Goal: Information Seeking & Learning: Learn about a topic

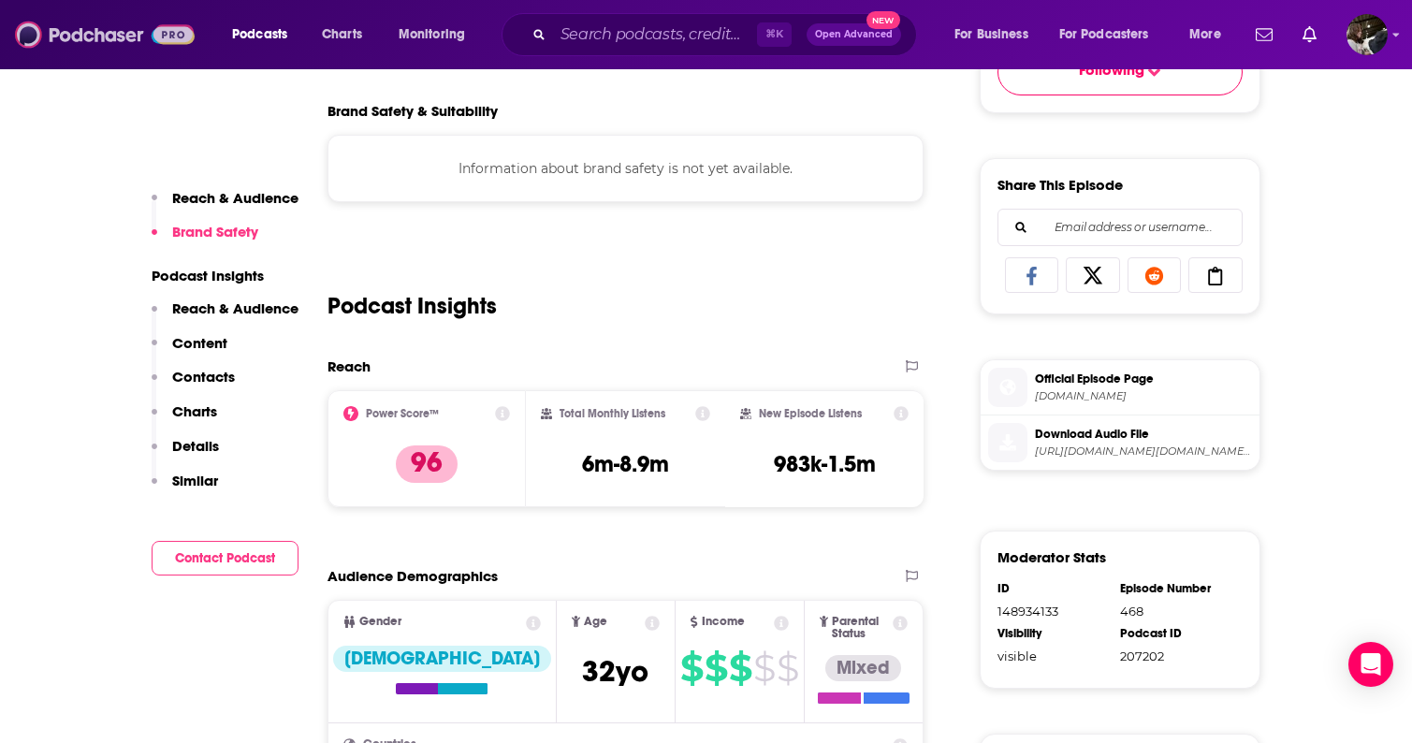
click at [87, 36] on img at bounding box center [105, 35] width 180 height 36
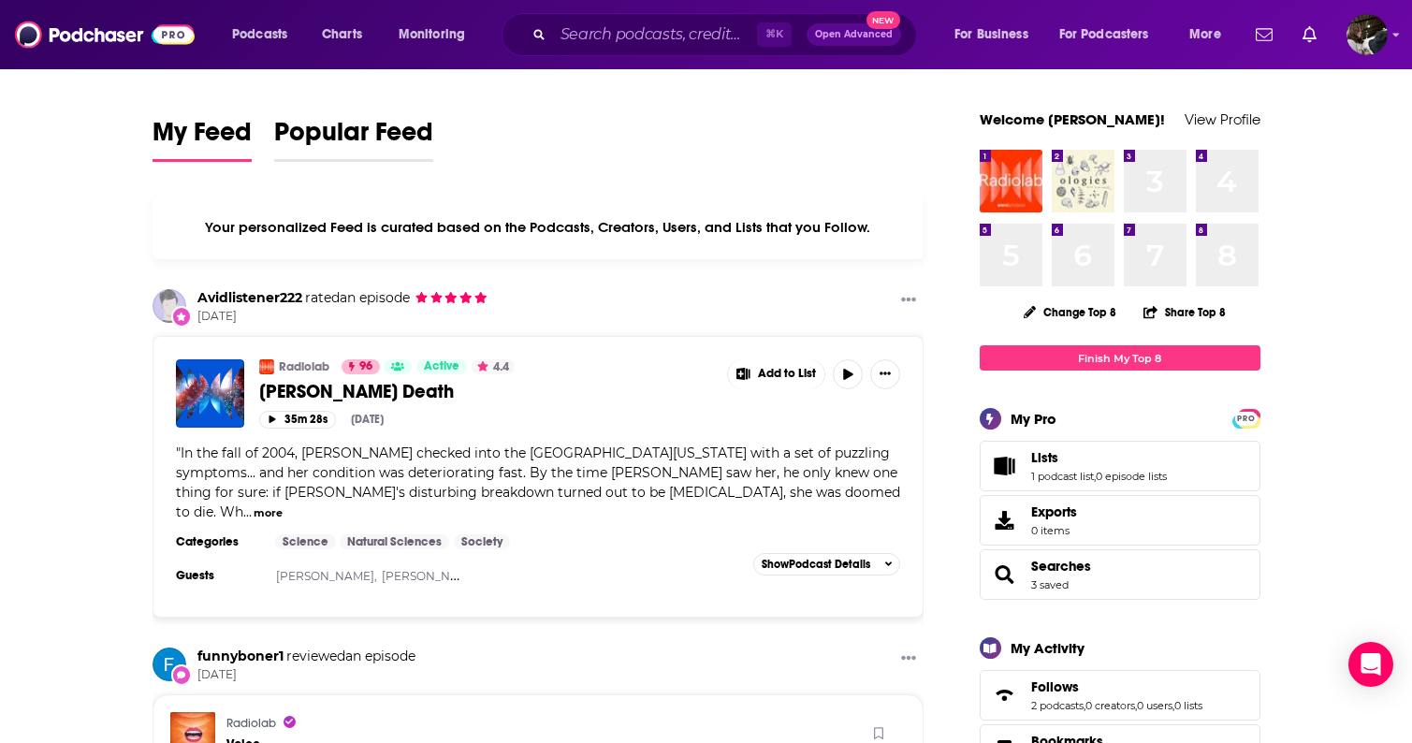
click at [292, 135] on span "Popular Feed" at bounding box center [353, 137] width 159 height 43
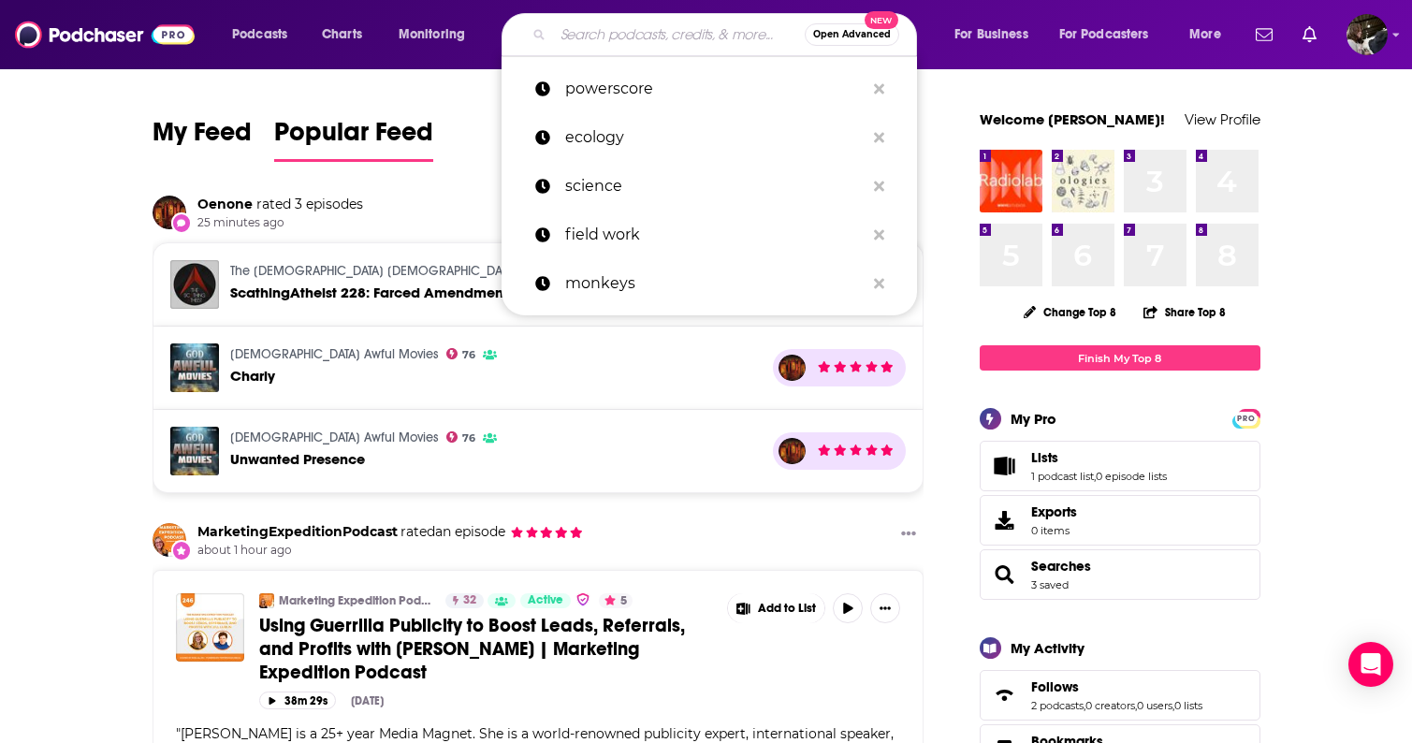
click at [682, 32] on input "Search podcasts, credits, & more..." at bounding box center [679, 35] width 252 height 30
type input "f"
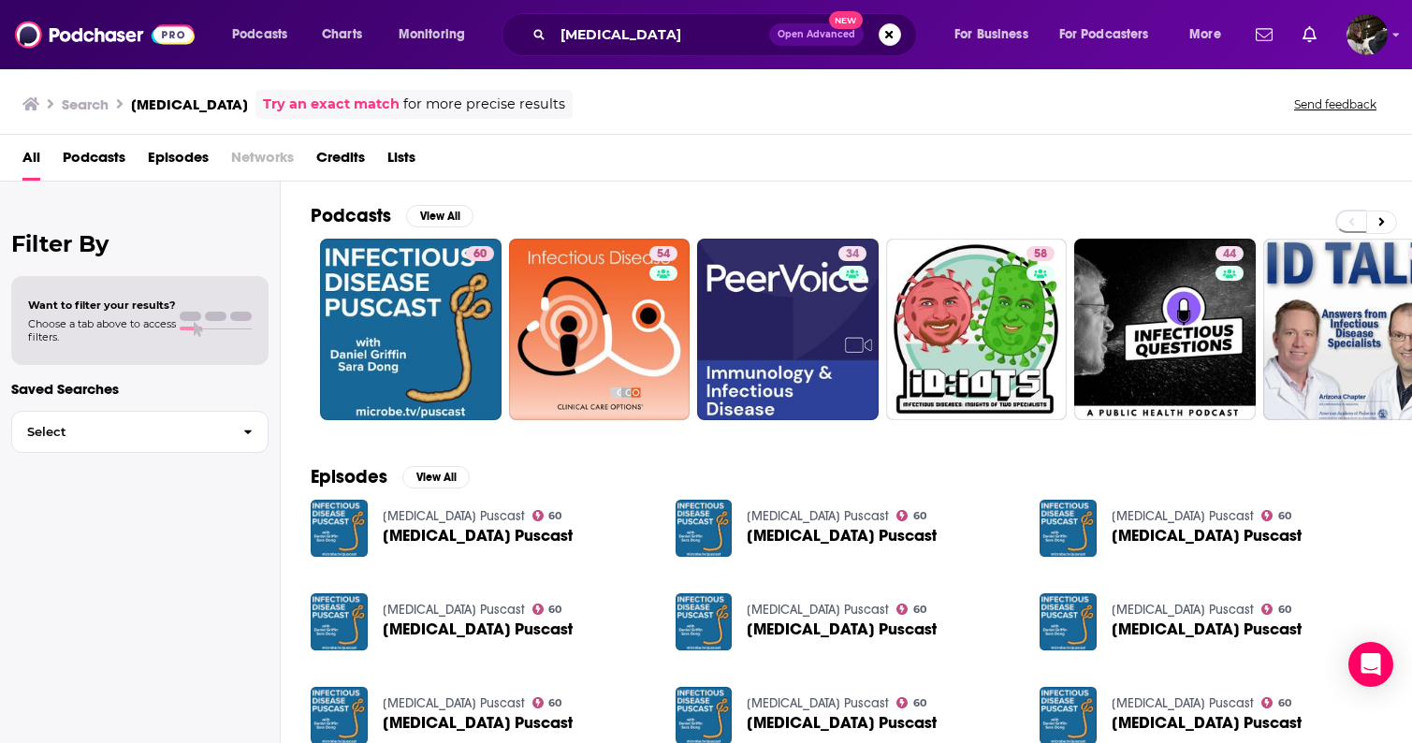
click at [96, 153] on span "Podcasts" at bounding box center [94, 161] width 63 height 38
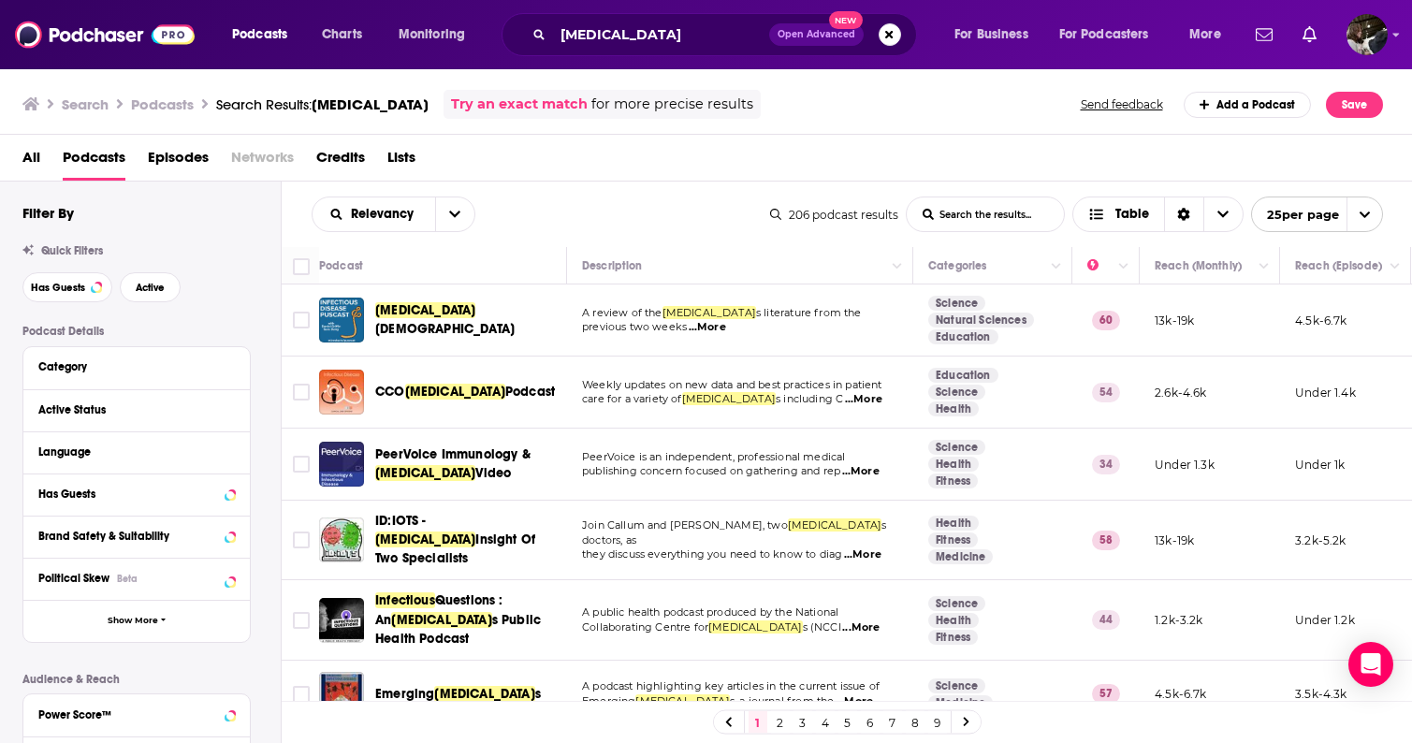
click at [168, 158] on span "Episodes" at bounding box center [178, 161] width 61 height 38
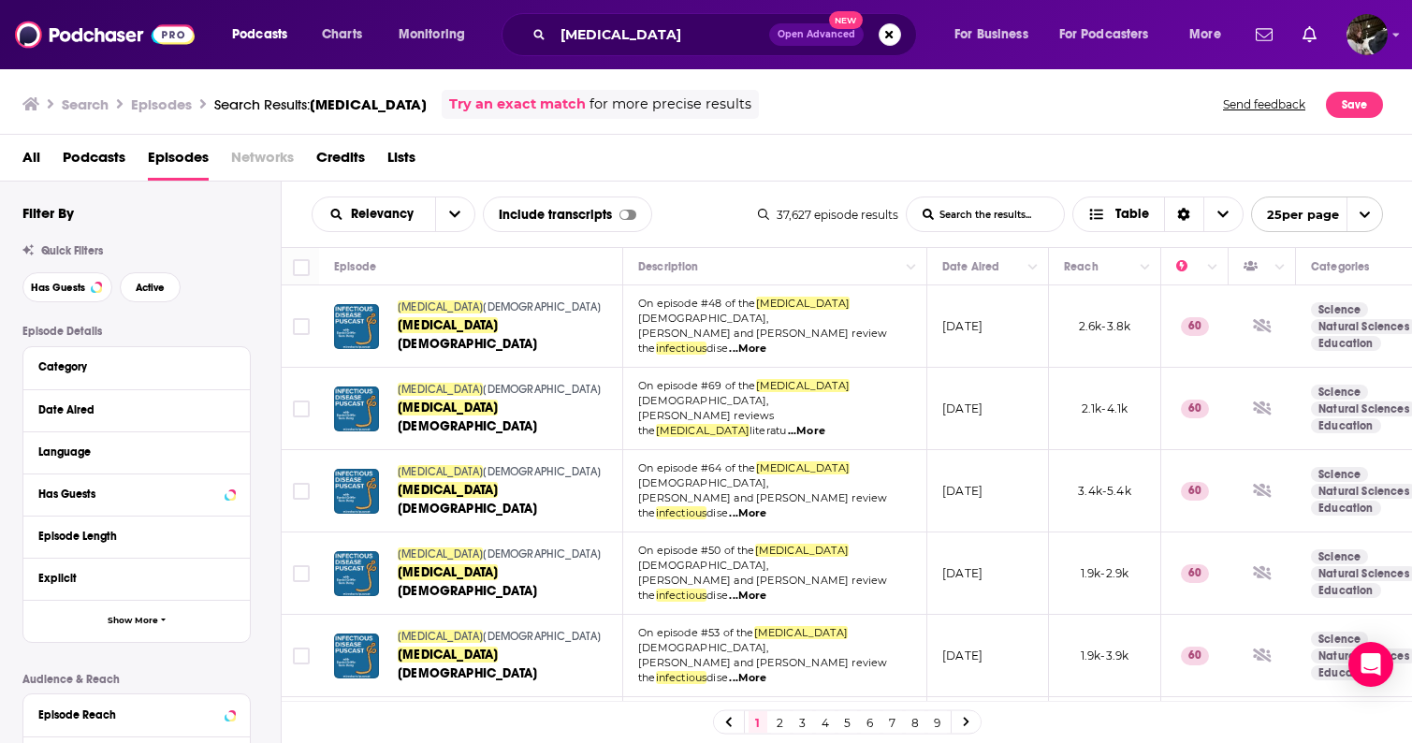
click at [105, 156] on span "Podcasts" at bounding box center [94, 161] width 63 height 38
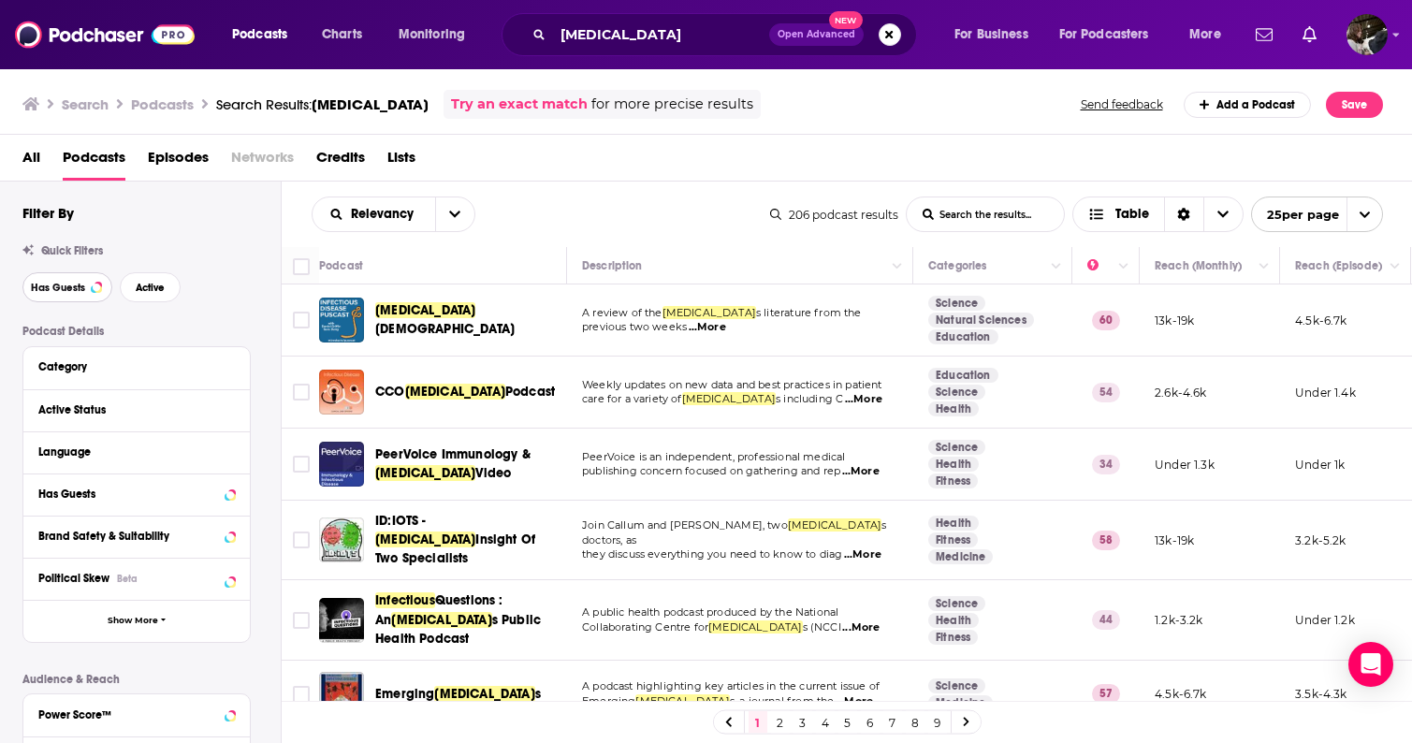
click at [70, 289] on span "Has Guests" at bounding box center [58, 288] width 54 height 10
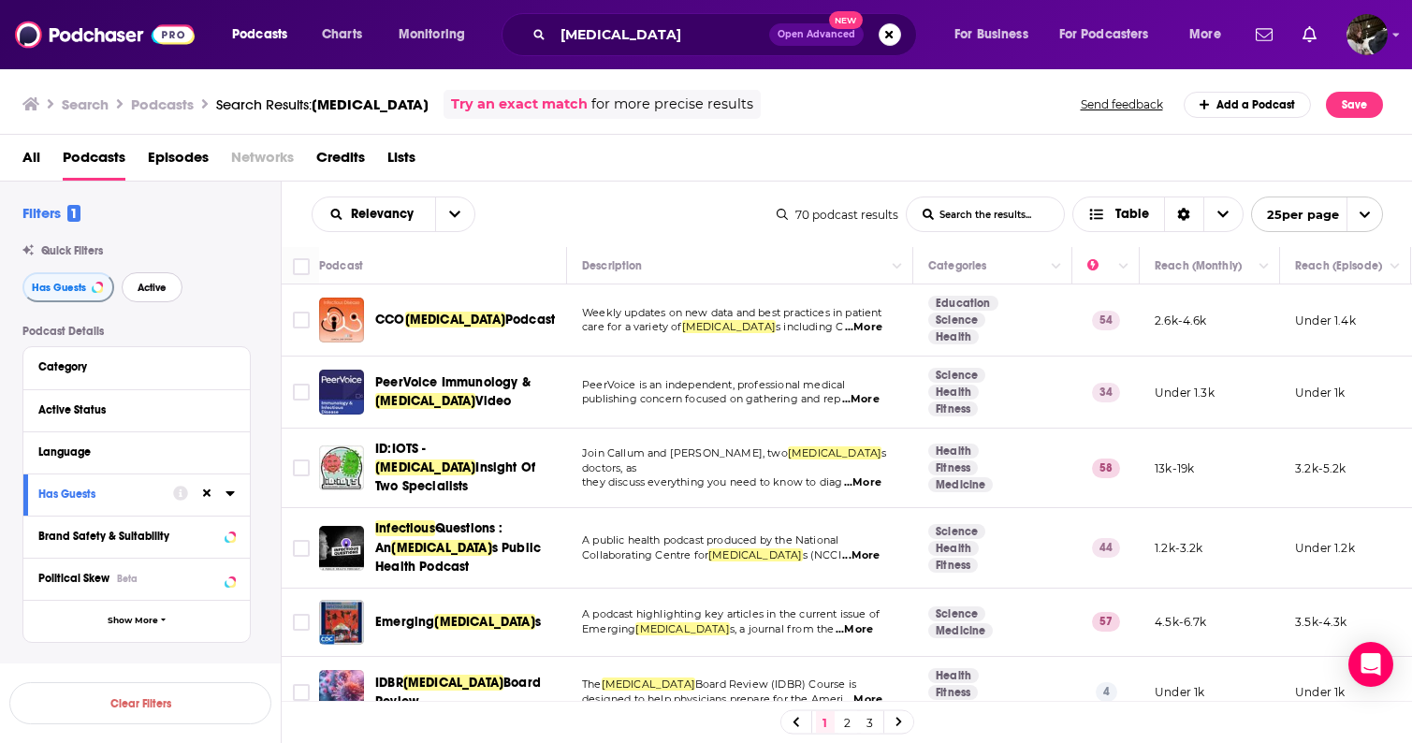
click at [145, 297] on button "Active" at bounding box center [152, 287] width 61 height 30
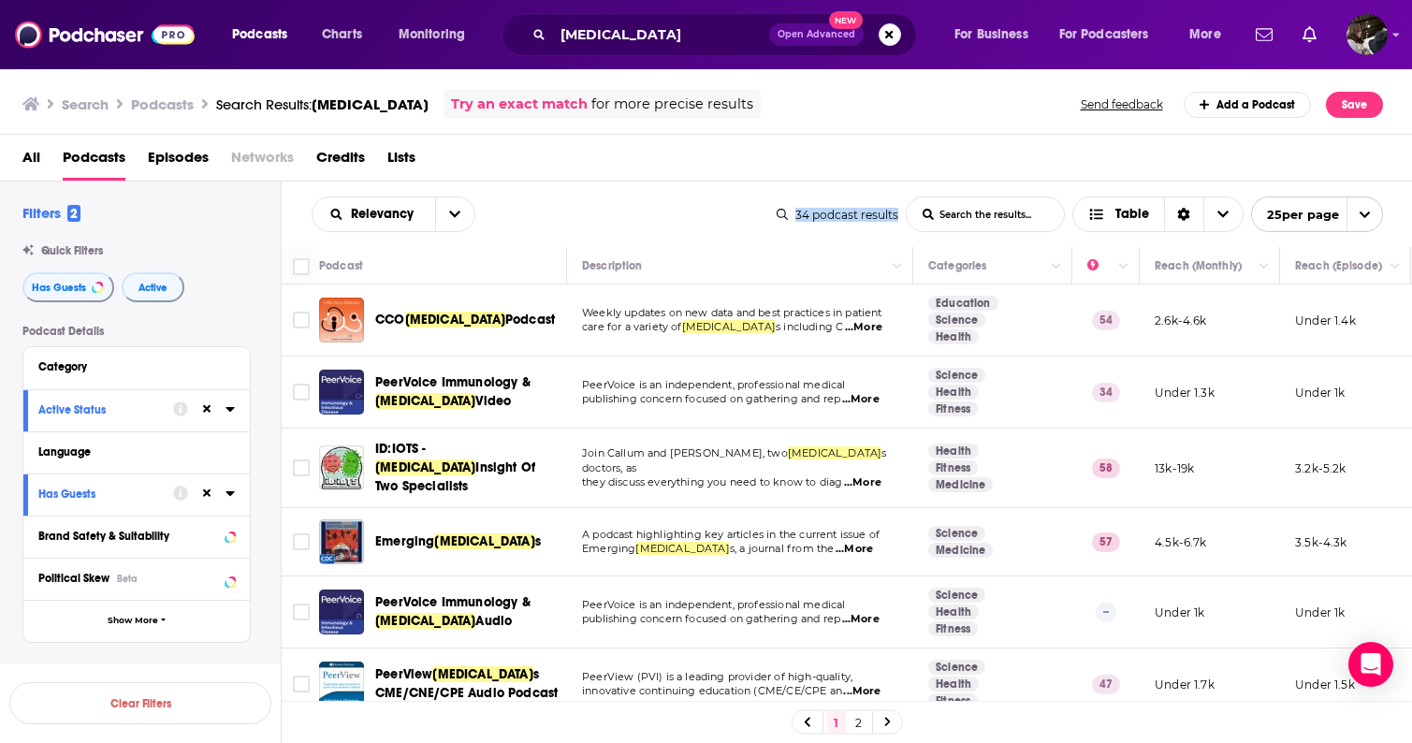
drag, startPoint x: 796, startPoint y: 214, endPoint x: 942, endPoint y: 214, distance: 146.9
click at [942, 214] on div "34 podcast results List Search Input Search the results... Table 25 per page" at bounding box center [1080, 215] width 606 height 36
click at [845, 172] on div "All Podcasts Episodes Networks Credits Lists" at bounding box center [710, 161] width 1376 height 38
click at [674, 222] on div "Relevancy List Search Input Search the results... Table" at bounding box center [544, 215] width 465 height 36
click at [456, 218] on icon "open menu" at bounding box center [454, 214] width 11 height 13
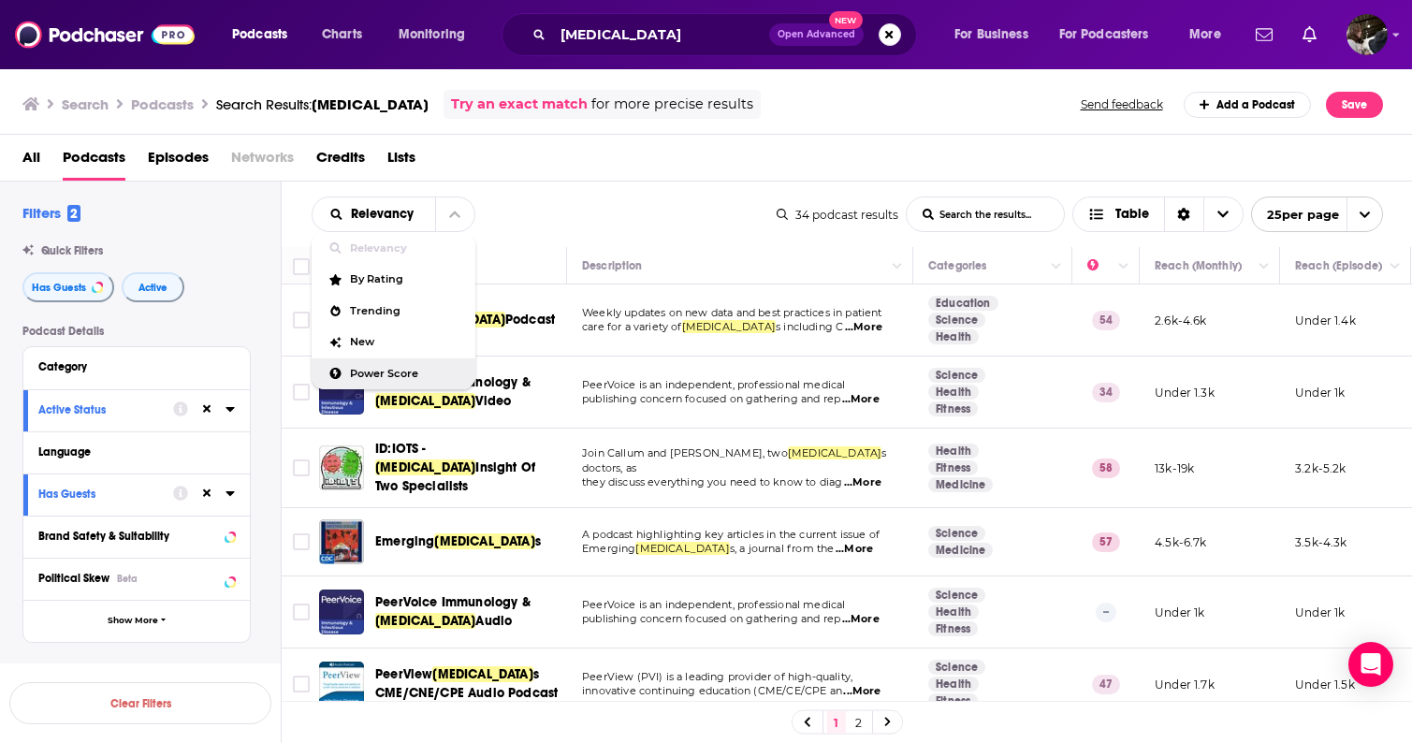
click at [398, 374] on span "Power Score" at bounding box center [405, 374] width 110 height 10
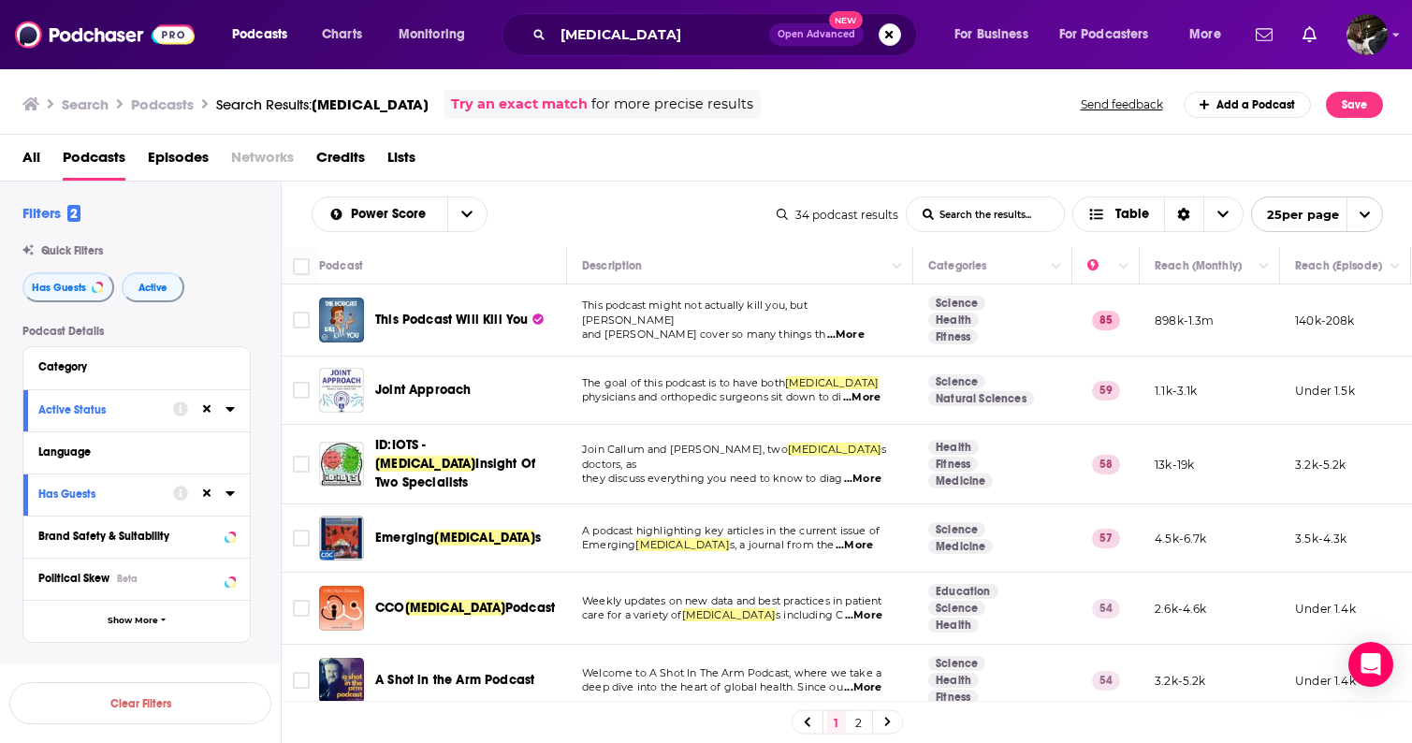
click at [605, 197] on div "Power Score List Search Input Search the results... Table" at bounding box center [544, 215] width 465 height 36
click at [465, 214] on icon "open menu" at bounding box center [466, 215] width 11 height 7
click at [397, 374] on span "Power Score" at bounding box center [411, 374] width 123 height 10
click at [666, 172] on div "All Podcasts Episodes Networks Credits Lists" at bounding box center [710, 161] width 1376 height 38
click at [674, 226] on div "Power Score List Search Input Search the results... Table" at bounding box center [544, 215] width 465 height 36
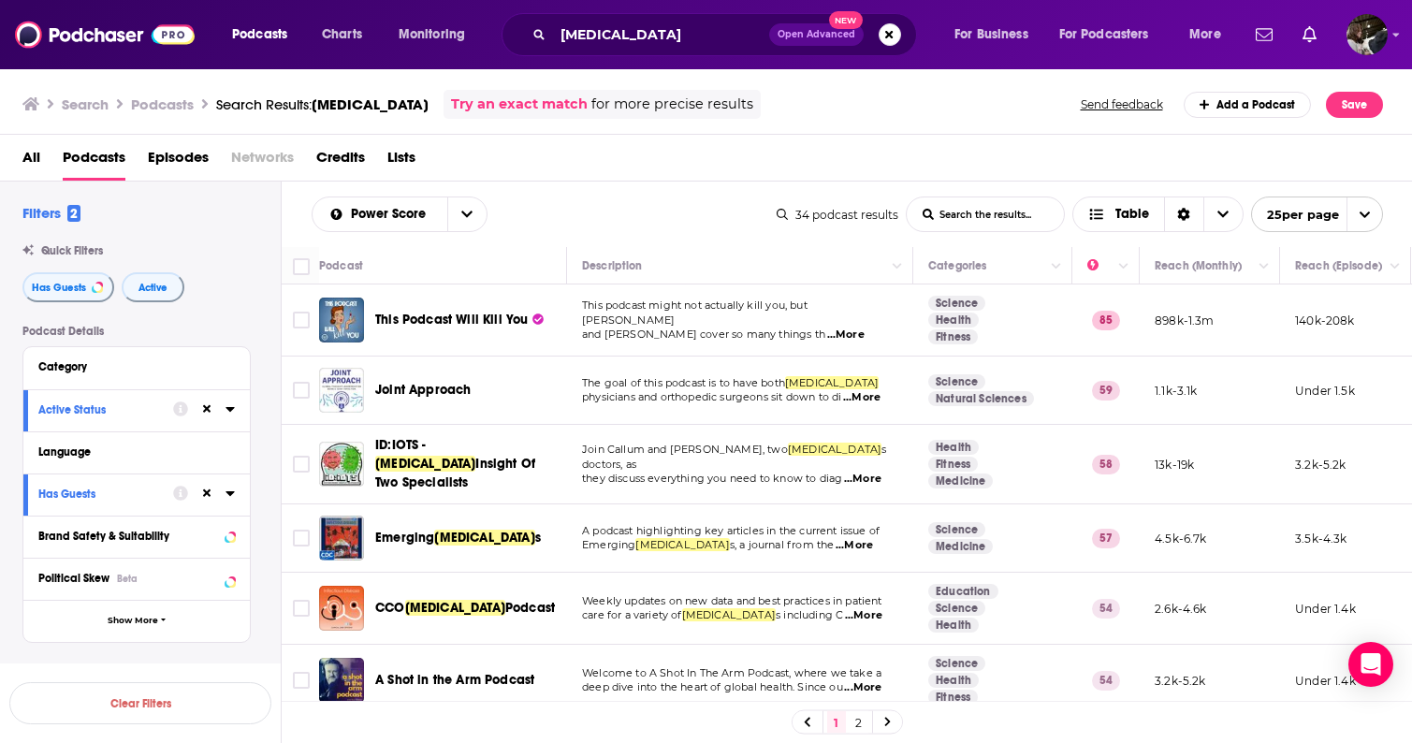
click at [649, 224] on div "Power Score List Search Input Search the results... Table" at bounding box center [544, 215] width 465 height 36
click at [865, 334] on span "...More" at bounding box center [845, 335] width 37 height 15
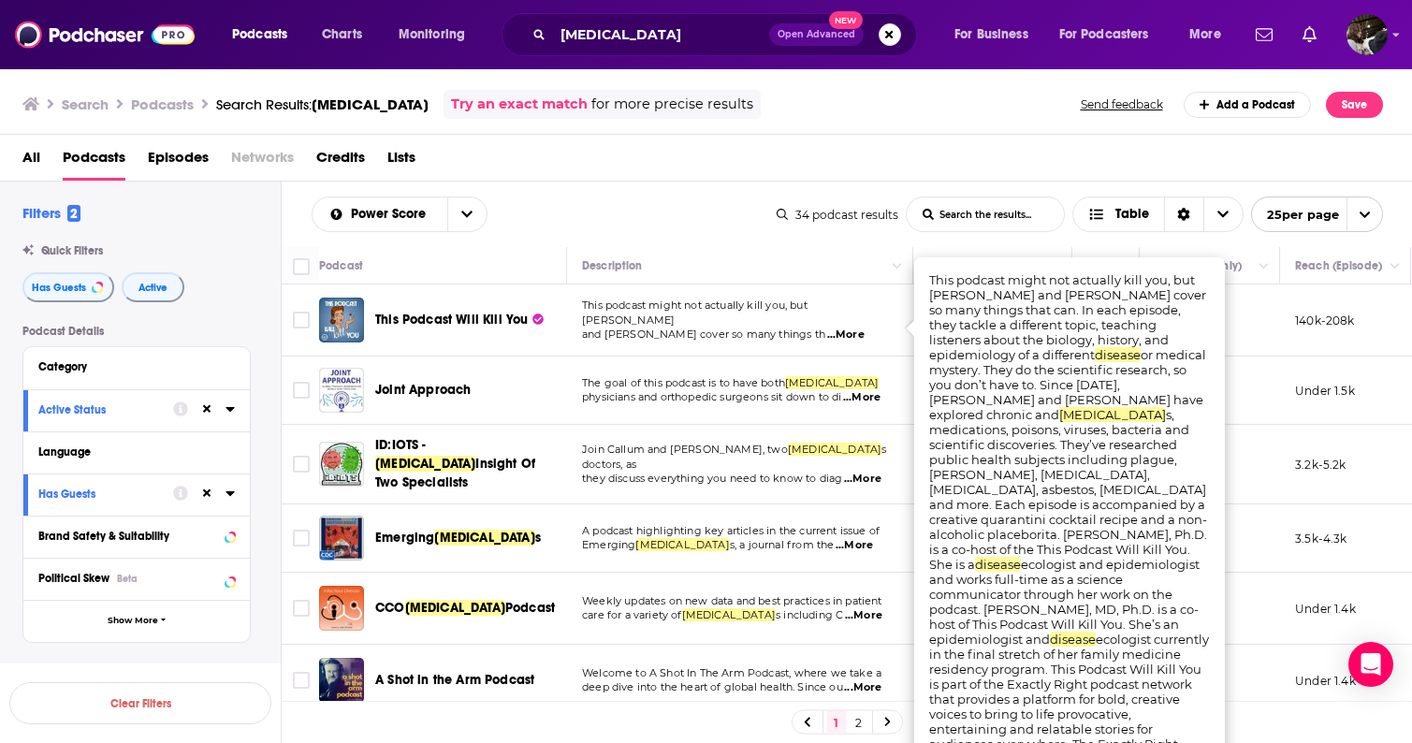
click at [865, 334] on span "...More" at bounding box center [845, 335] width 37 height 15
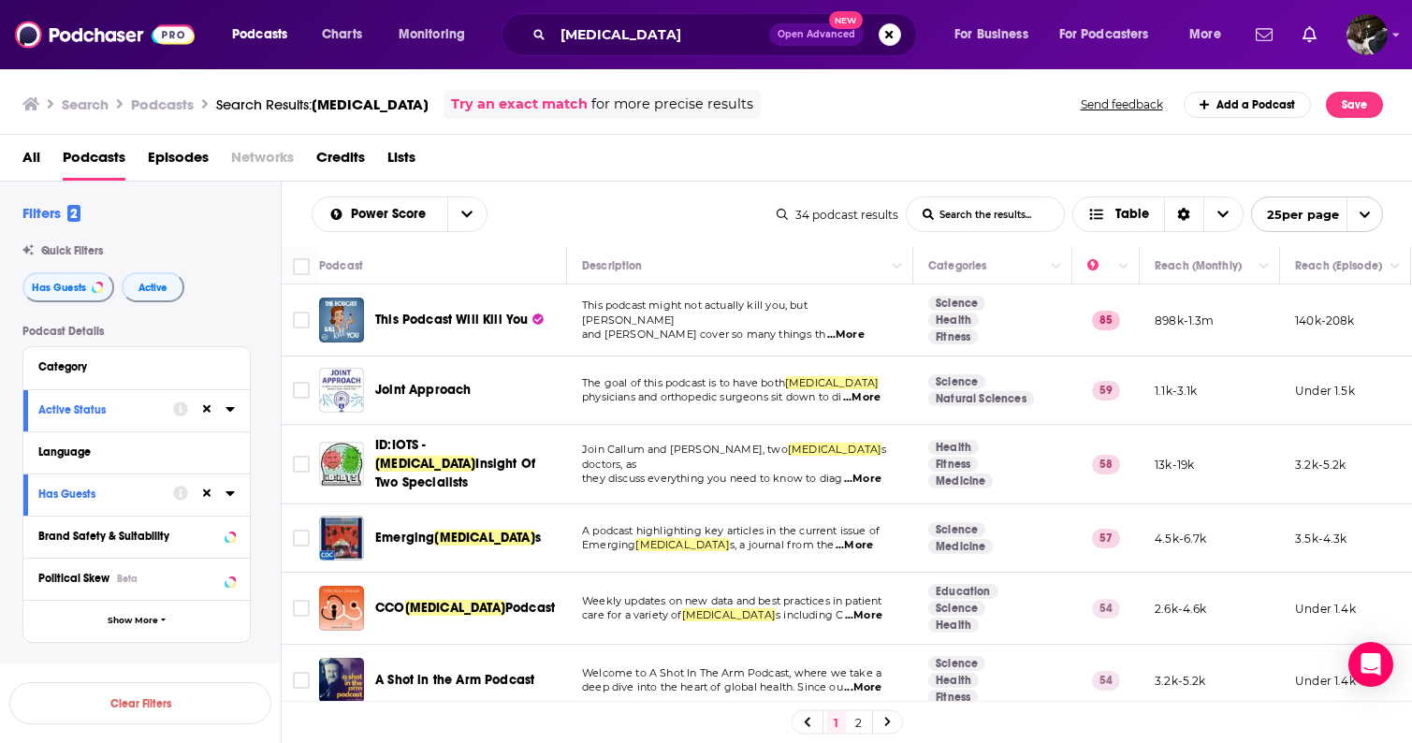
click at [865, 328] on span "...More" at bounding box center [845, 335] width 37 height 15
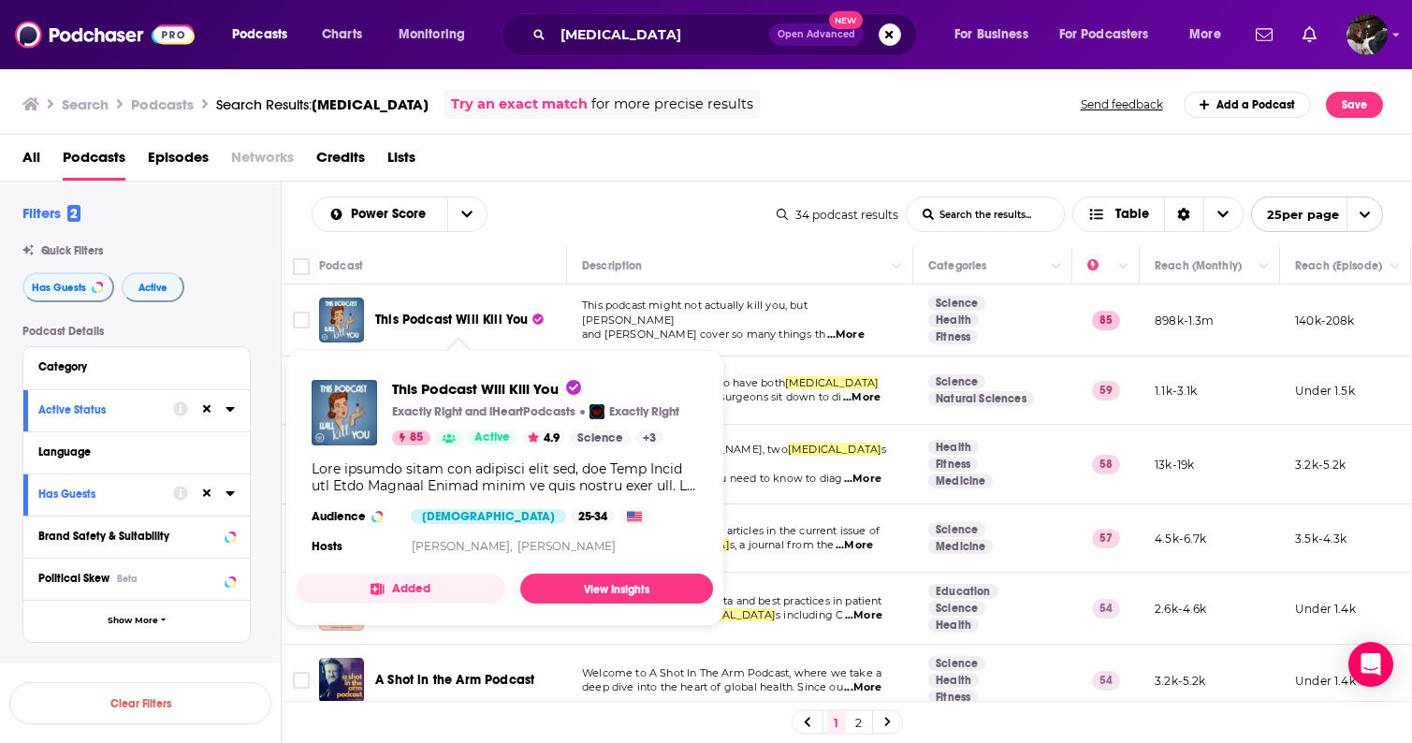
click at [431, 321] on span "This Podcast Will Kill You" at bounding box center [451, 320] width 153 height 16
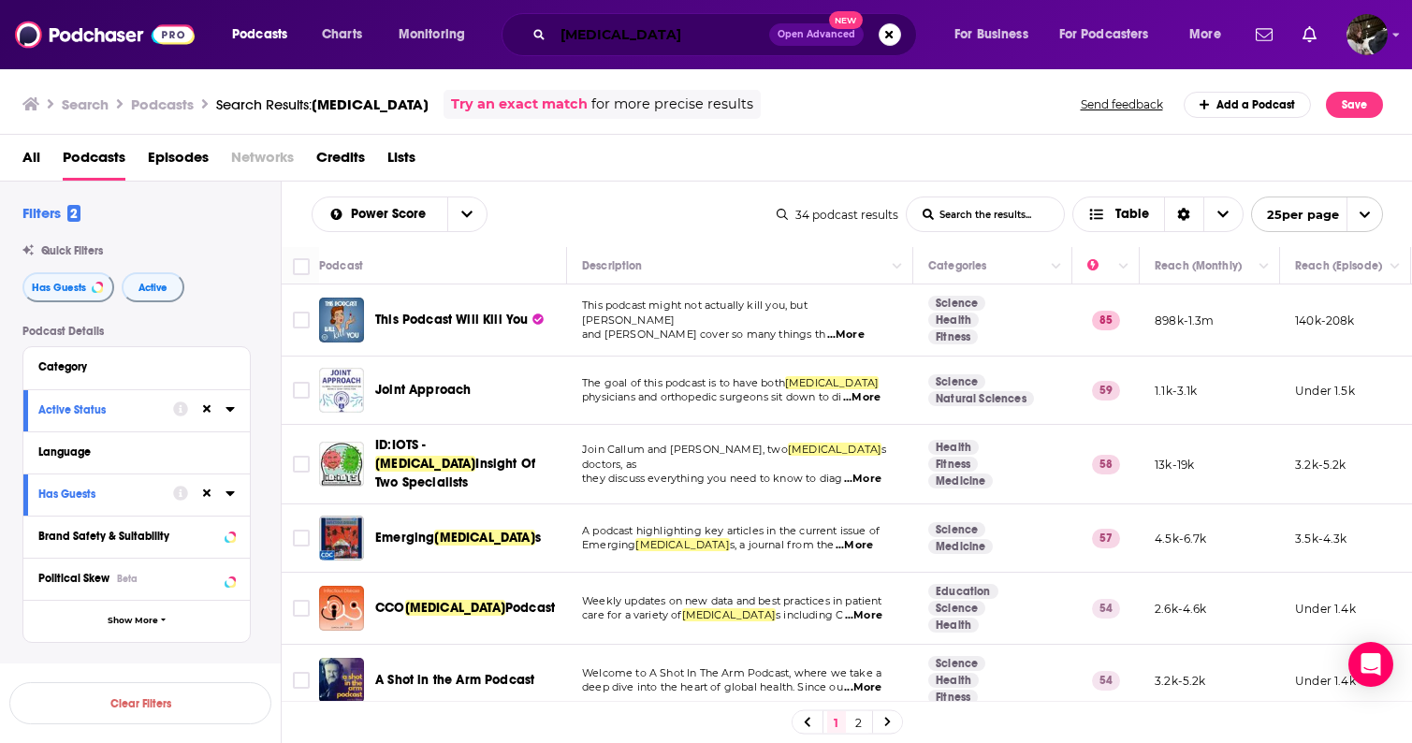
click at [690, 29] on input "[MEDICAL_DATA]" at bounding box center [661, 35] width 216 height 30
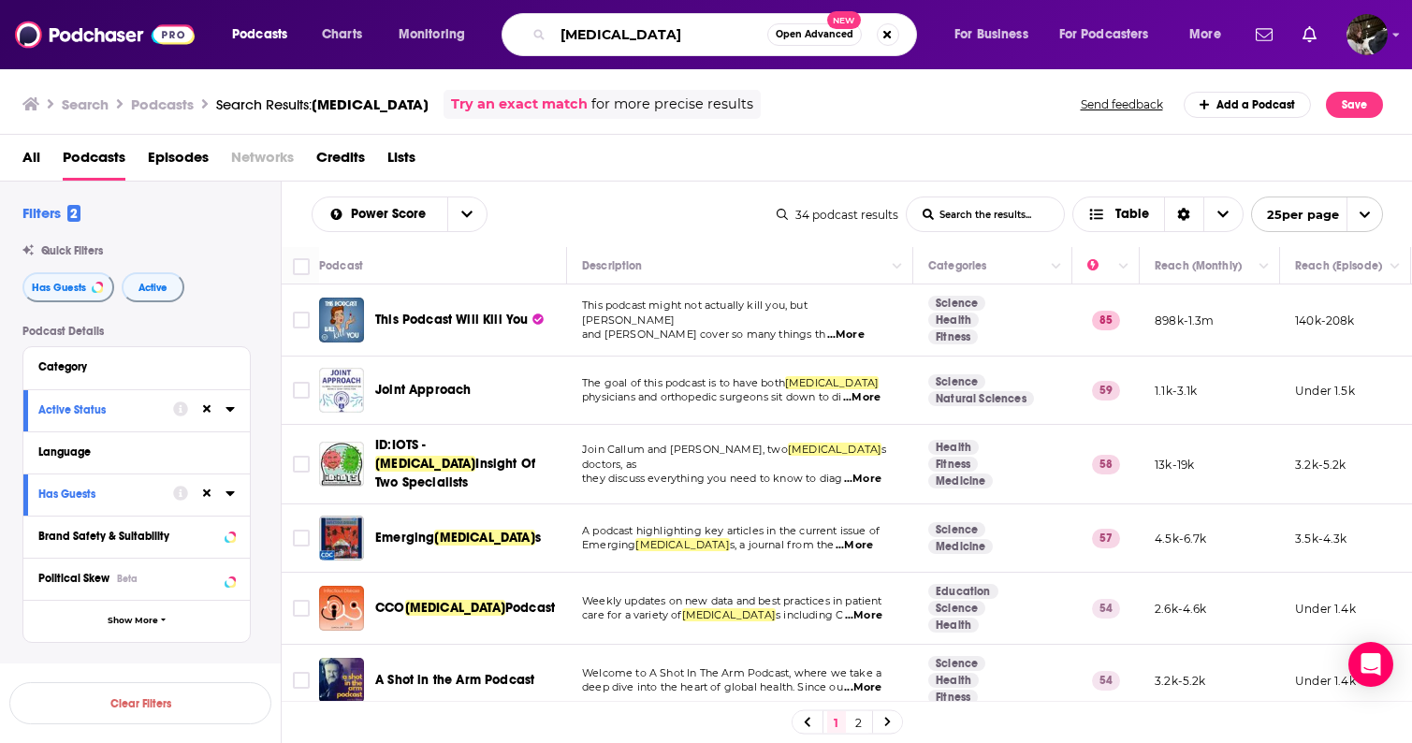
drag, startPoint x: 694, startPoint y: 39, endPoint x: 545, endPoint y: 37, distance: 149.8
click at [545, 37] on div "[MEDICAL_DATA] Open Advanced New" at bounding box center [710, 34] width 416 height 43
type input "health"
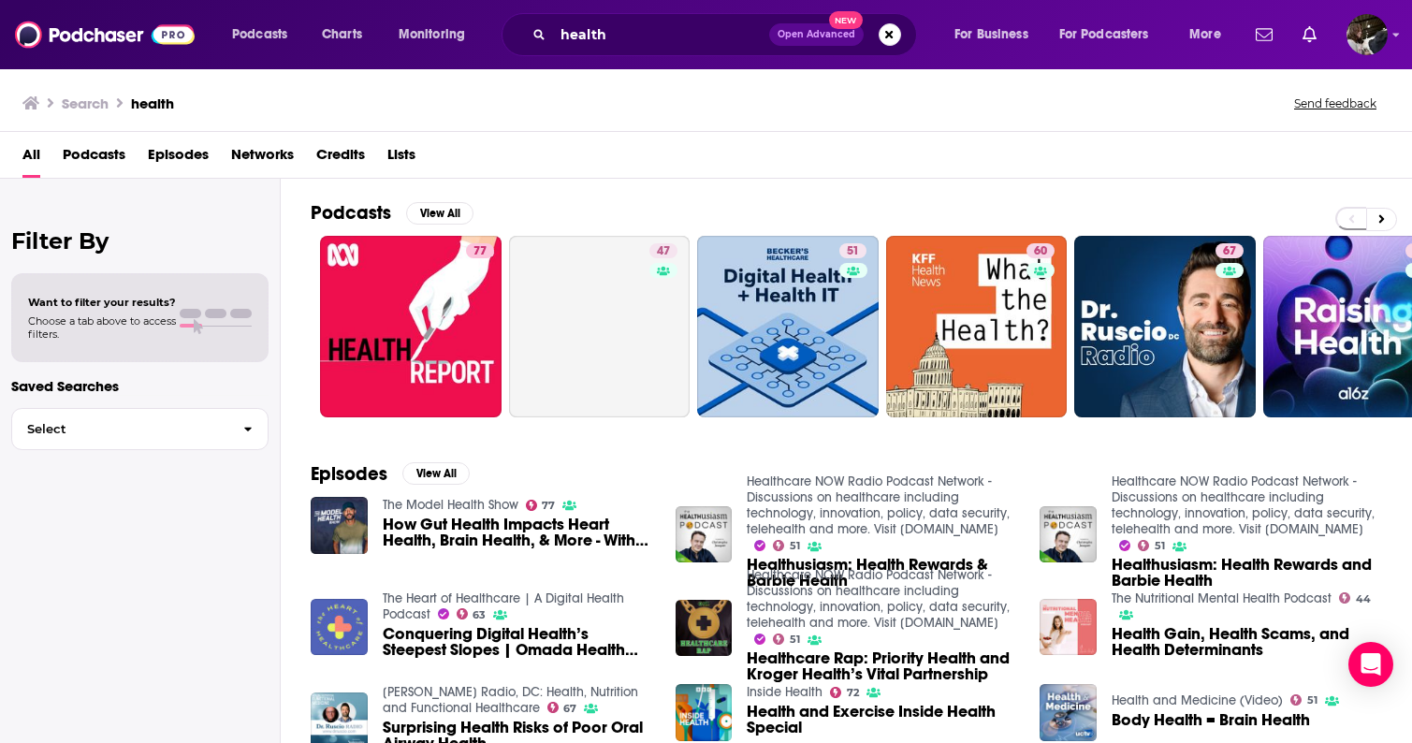
click at [98, 155] on span "Podcasts" at bounding box center [94, 158] width 63 height 38
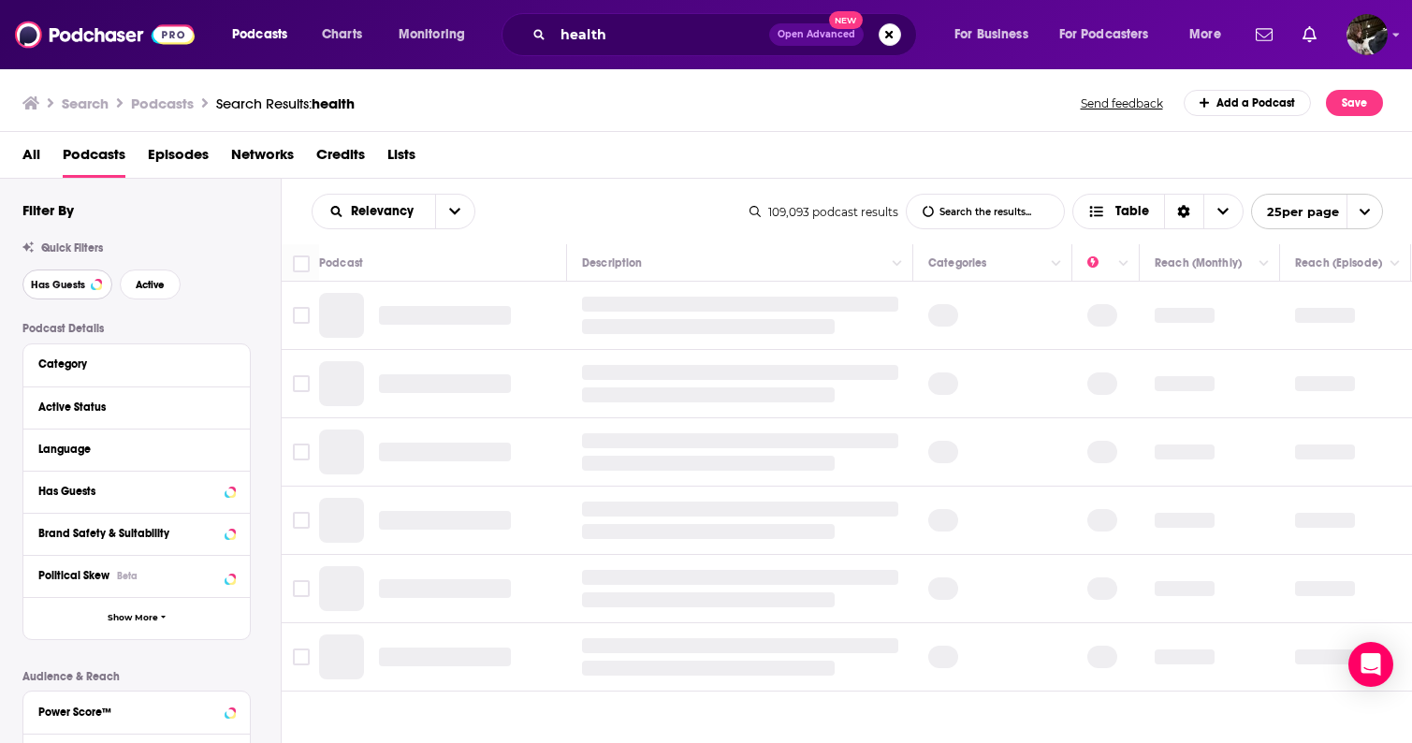
click at [75, 287] on span "Has Guests" at bounding box center [58, 285] width 54 height 10
click at [152, 284] on span "Active" at bounding box center [152, 285] width 29 height 10
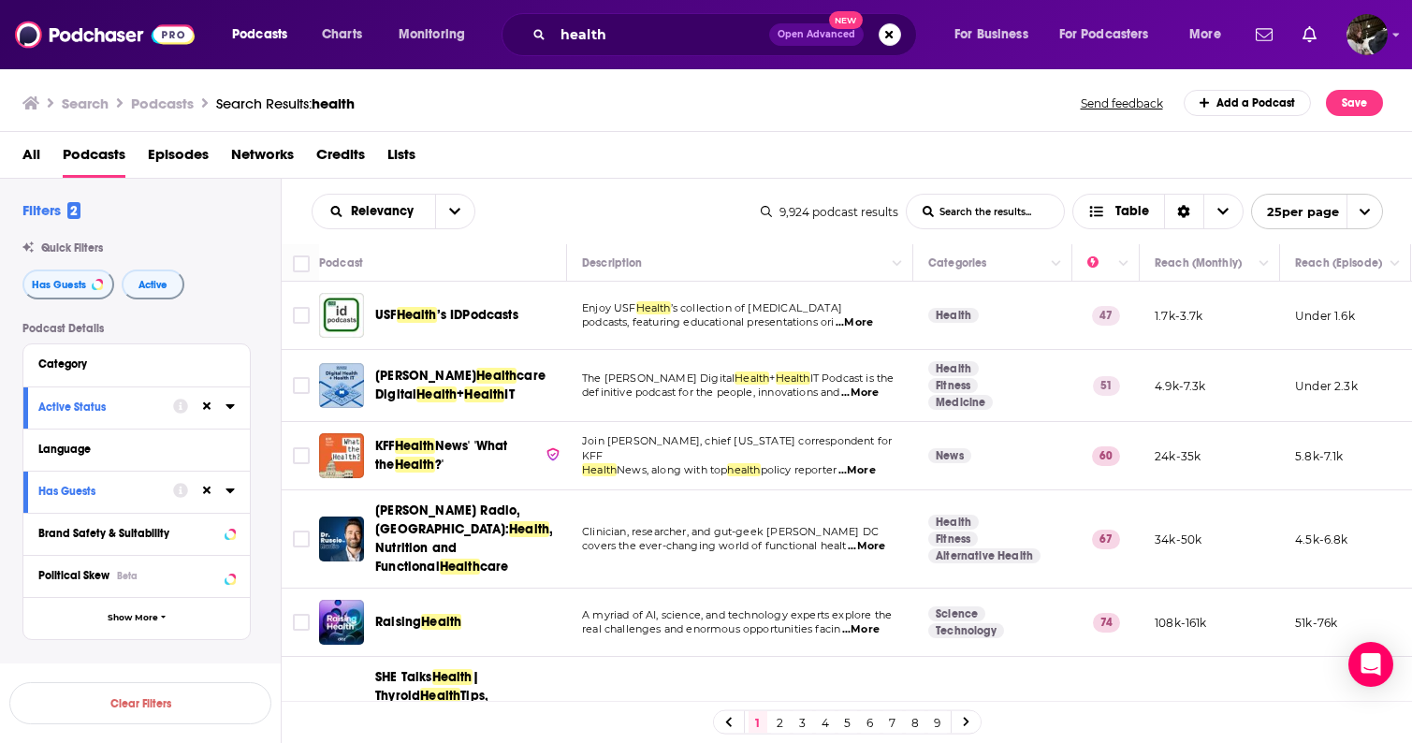
click at [989, 215] on input "List Search Input" at bounding box center [985, 212] width 157 height 34
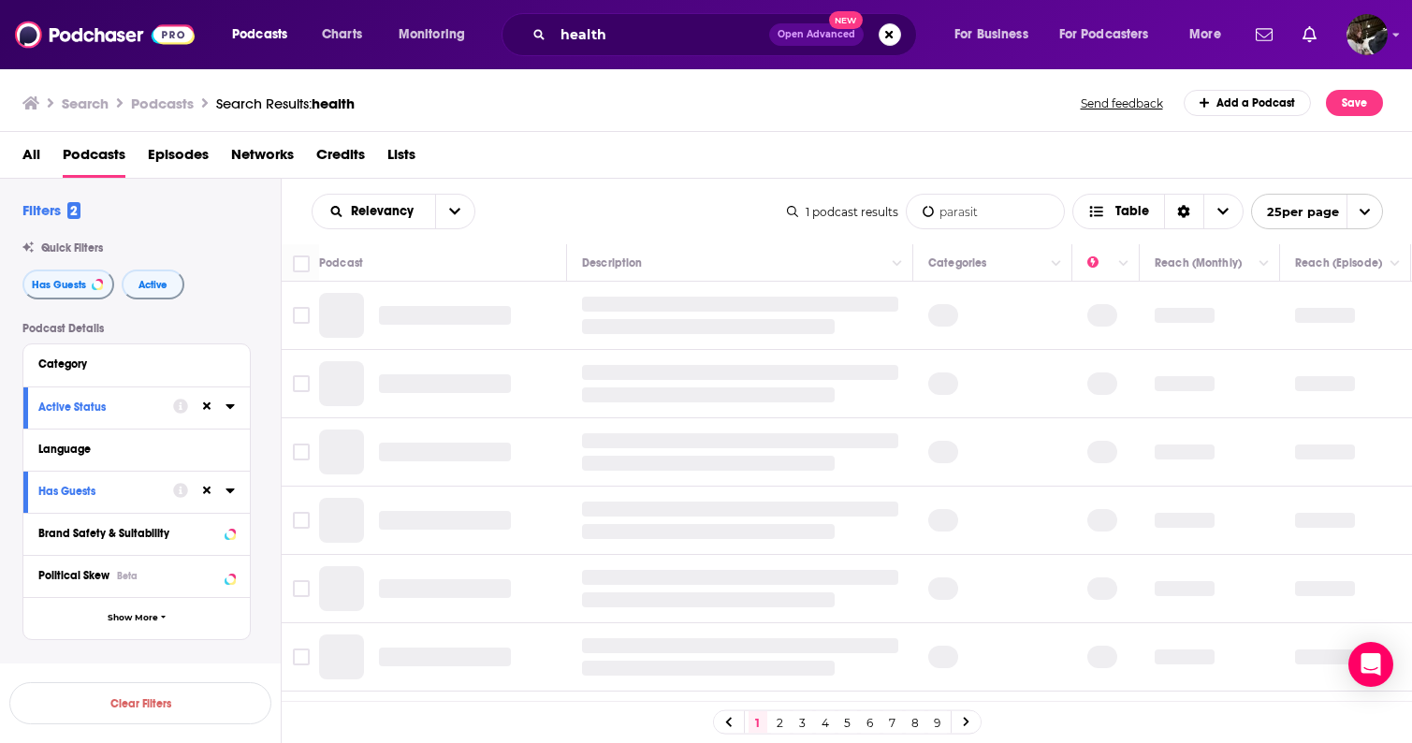
type input "[MEDICAL_DATA]"
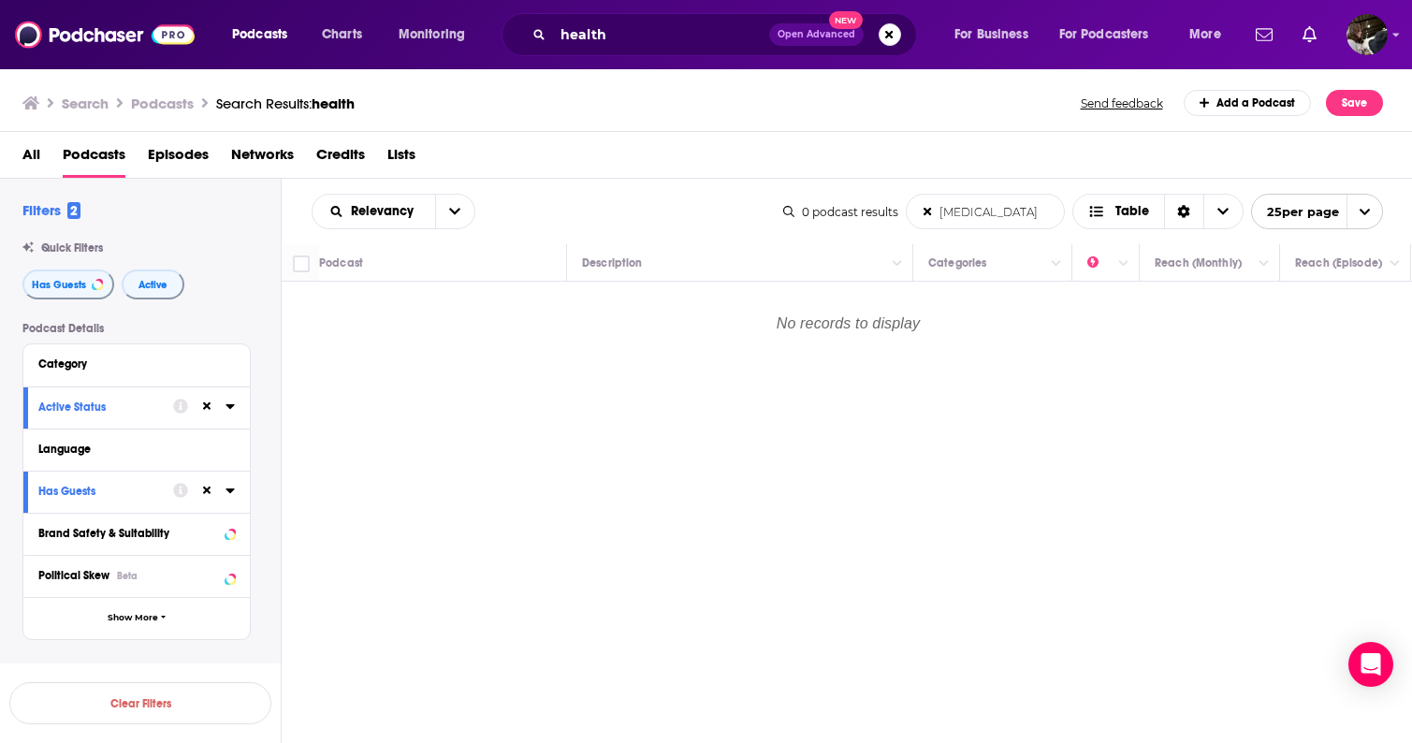
drag, startPoint x: 1004, startPoint y: 209, endPoint x: 906, endPoint y: 209, distance: 98.3
click at [907, 209] on input "[MEDICAL_DATA]" at bounding box center [985, 212] width 157 height 34
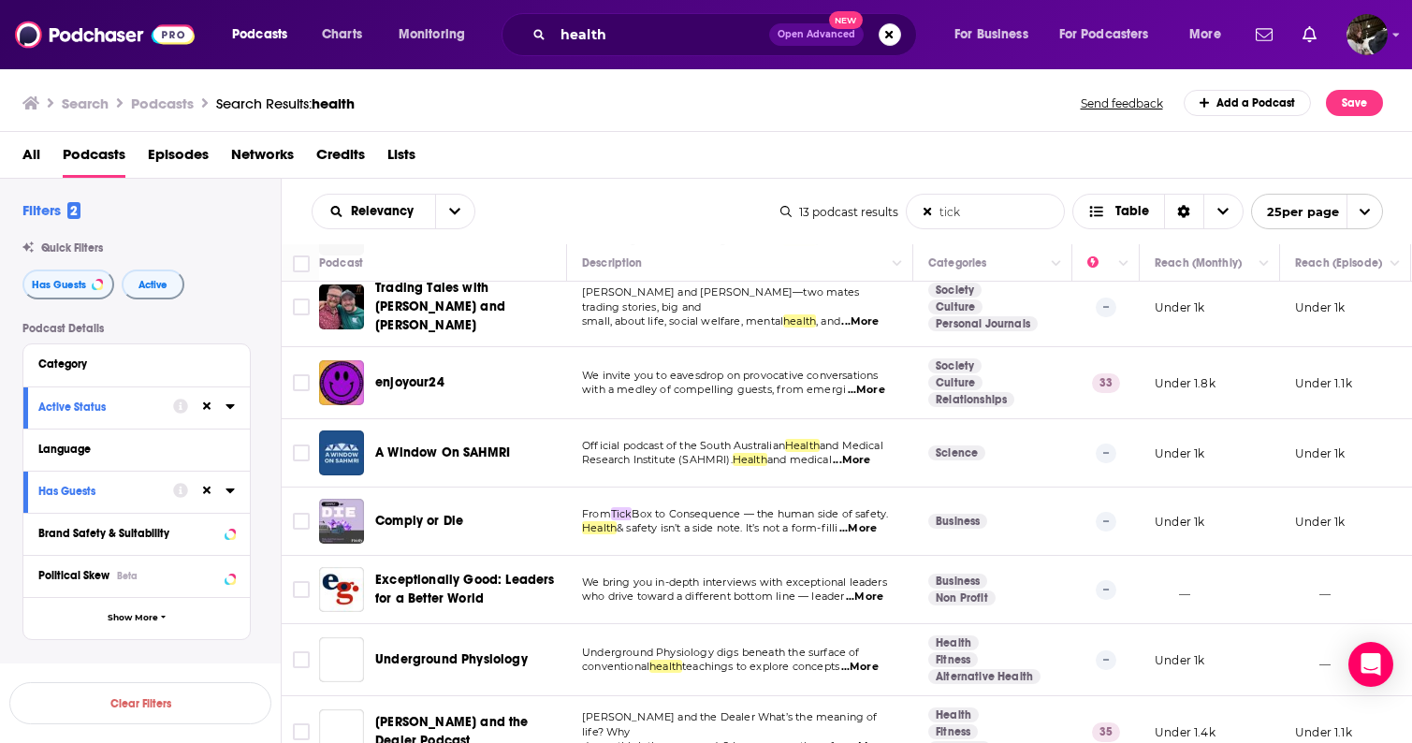
scroll to position [161, 0]
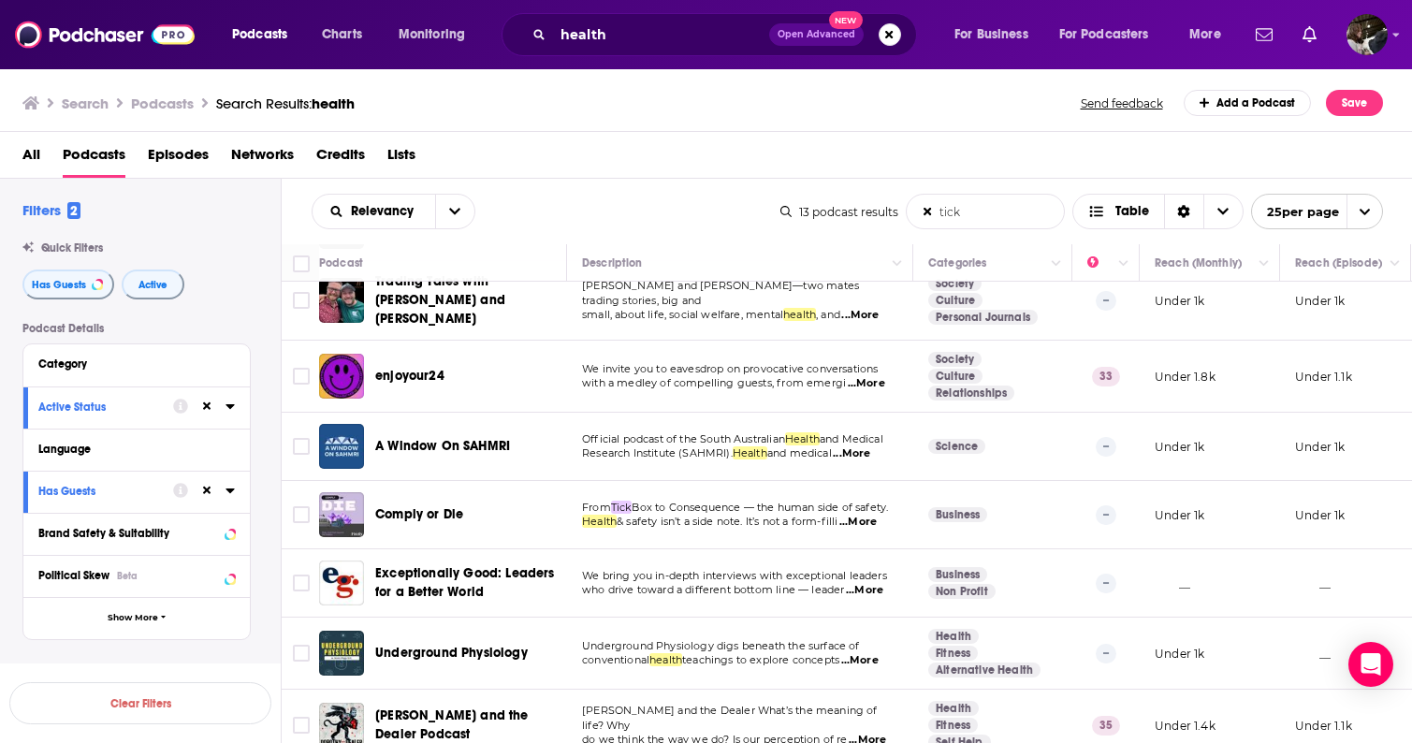
type input "tick"
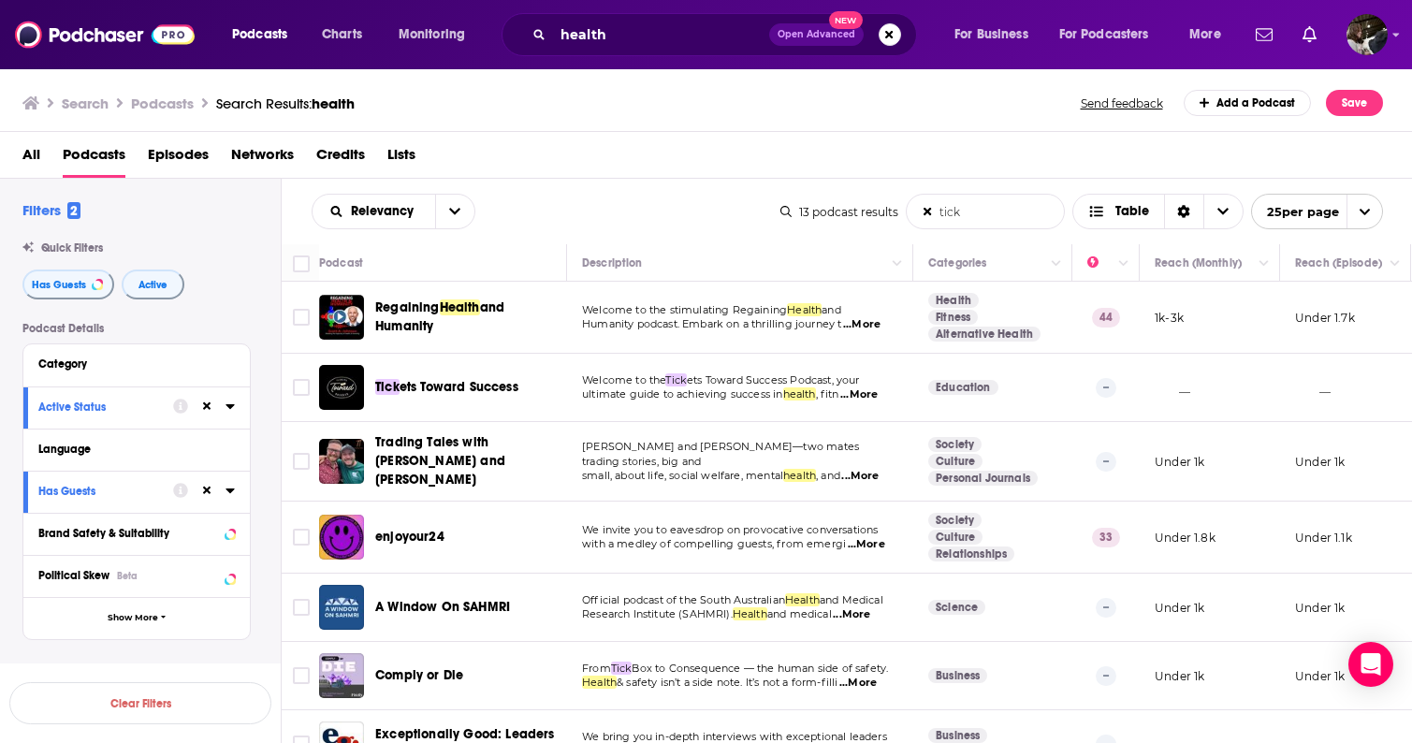
drag, startPoint x: 977, startPoint y: 211, endPoint x: 889, endPoint y: 210, distance: 88.0
click at [889, 210] on div "13 podcast results tick List Search Input Search the results... Table 25 per pa…" at bounding box center [1082, 212] width 603 height 36
click at [869, 139] on div "All Podcasts Episodes Networks Credits Lists" at bounding box center [710, 158] width 1376 height 38
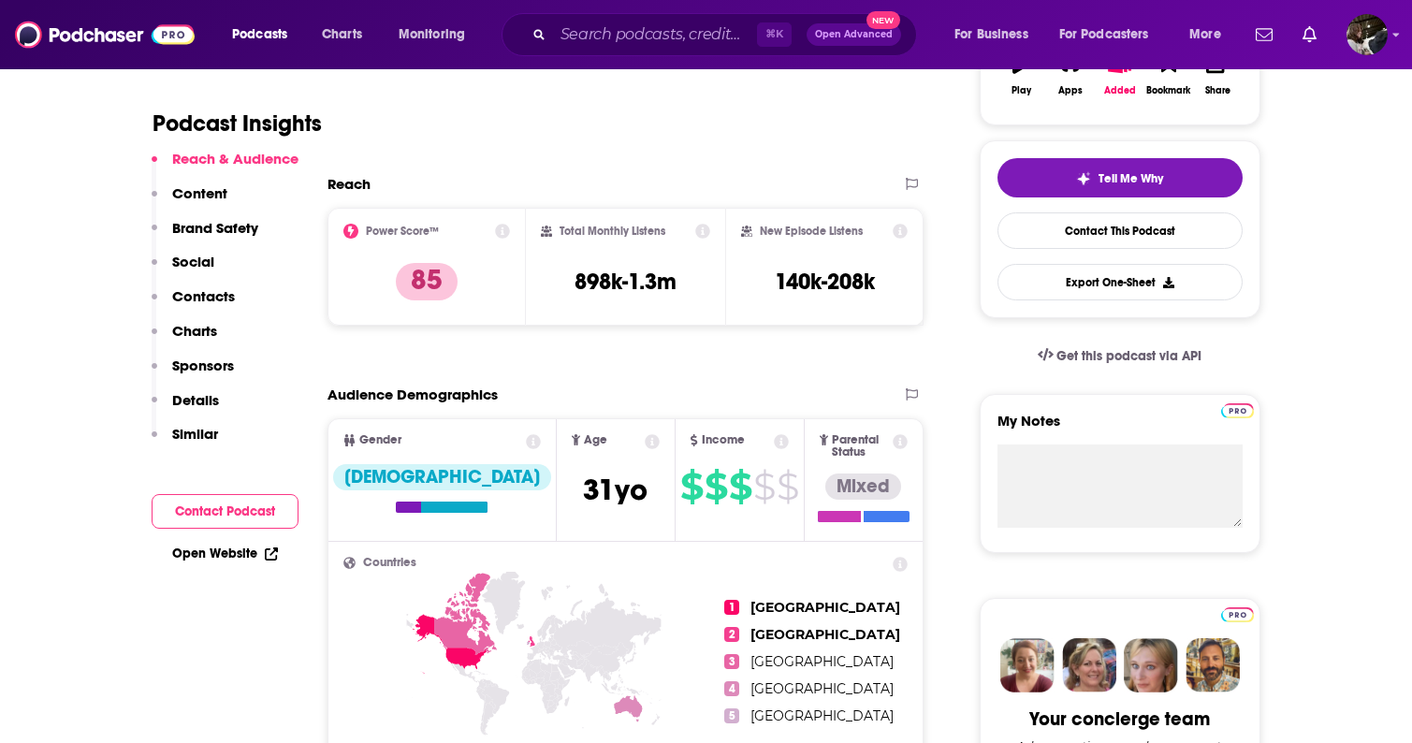
scroll to position [386, 0]
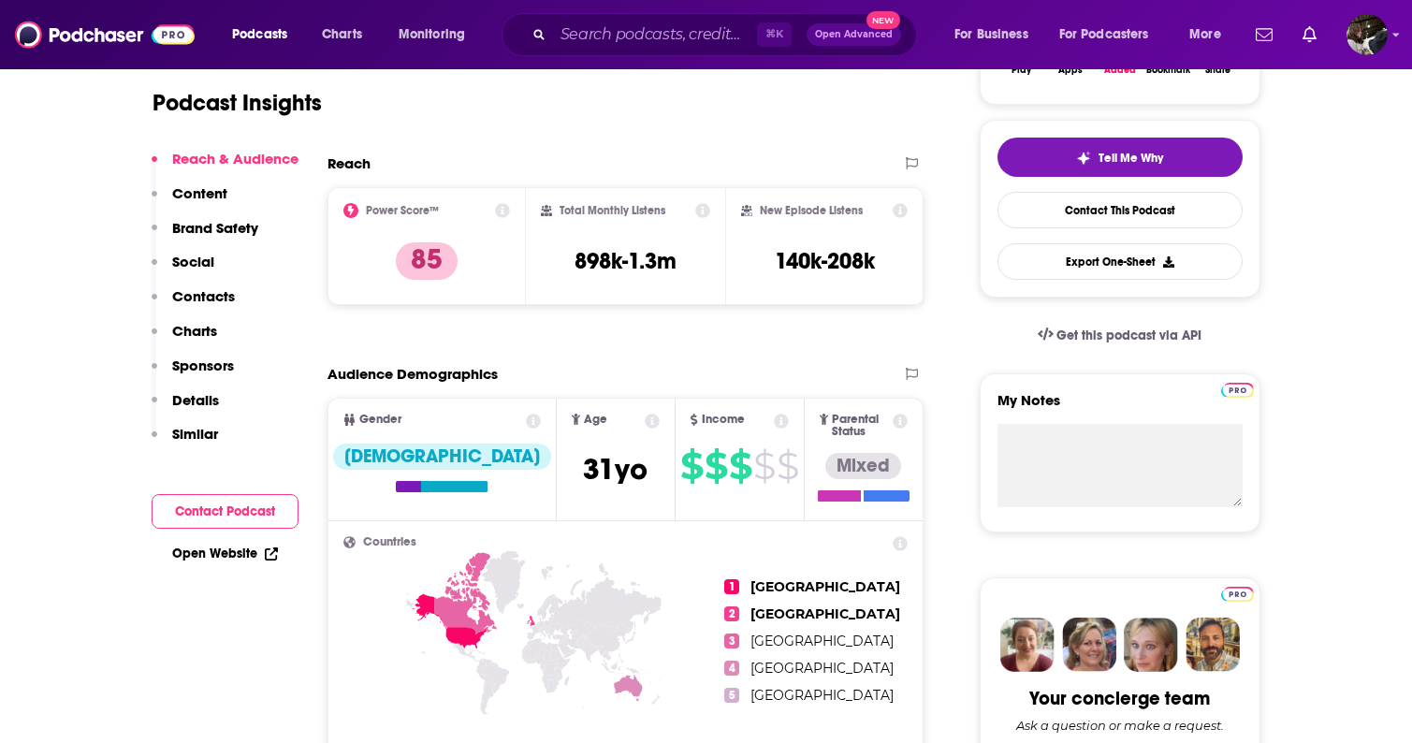
click at [503, 210] on icon at bounding box center [502, 210] width 15 height 15
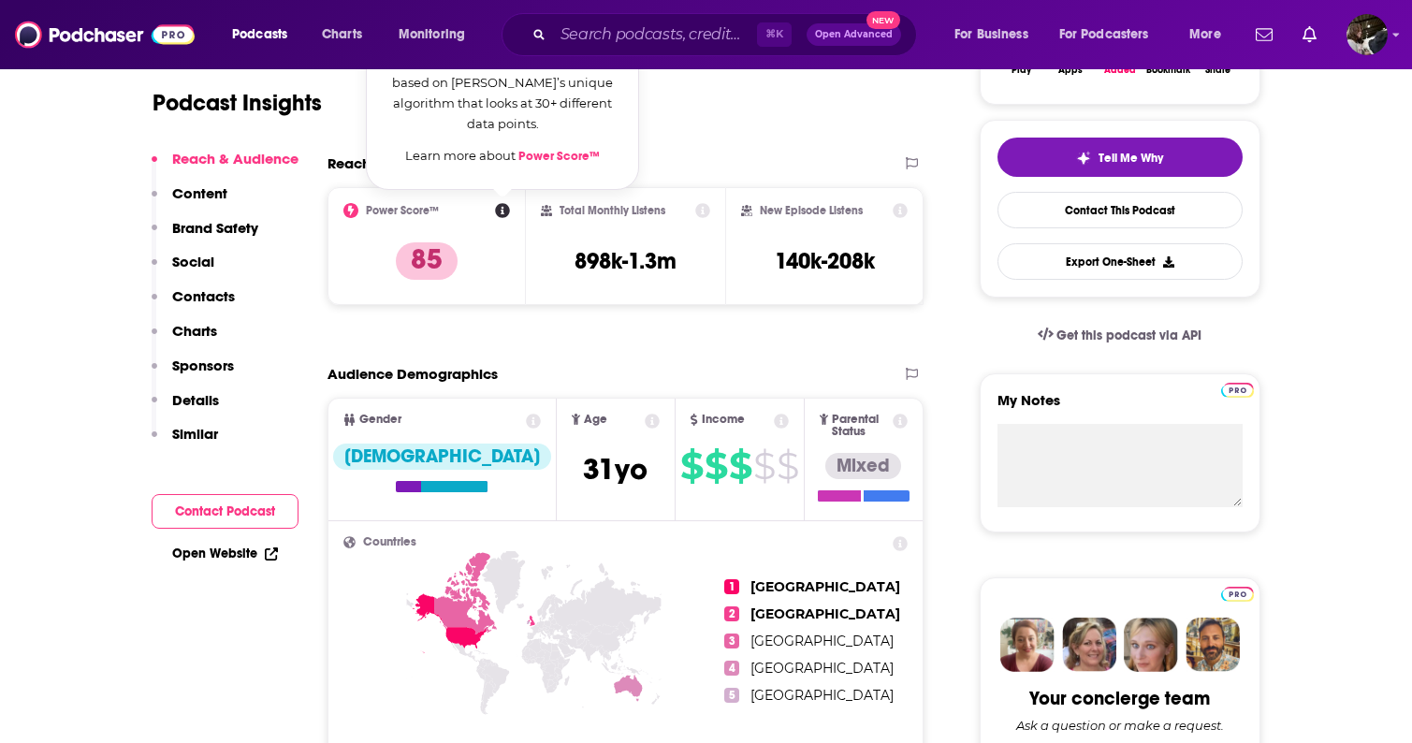
click at [714, 153] on div "Podcast Insights" at bounding box center [539, 99] width 772 height 110
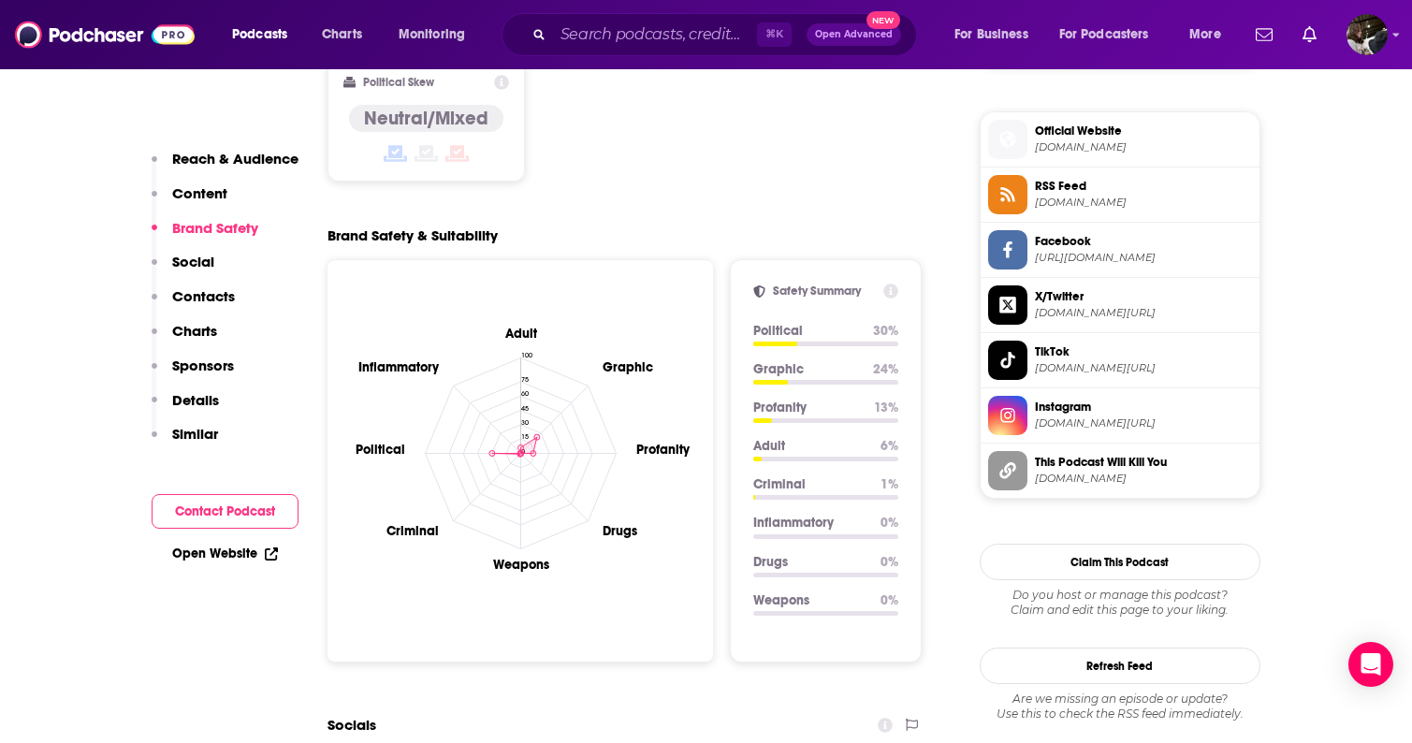
scroll to position [1476, 0]
drag, startPoint x: 325, startPoint y: 139, endPoint x: 532, endPoint y: 143, distance: 206.9
click at [532, 227] on div "Brand Safety & Suitability" at bounding box center [626, 236] width 597 height 18
drag, startPoint x: 327, startPoint y: 145, endPoint x: 547, endPoint y: 153, distance: 220.1
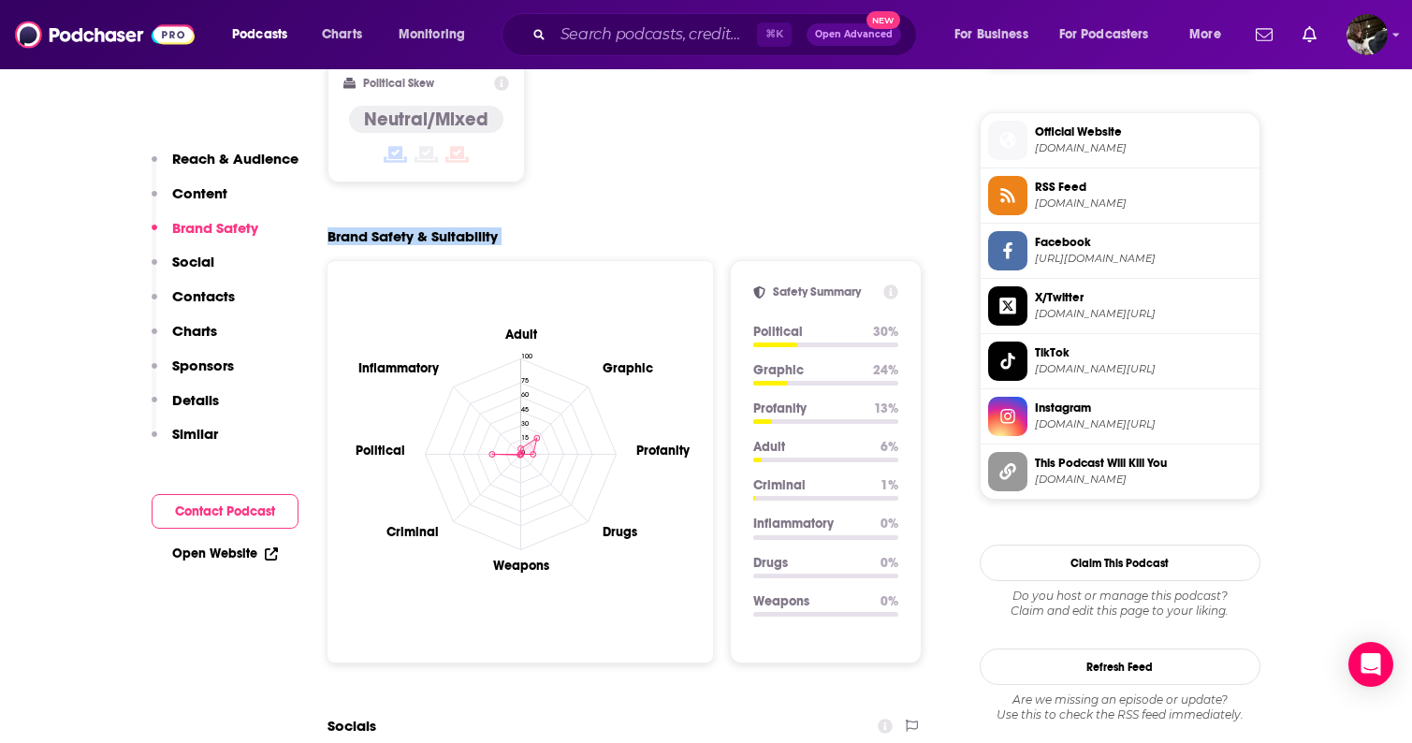
click at [547, 227] on div "Brand Safety & Suitability Adult Graphic Profanity Drugs Weapons Criminal Polit…" at bounding box center [626, 445] width 597 height 436
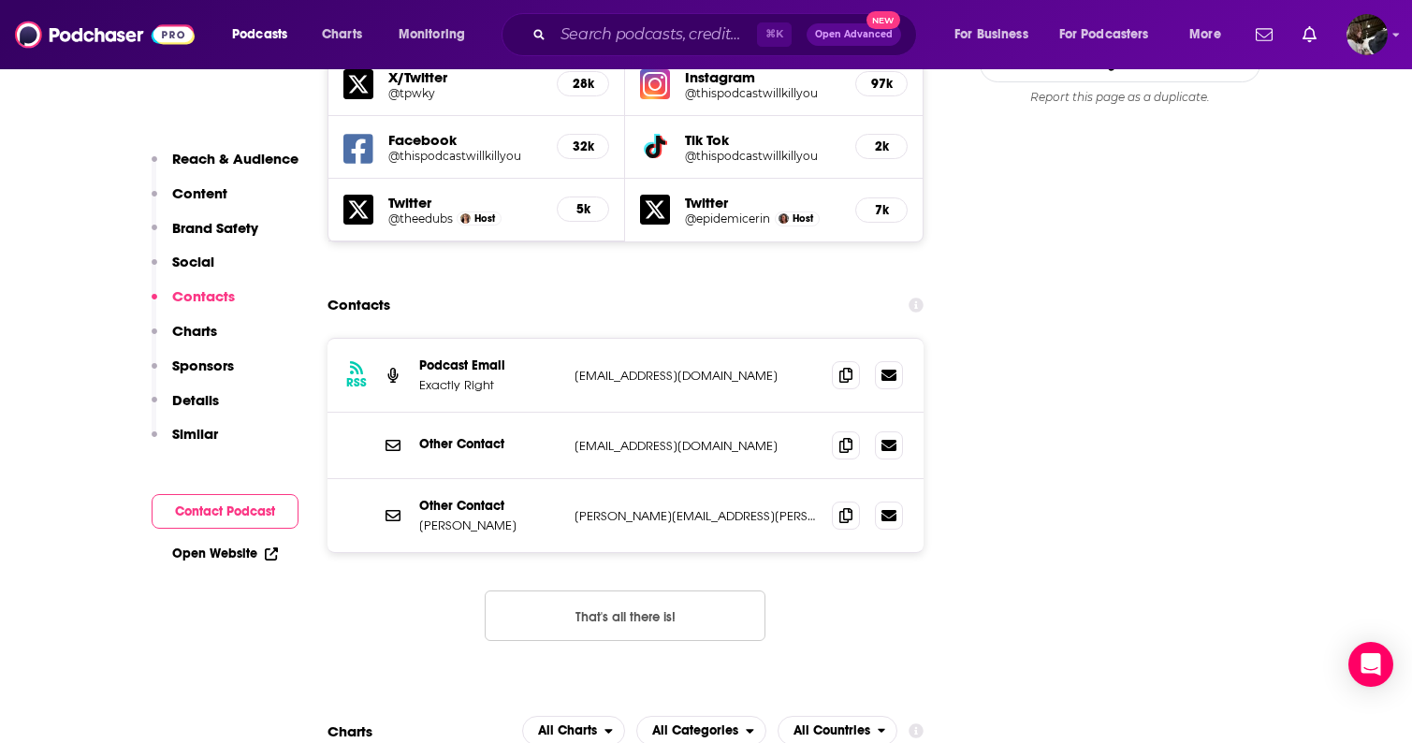
scroll to position [2216, 0]
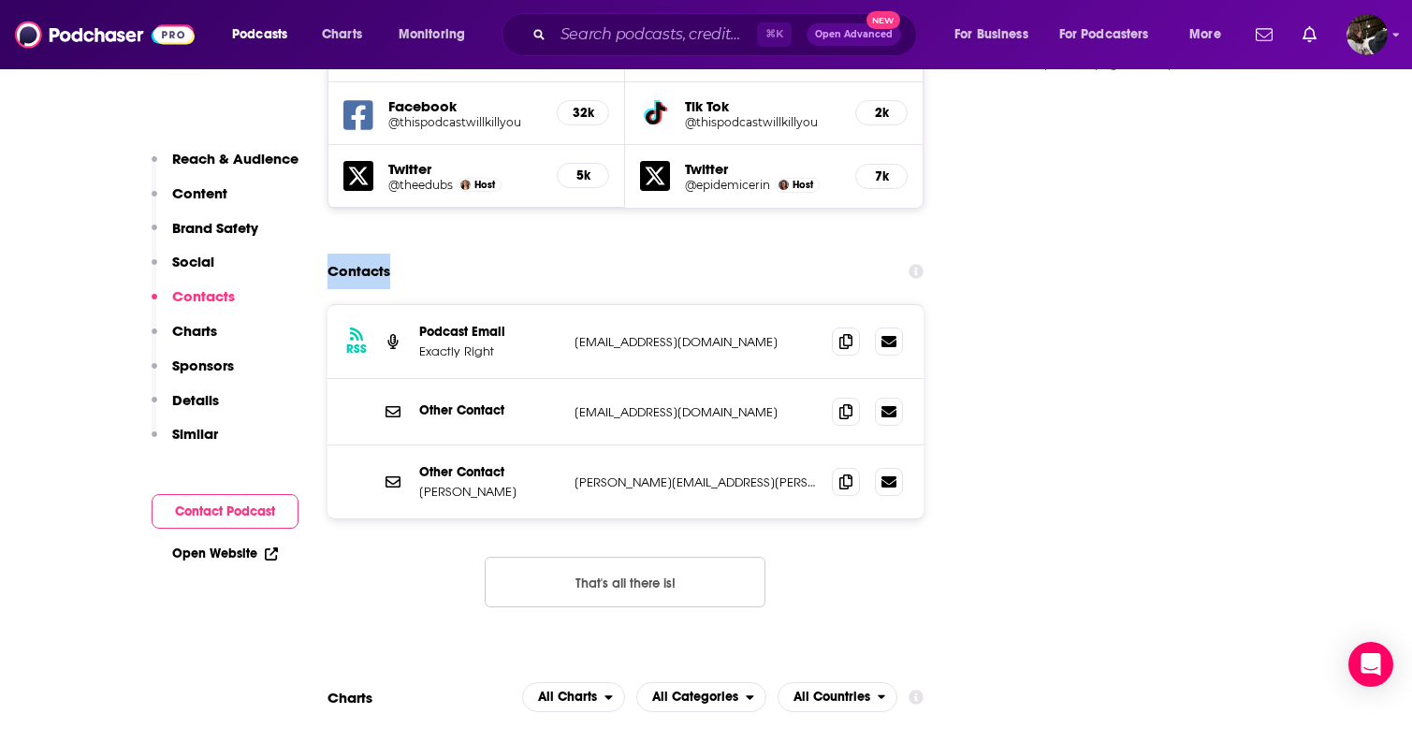
drag, startPoint x: 329, startPoint y: 179, endPoint x: 546, endPoint y: 181, distance: 217.1
click at [546, 254] on div "Contacts" at bounding box center [626, 272] width 597 height 36
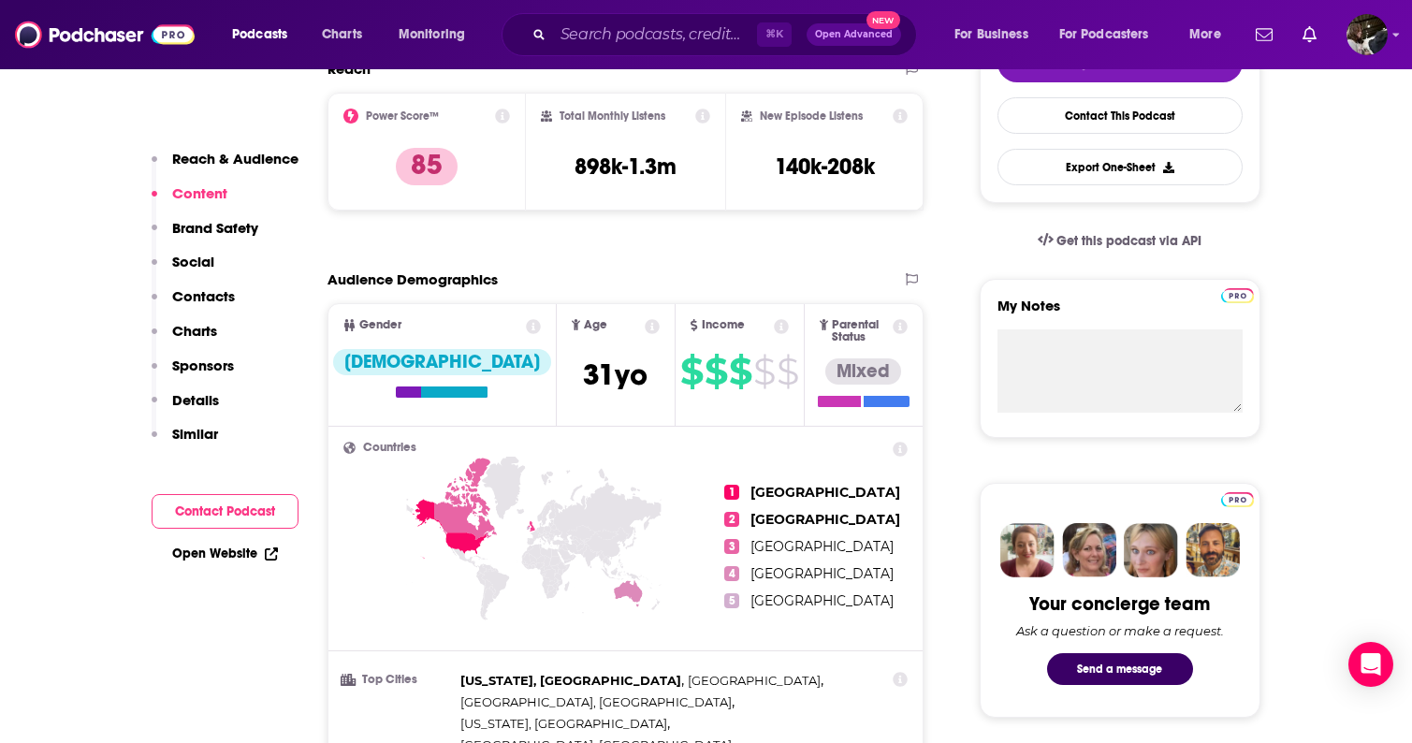
scroll to position [0, 0]
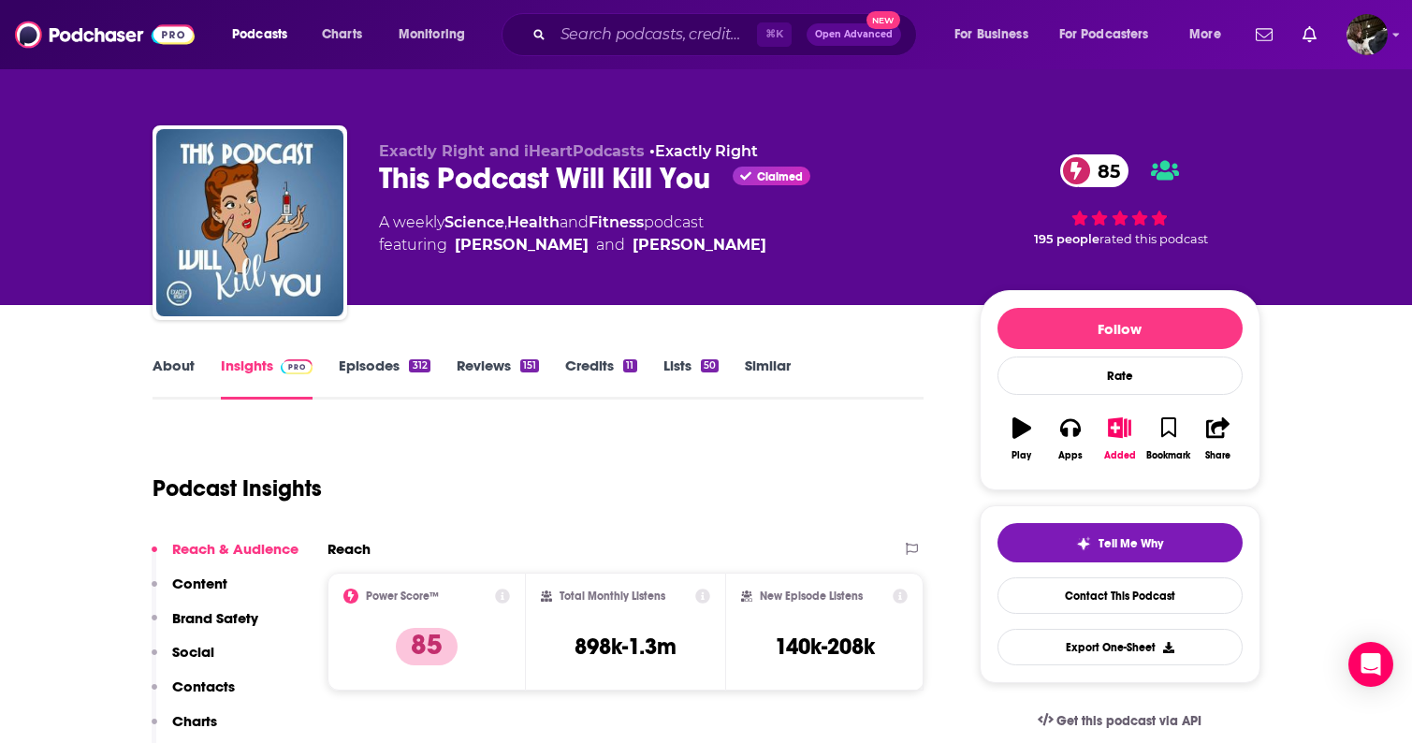
click at [155, 362] on link "About" at bounding box center [174, 378] width 42 height 43
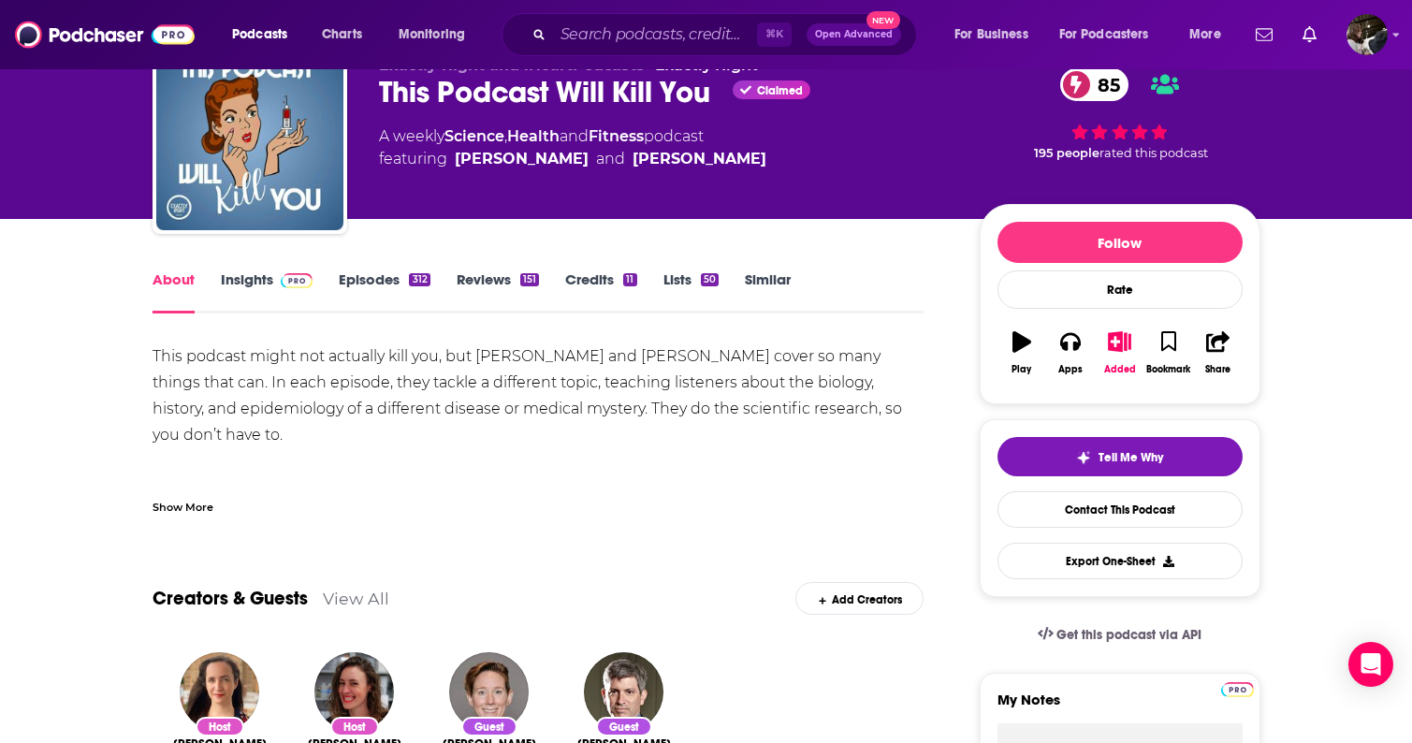
scroll to position [95, 0]
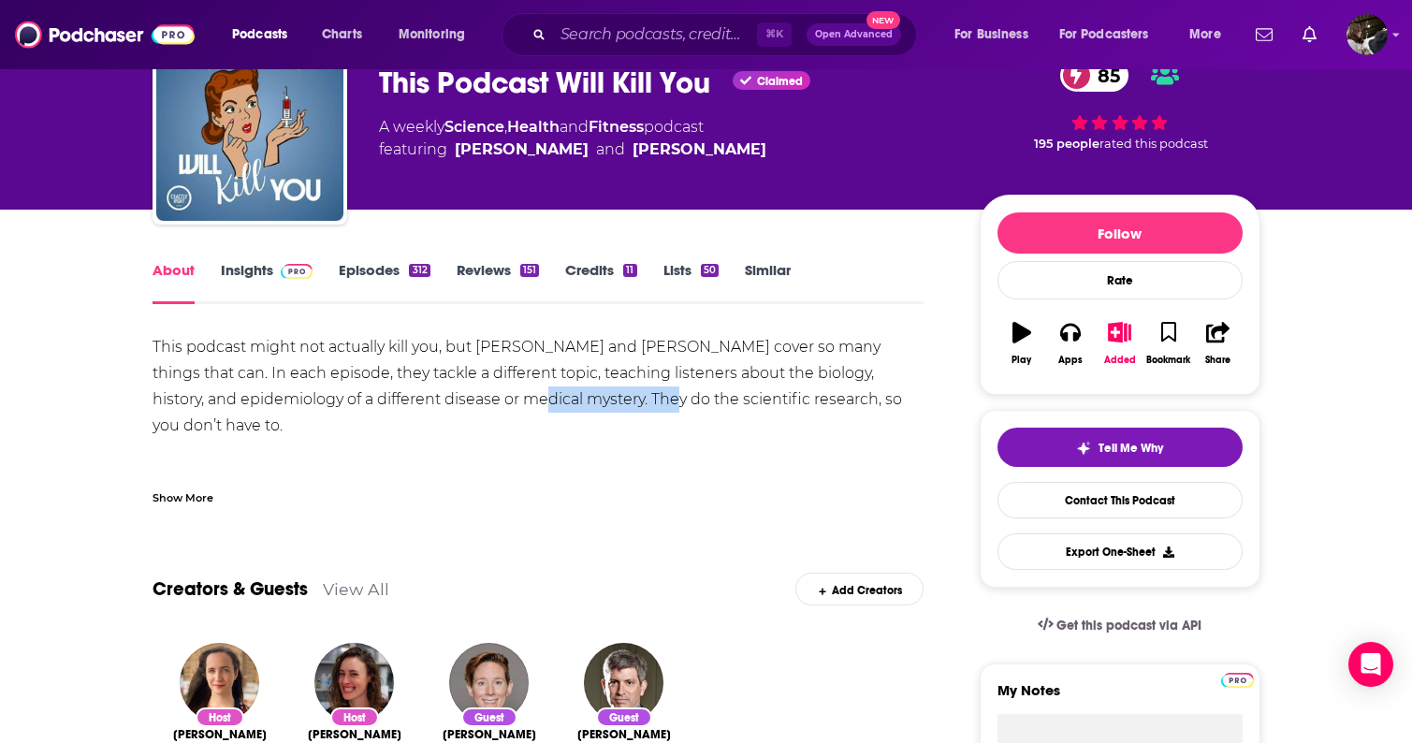
drag, startPoint x: 428, startPoint y: 389, endPoint x: 566, endPoint y: 390, distance: 138.5
click at [566, 390] on div "This podcast might not actually kill you, but Erin Welsh and Erin Allmann Updyk…" at bounding box center [539, 635] width 772 height 603
click at [609, 416] on div "This podcast might not actually kill you, but Erin Welsh and Erin Allmann Updyk…" at bounding box center [539, 635] width 772 height 603
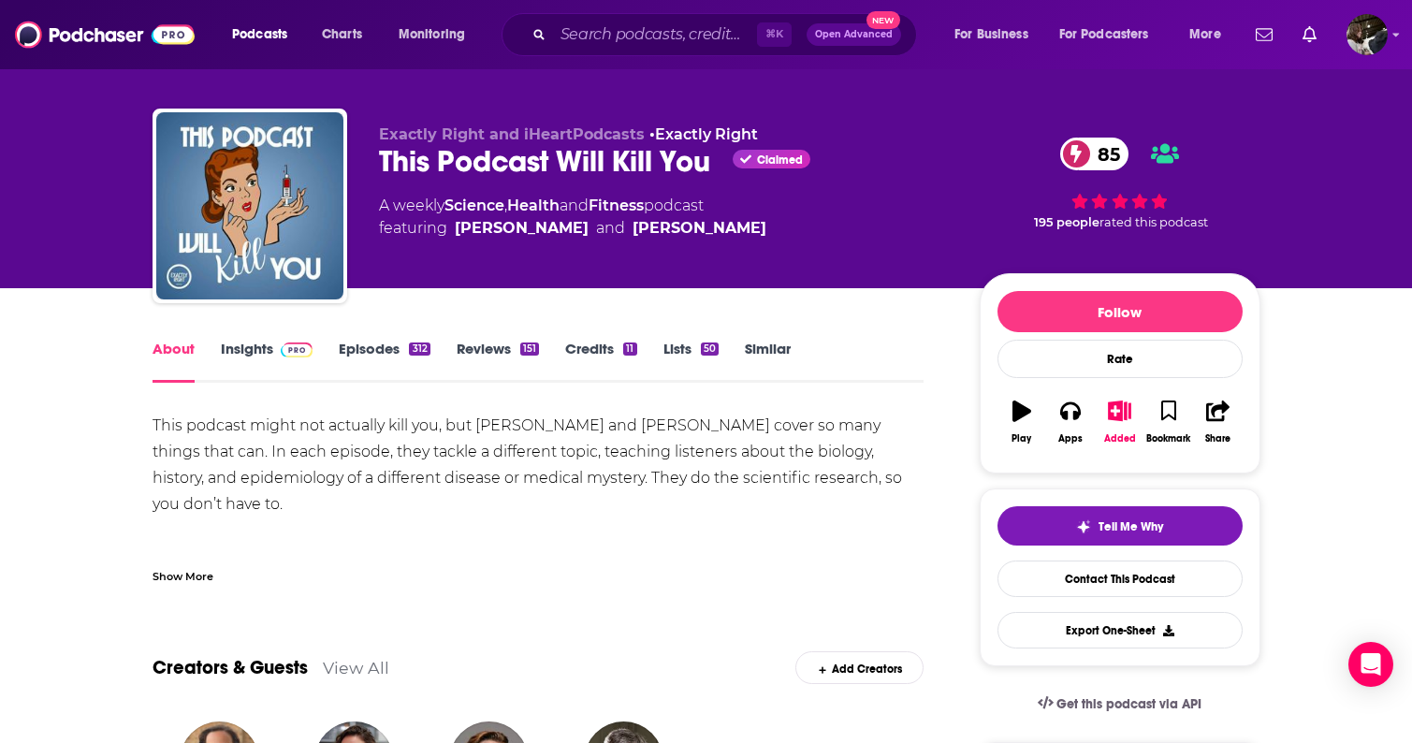
scroll to position [0, 0]
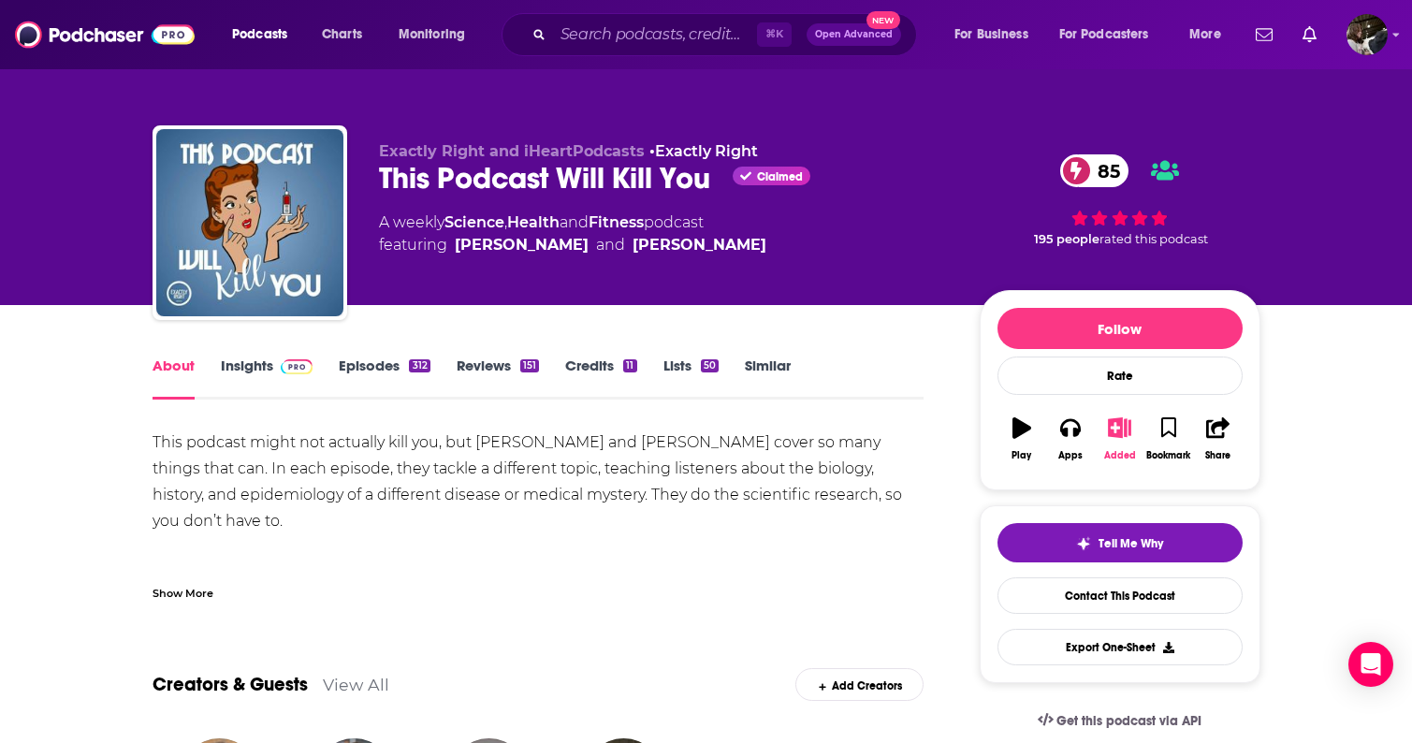
click at [1120, 429] on icon "button" at bounding box center [1119, 427] width 23 height 21
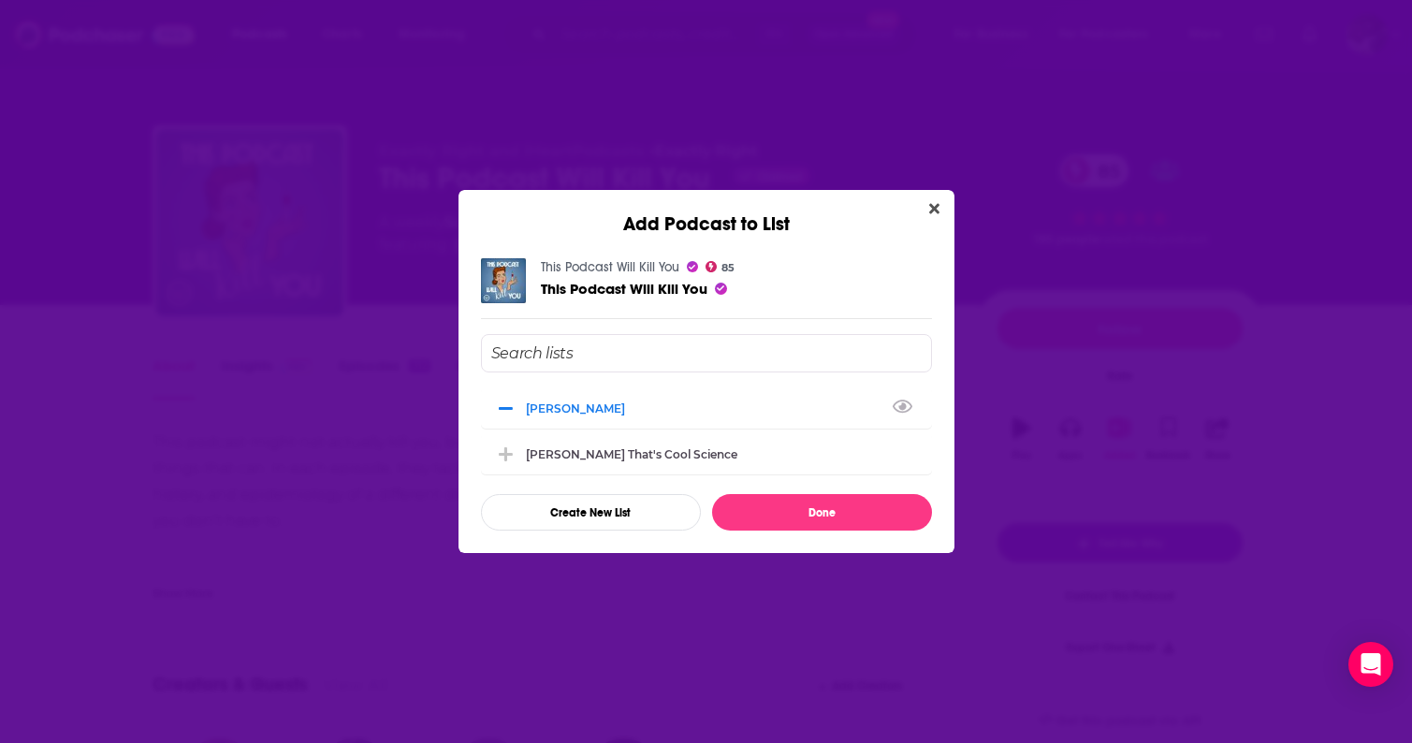
click at [577, 356] on input "Add Podcast To List" at bounding box center [706, 353] width 451 height 38
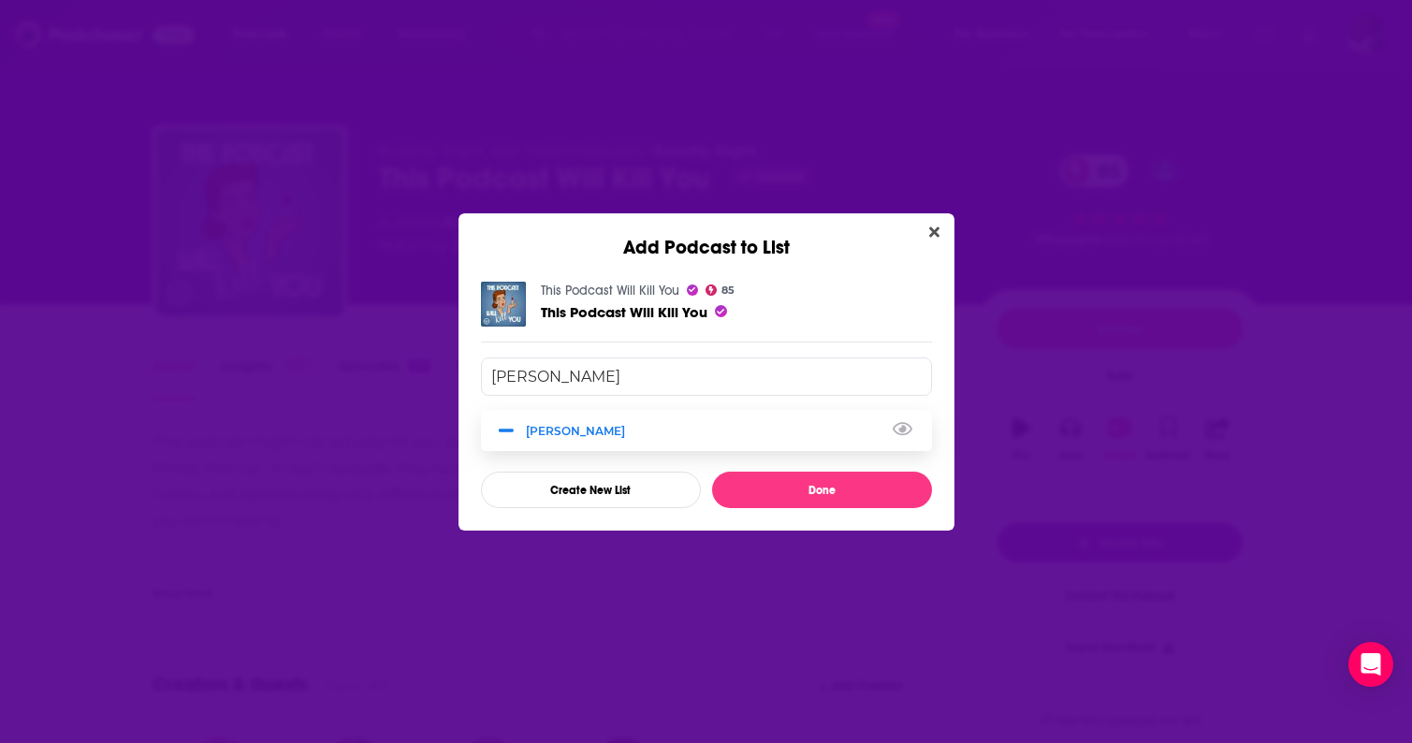
click at [554, 431] on div "Tony Goldberg" at bounding box center [581, 431] width 110 height 14
type input "tony"
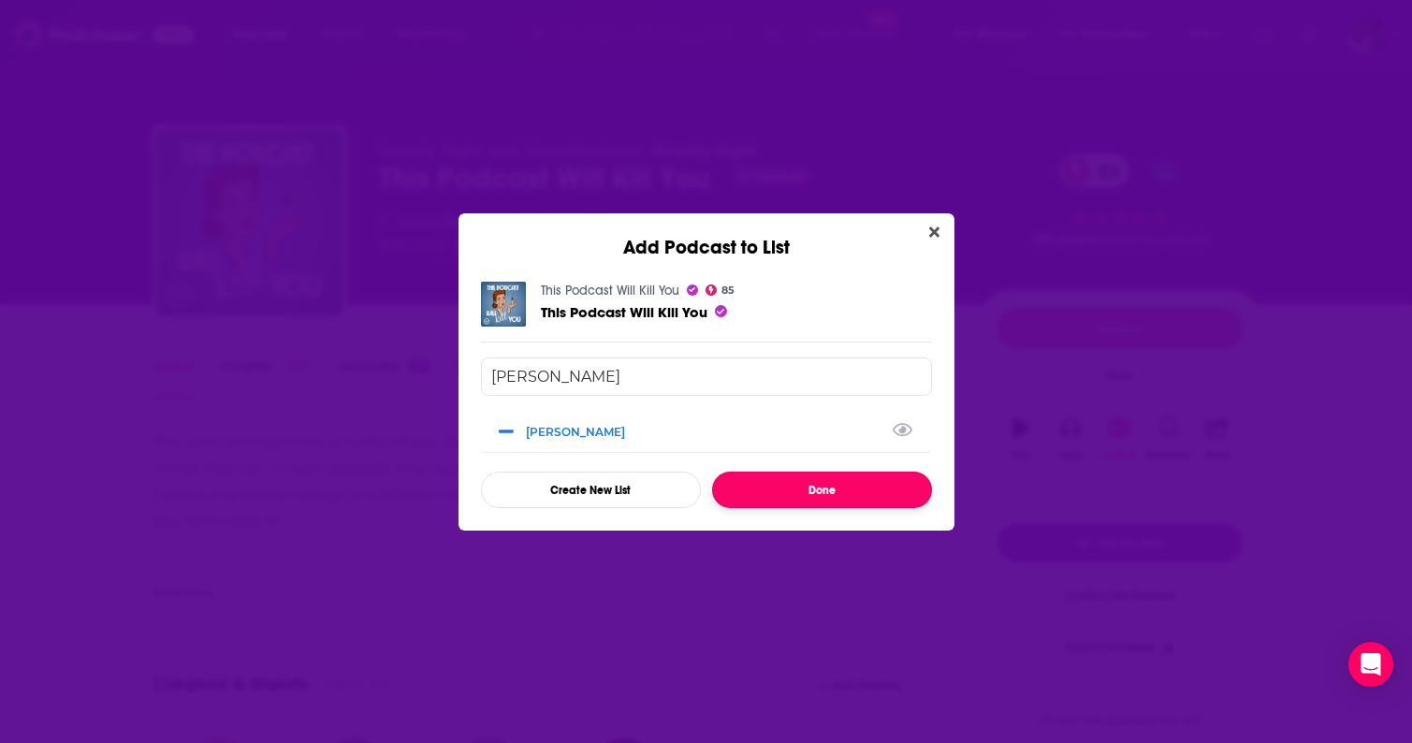
click at [789, 482] on button "Done" at bounding box center [822, 490] width 220 height 37
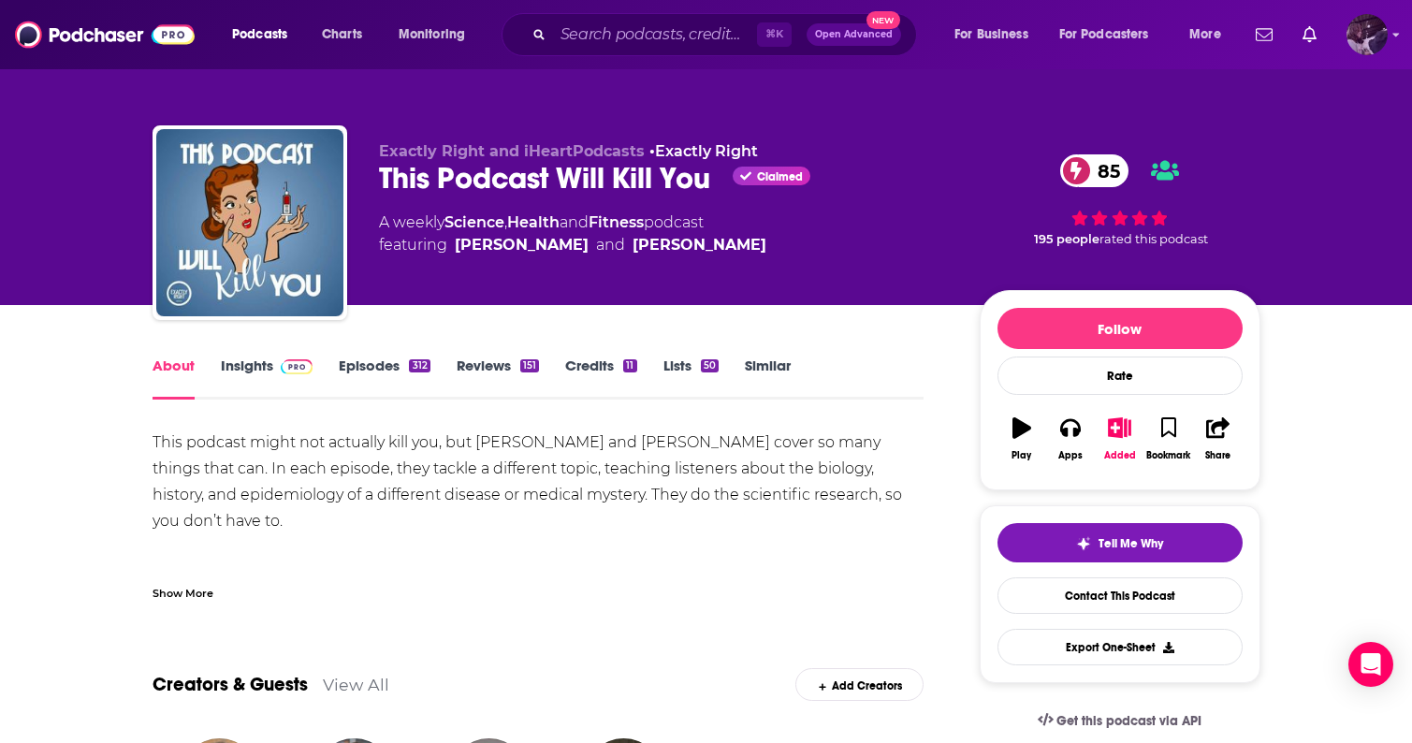
click at [1371, 36] on img "Logged in as etmahon" at bounding box center [1367, 34] width 41 height 41
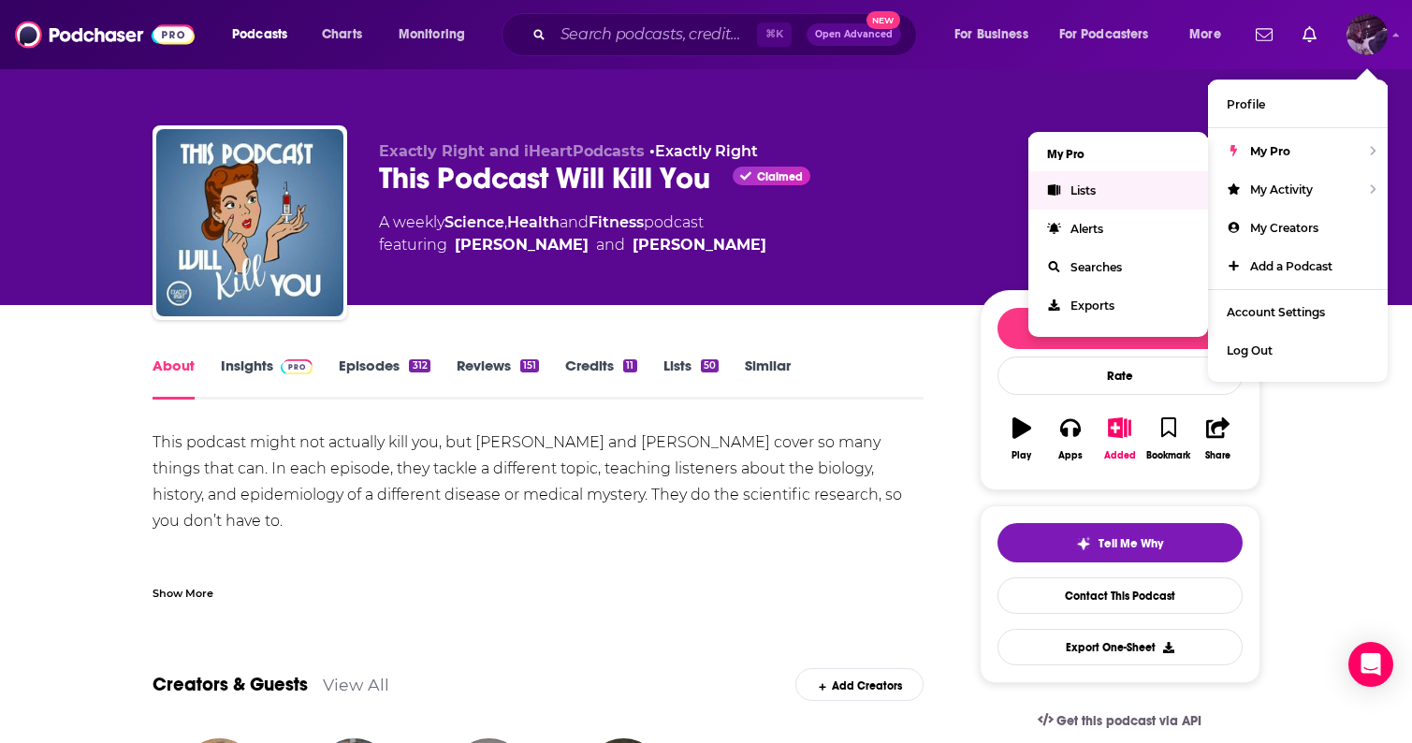
click at [1098, 191] on link "Lists" at bounding box center [1119, 190] width 180 height 38
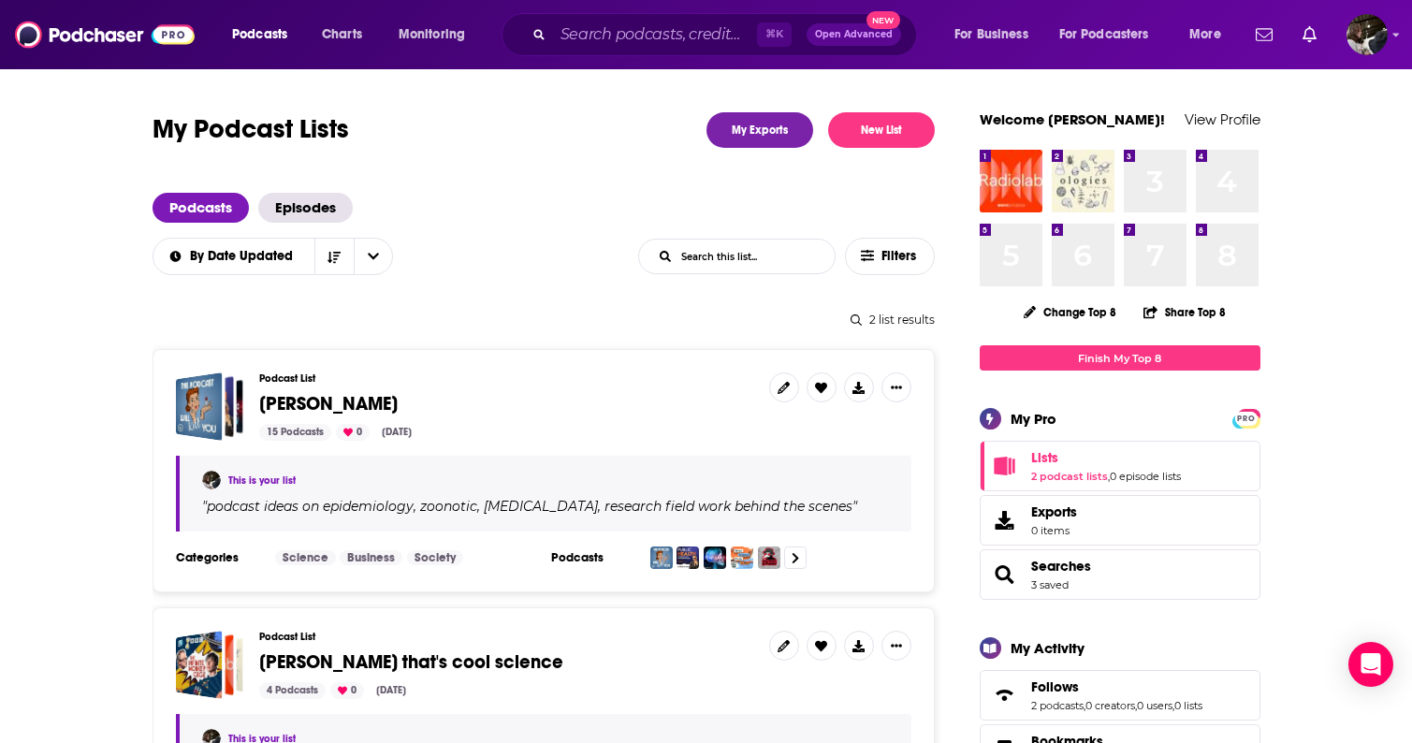
click at [533, 412] on span "Tony Goldberg" at bounding box center [506, 404] width 495 height 21
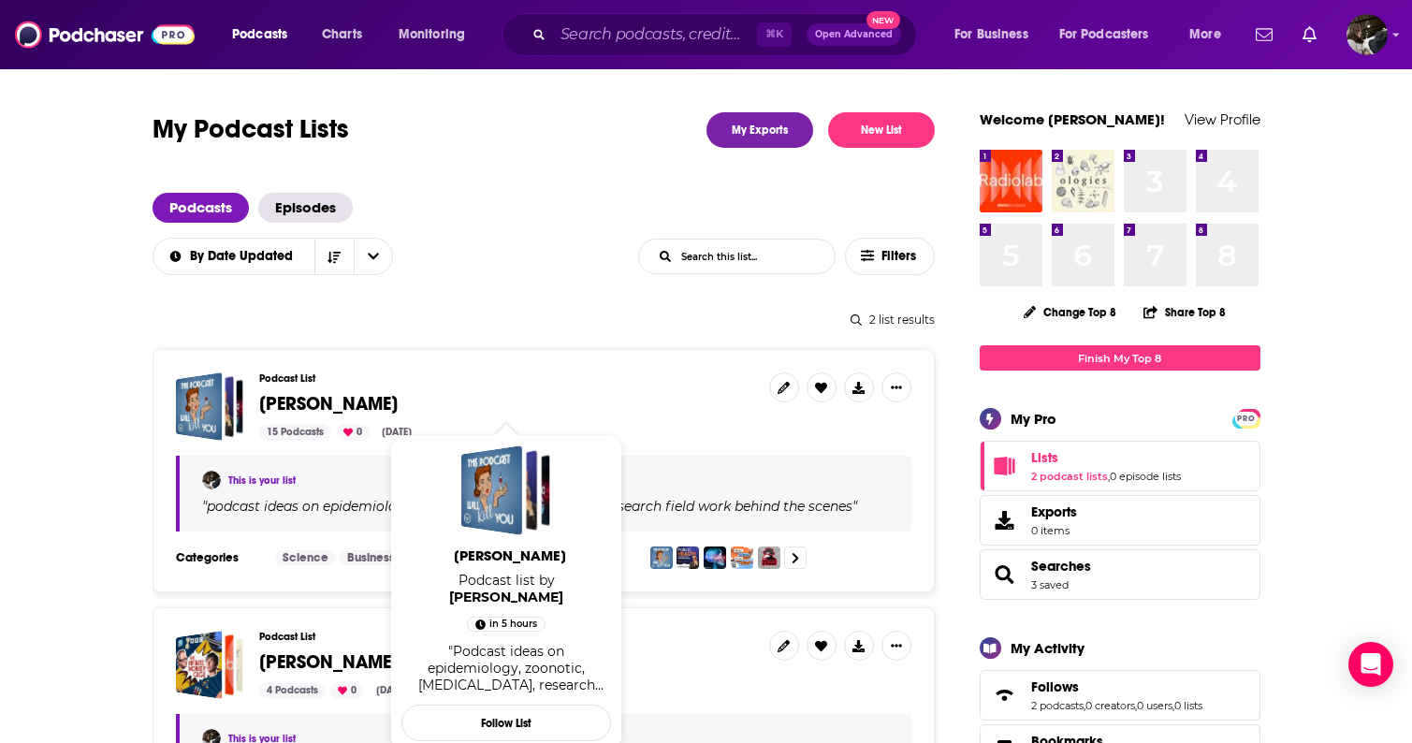
click at [270, 402] on span "Tony Goldberg" at bounding box center [328, 403] width 139 height 23
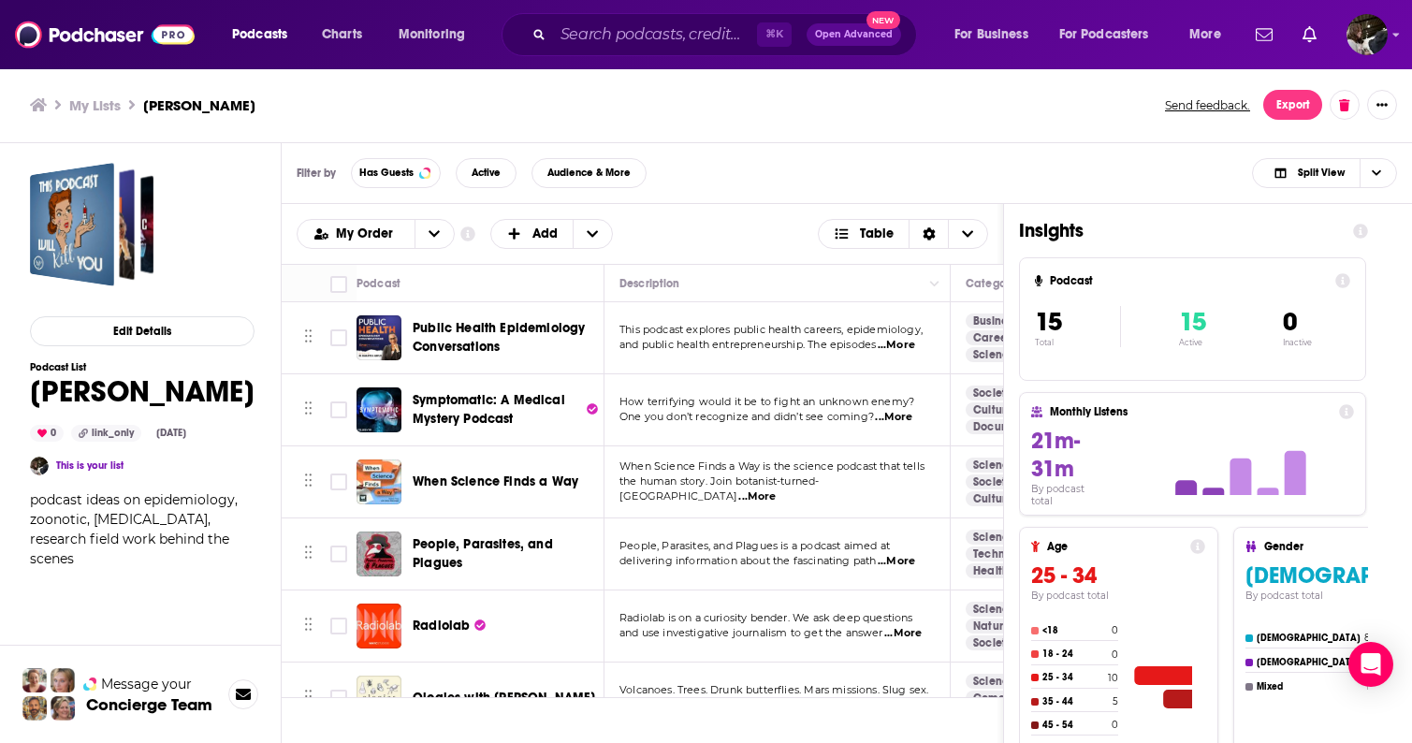
click at [737, 231] on div "My Order Customize Your List Order Select the “My Order” sort and remove all fi…" at bounding box center [643, 234] width 692 height 30
click at [854, 183] on div "Filter by Has Guests Active Audience & More Split View" at bounding box center [847, 173] width 1131 height 61
click at [1020, 161] on div "Filter by Has Guests Active Audience & More Split View" at bounding box center [847, 173] width 1131 height 61
click at [780, 315] on td "This podcast explores public health careers, epidemiology, and public health en…" at bounding box center [778, 338] width 346 height 72
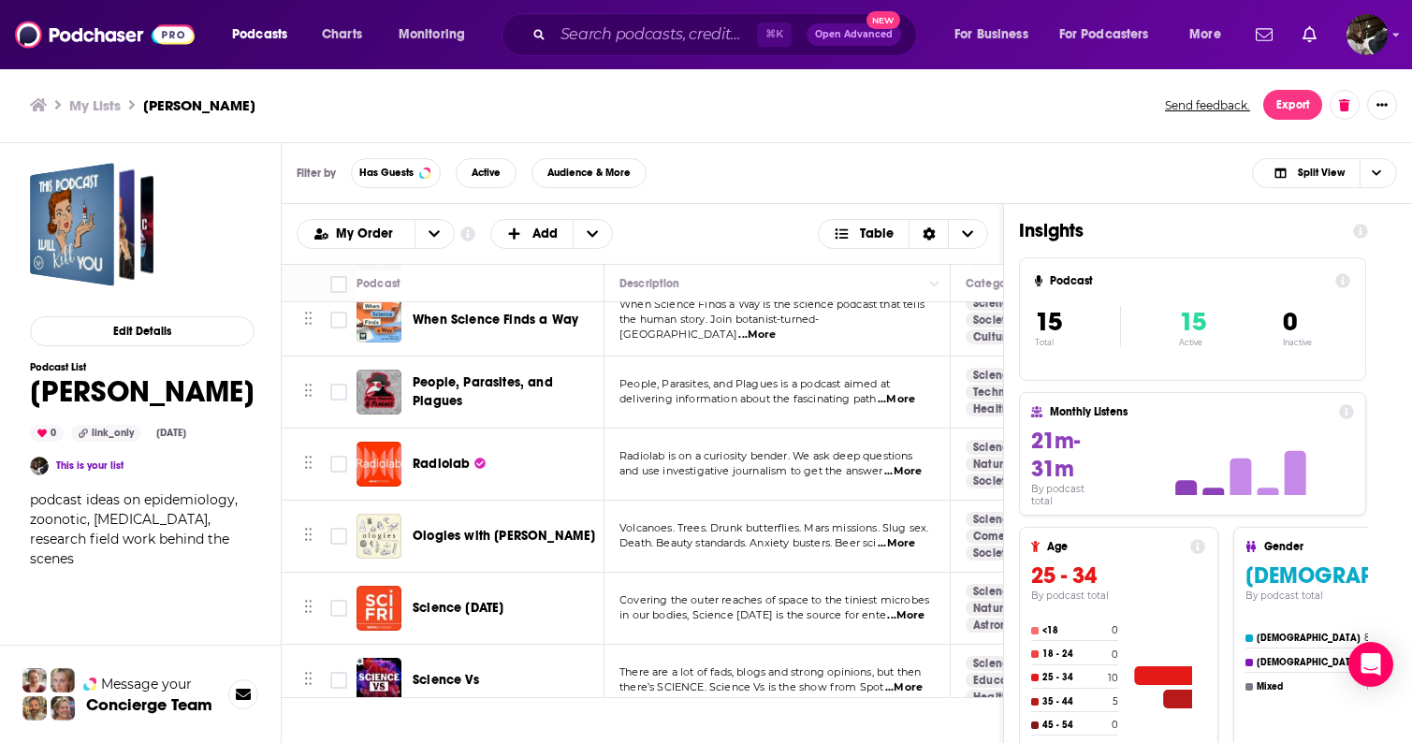
scroll to position [161, 0]
click at [422, 469] on span "Radiolab" at bounding box center [441, 465] width 57 height 16
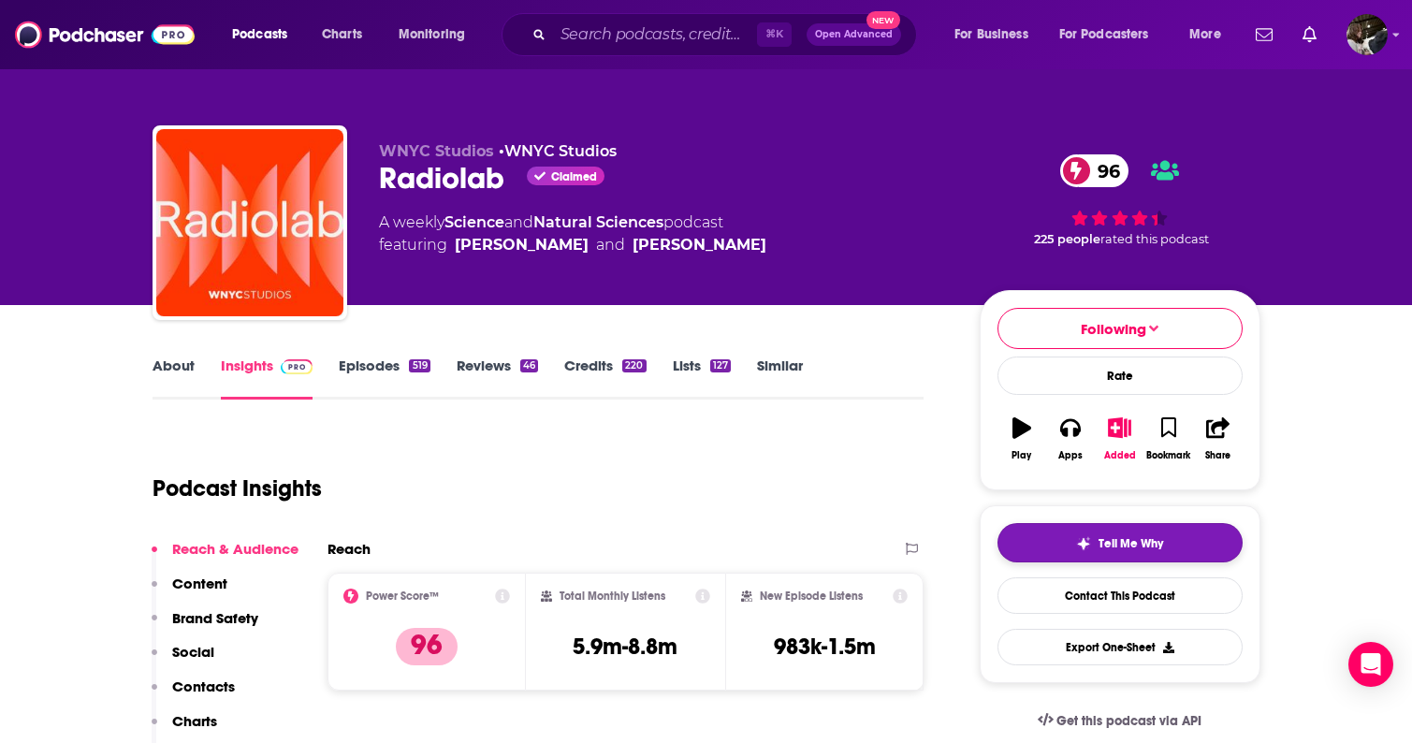
click at [1138, 551] on span "Tell Me Why" at bounding box center [1131, 543] width 65 height 15
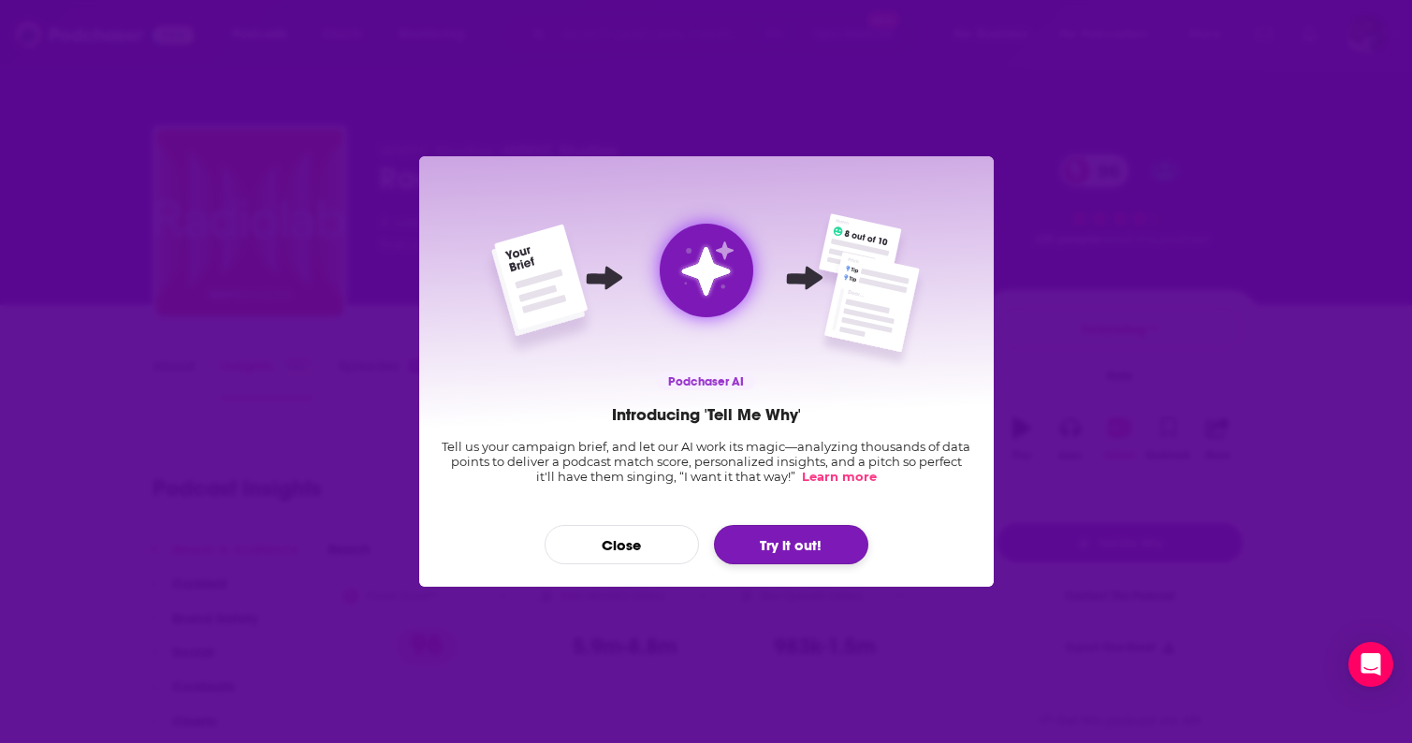
click at [796, 547] on button "Try it out!" at bounding box center [791, 544] width 154 height 39
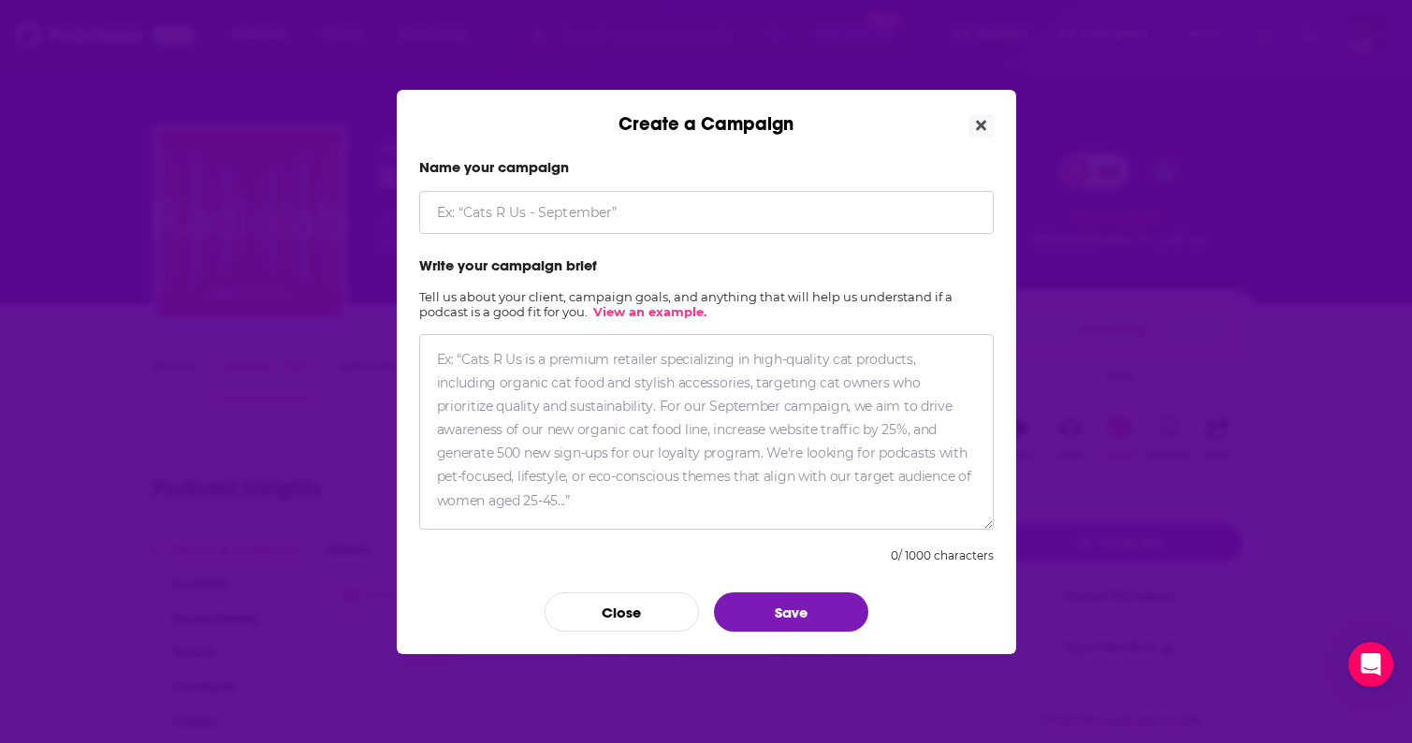
click at [559, 213] on input "Create a Campaign" at bounding box center [706, 212] width 575 height 43
type input "Tony Goldberg"
click at [501, 371] on textarea "Create a Campaign" at bounding box center [706, 432] width 575 height 196
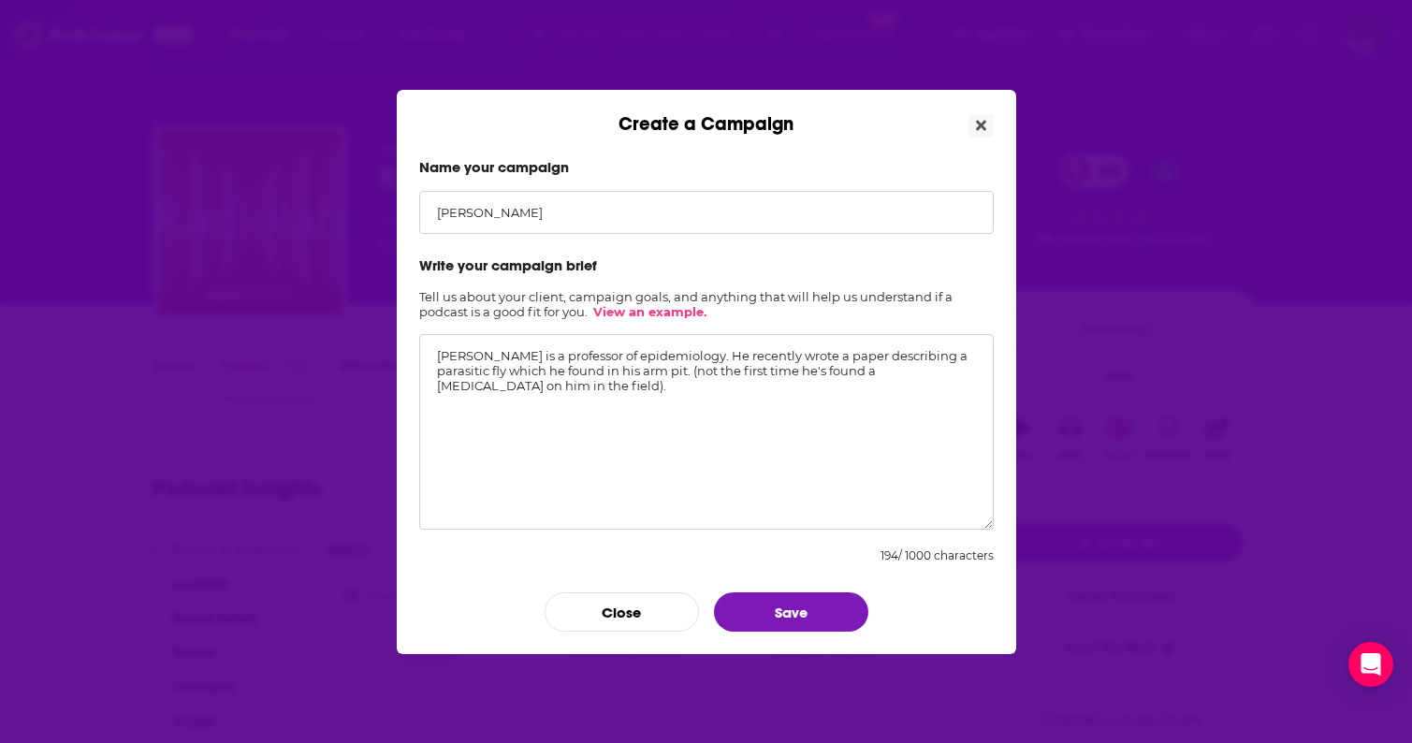
click at [696, 372] on textarea "Tony Goldberg is a professor of epidemiology. He recently wrote a paper describ…" at bounding box center [706, 432] width 575 height 196
click at [691, 376] on textarea "Tony Goldberg is a professor of epidemiology. He recently wrote a paper describ…" at bounding box center [706, 432] width 575 height 196
click at [638, 390] on textarea "Tony Goldberg is a professor of epidemiology. He recently wrote a paper describ…" at bounding box center [706, 432] width 575 height 196
click at [606, 387] on textarea "Tony Goldberg is a professor of epidemiology. He recently wrote a paper describ…" at bounding box center [706, 432] width 575 height 196
click at [855, 388] on textarea "Tony Goldberg is a professor of epidemiology. He recently wrote a paper describ…" at bounding box center [706, 432] width 575 height 196
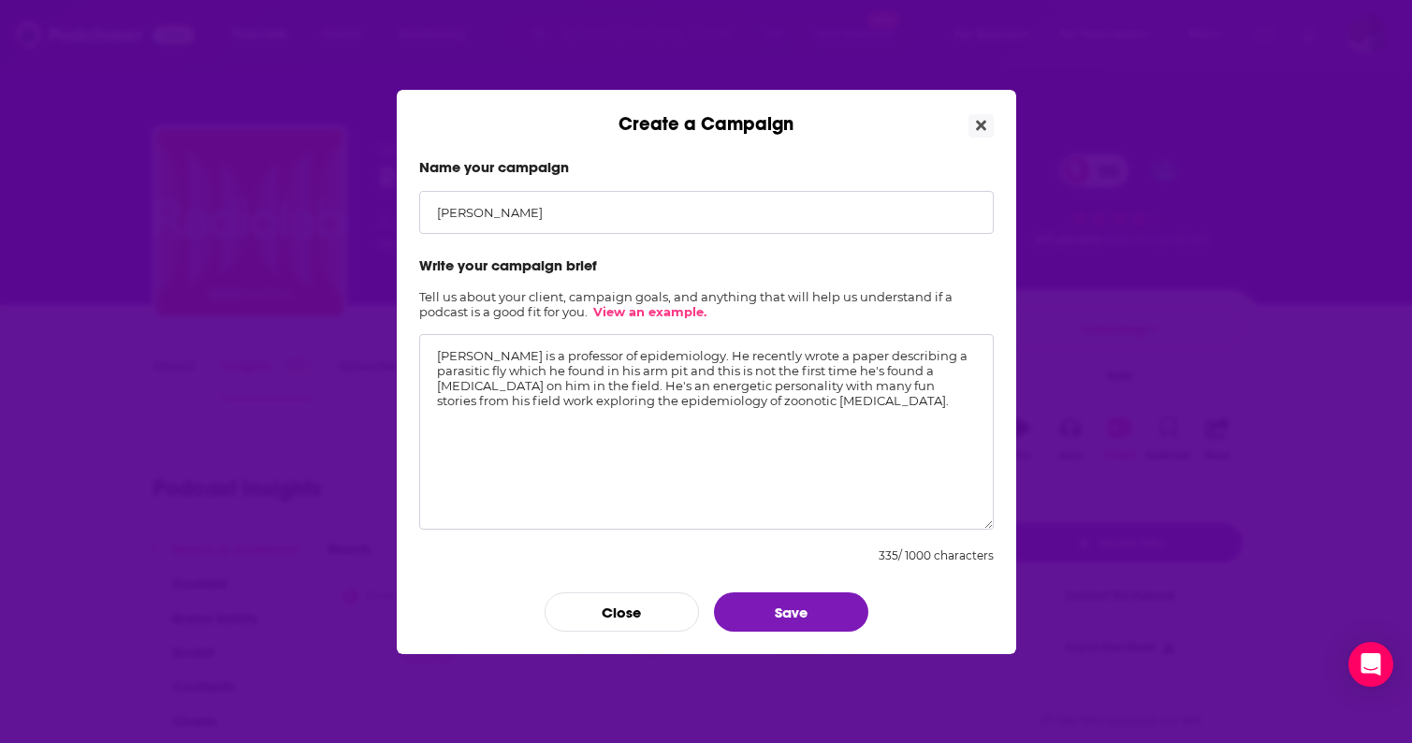
click at [501, 404] on textarea "Tony Goldberg is a professor of epidemiology. He recently wrote a paper describ…" at bounding box center [706, 432] width 575 height 196
click at [900, 404] on textarea "Tony Goldberg is a professor of epidemiology. He recently wrote a paper describ…" at bounding box center [706, 432] width 575 height 196
click at [885, 390] on textarea "Tony Goldberg is a professor of epidemiology. He recently wrote a paper describ…" at bounding box center [706, 432] width 575 height 196
click at [871, 411] on textarea "Tony Goldberg is a professor of epidemiology. He recently wrote a paper describ…" at bounding box center [706, 432] width 575 height 196
click at [617, 421] on textarea "Tony Goldberg is a professor of epidemiology. He recently wrote a paper describ…" at bounding box center [706, 432] width 575 height 196
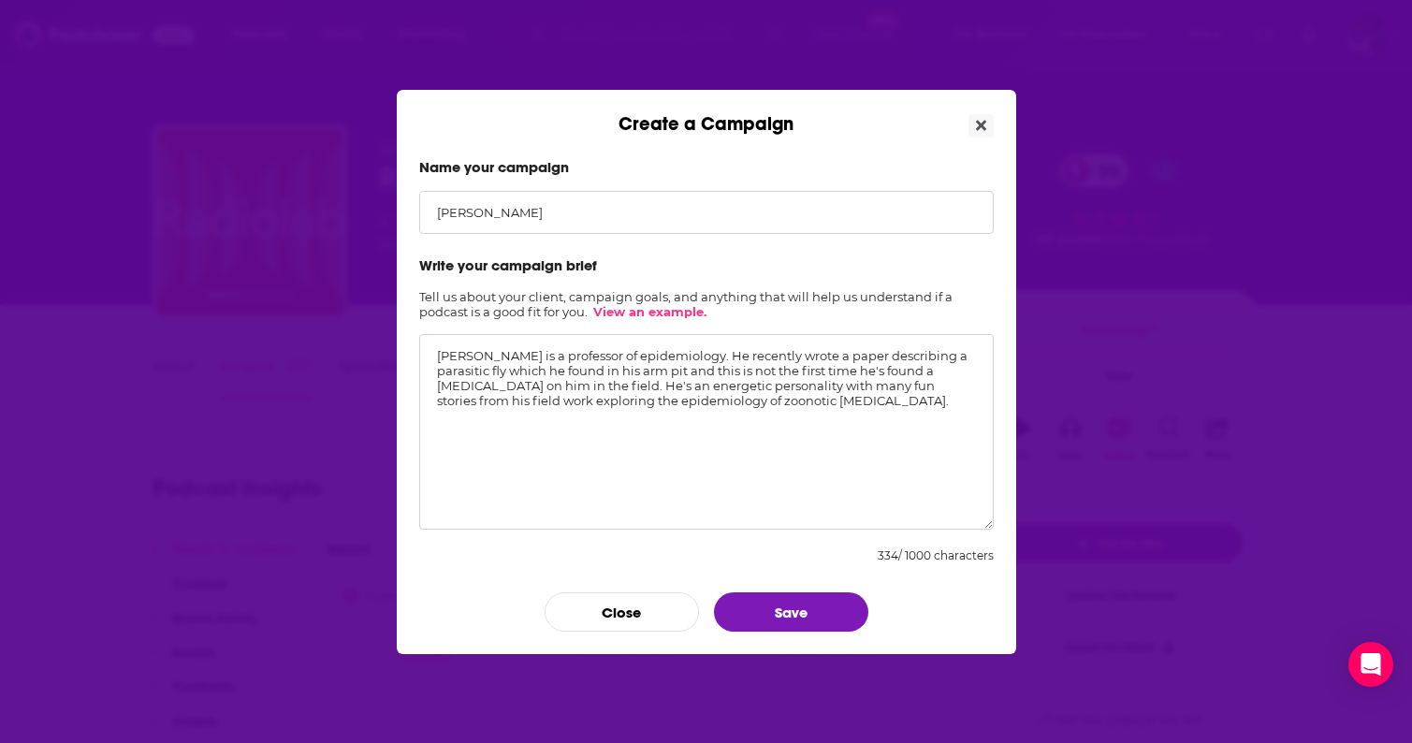
click at [435, 385] on textarea "Tony Goldberg is a professor of epidemiology. He recently wrote a paper describ…" at bounding box center [706, 432] width 575 height 196
click at [567, 430] on textarea "Tony Goldberg is a professor of epidemiology. He recently wrote a paper describ…" at bounding box center [706, 432] width 575 height 196
type textarea "Tony Goldberg is a professor of epidemiology. He recently wrote a paper describ…"
click at [792, 614] on button "Save" at bounding box center [791, 611] width 154 height 39
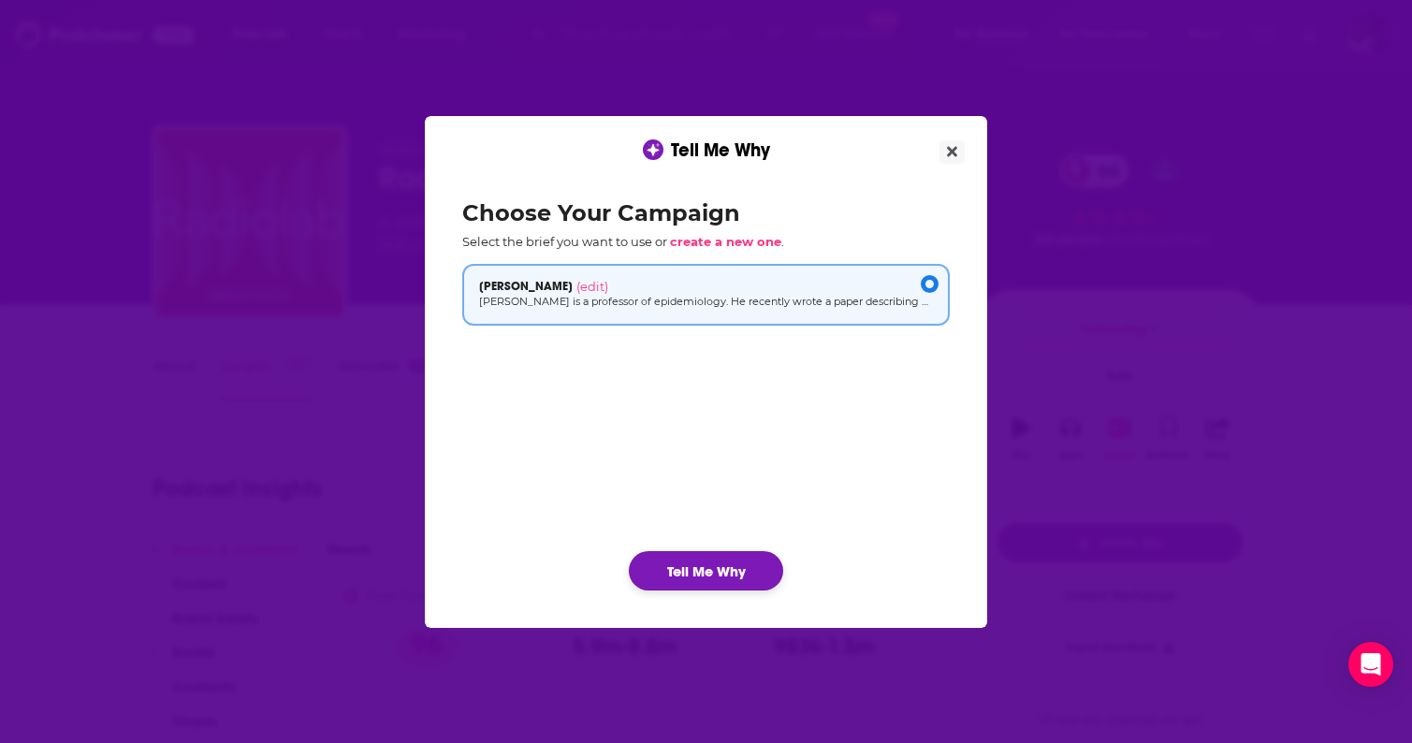
click at [689, 572] on button "Tell Me Why" at bounding box center [706, 570] width 154 height 39
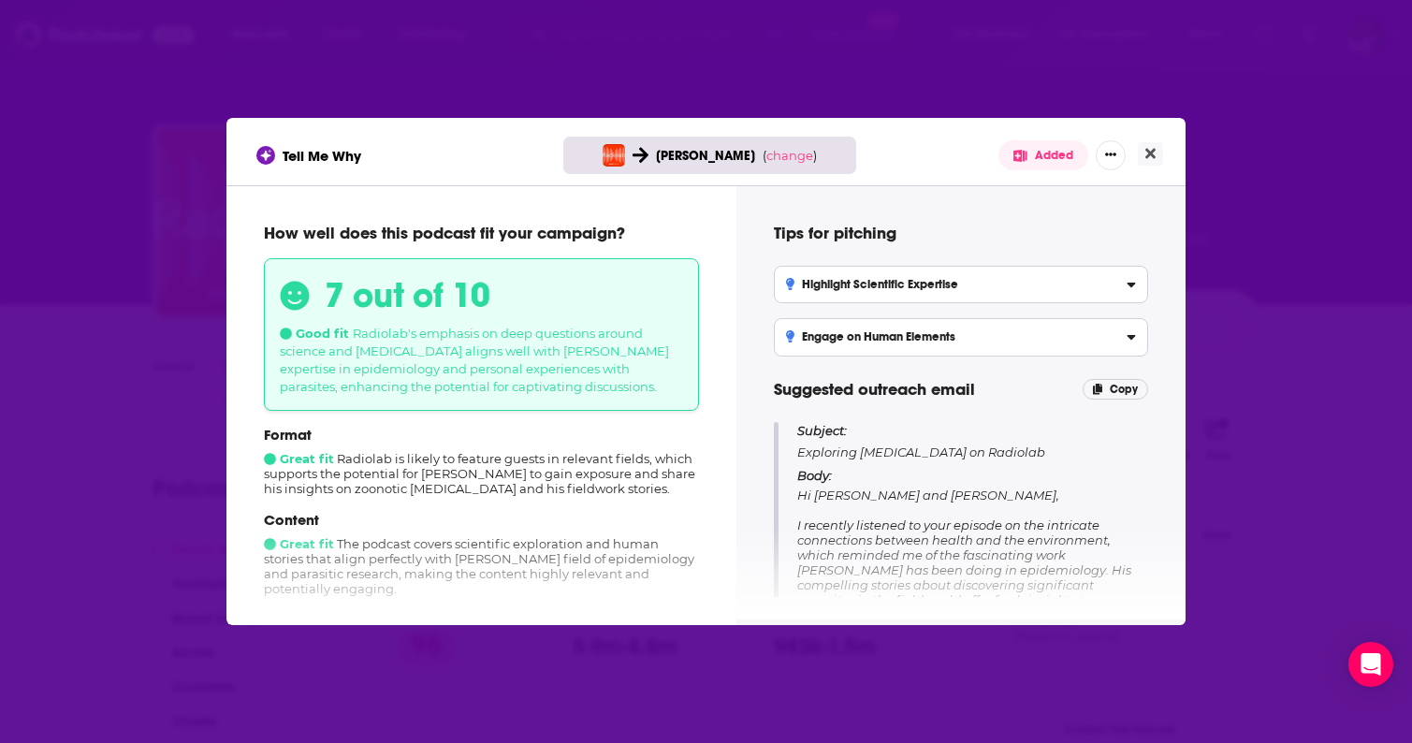
drag, startPoint x: 347, startPoint y: 335, endPoint x: 671, endPoint y: 396, distance: 329.5
click at [671, 396] on div "7 out of 10 Good fit Radiolab's emphasis on deep questions around science and z…" at bounding box center [481, 334] width 435 height 153
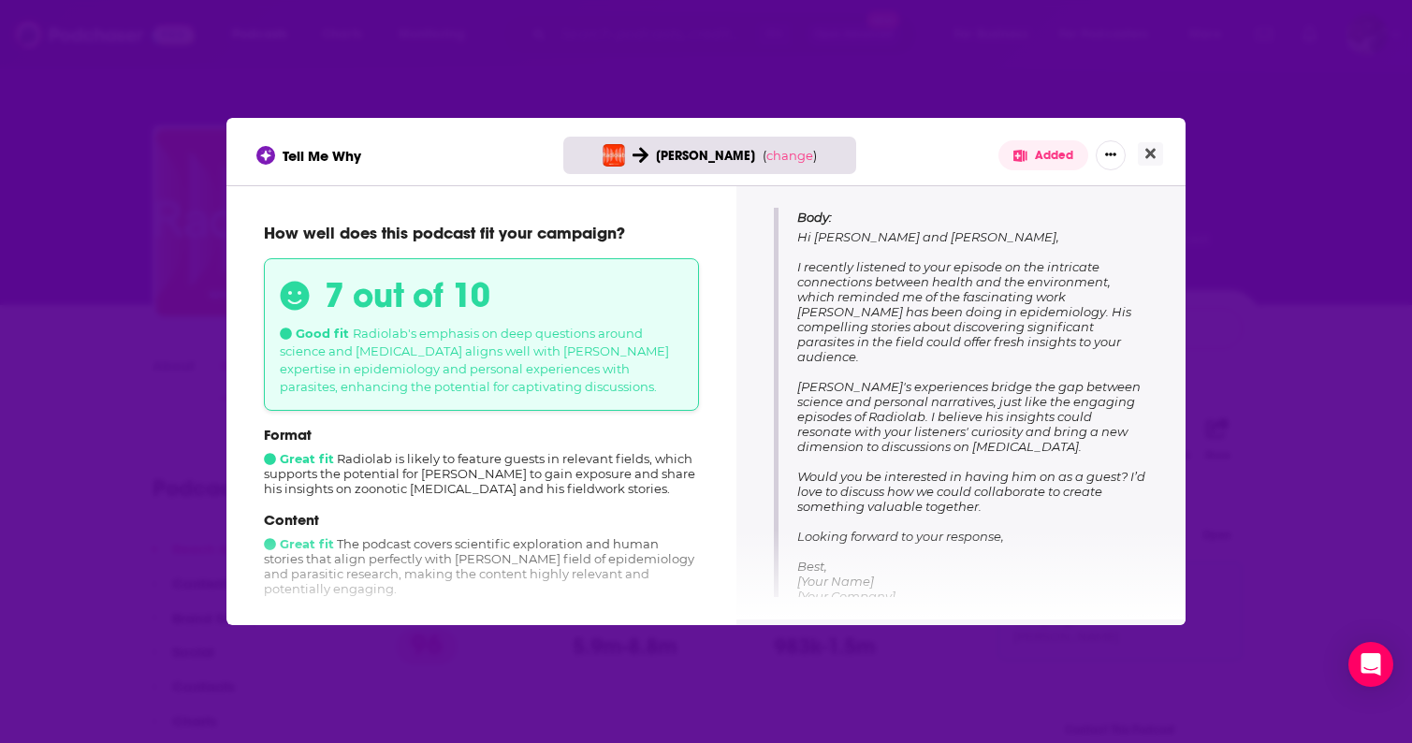
scroll to position [277, 0]
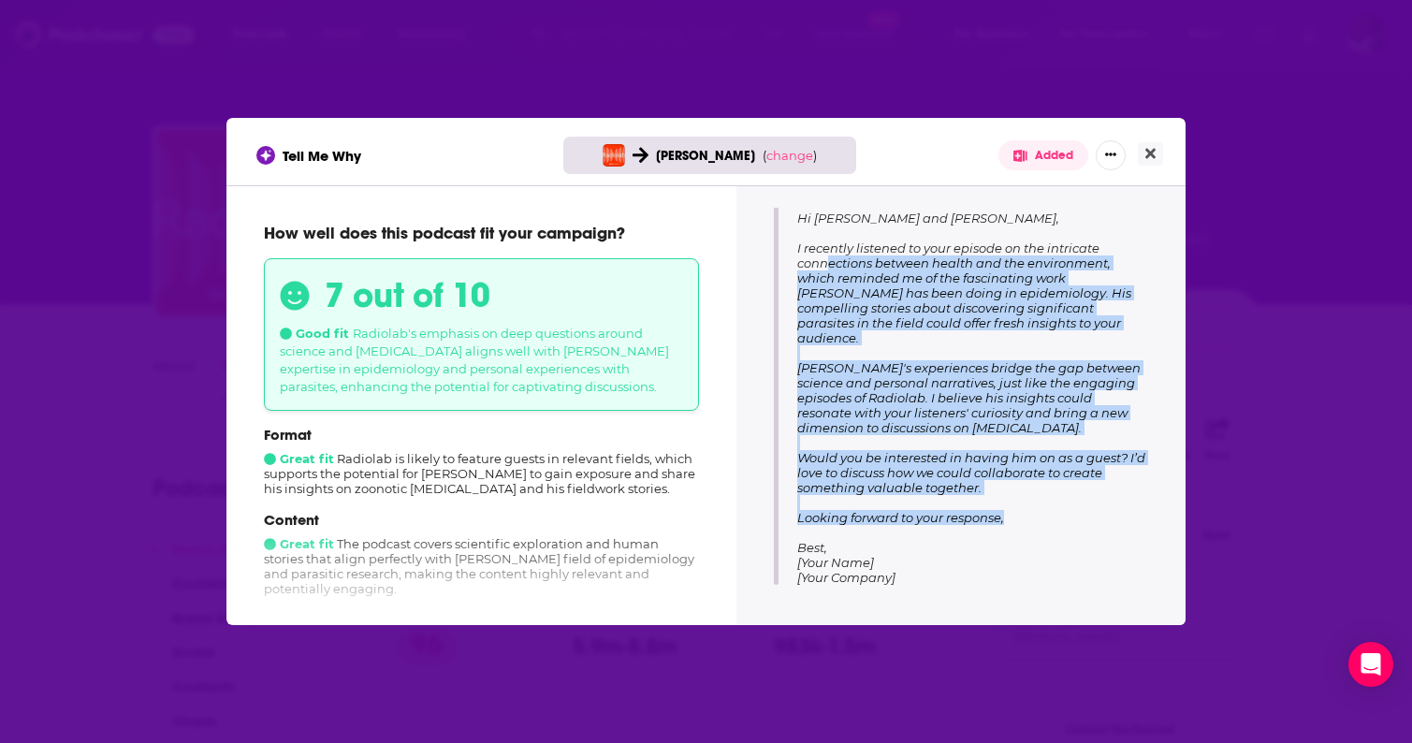
drag, startPoint x: 1027, startPoint y: 514, endPoint x: 828, endPoint y: 258, distance: 323.5
click at [827, 258] on p "Body: Hi Lulu and Latif, I recently listened to your episode on the intricate c…" at bounding box center [972, 388] width 351 height 394
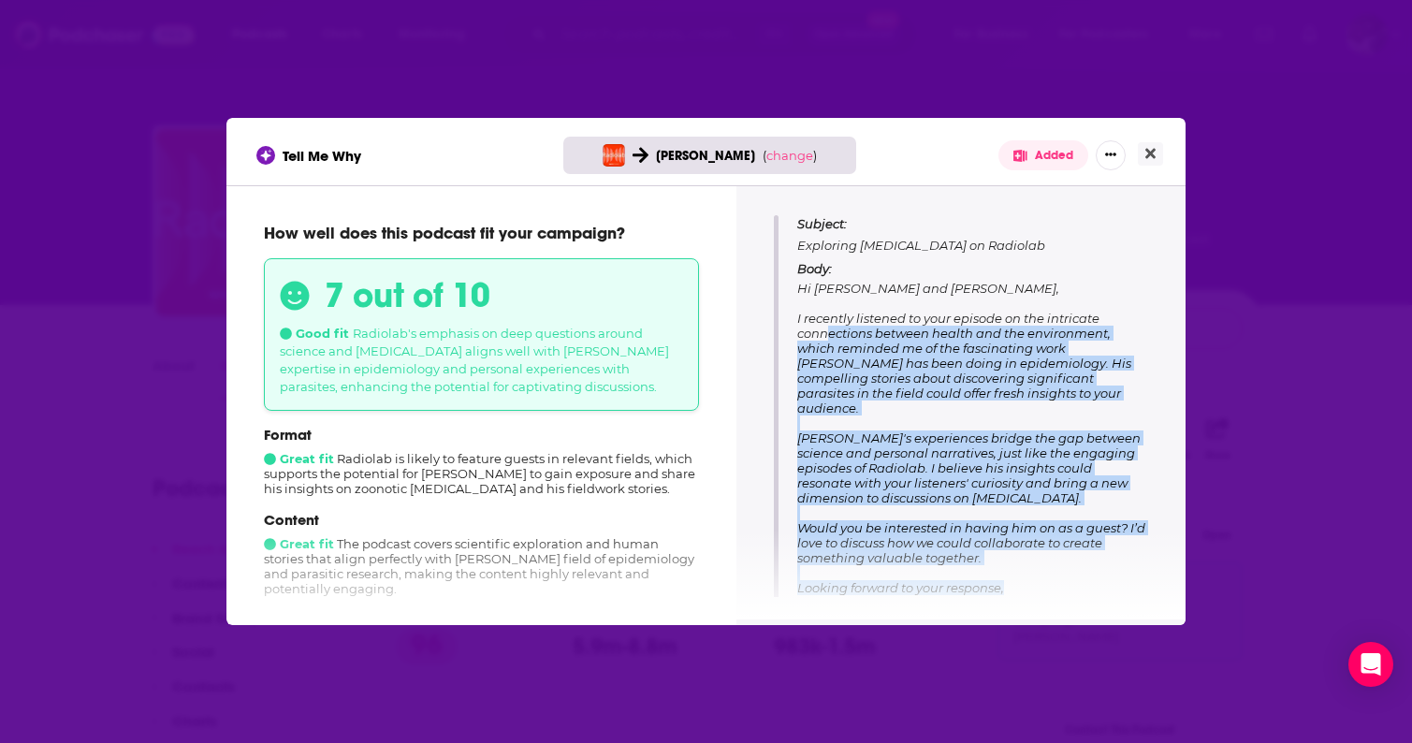
scroll to position [206, 0]
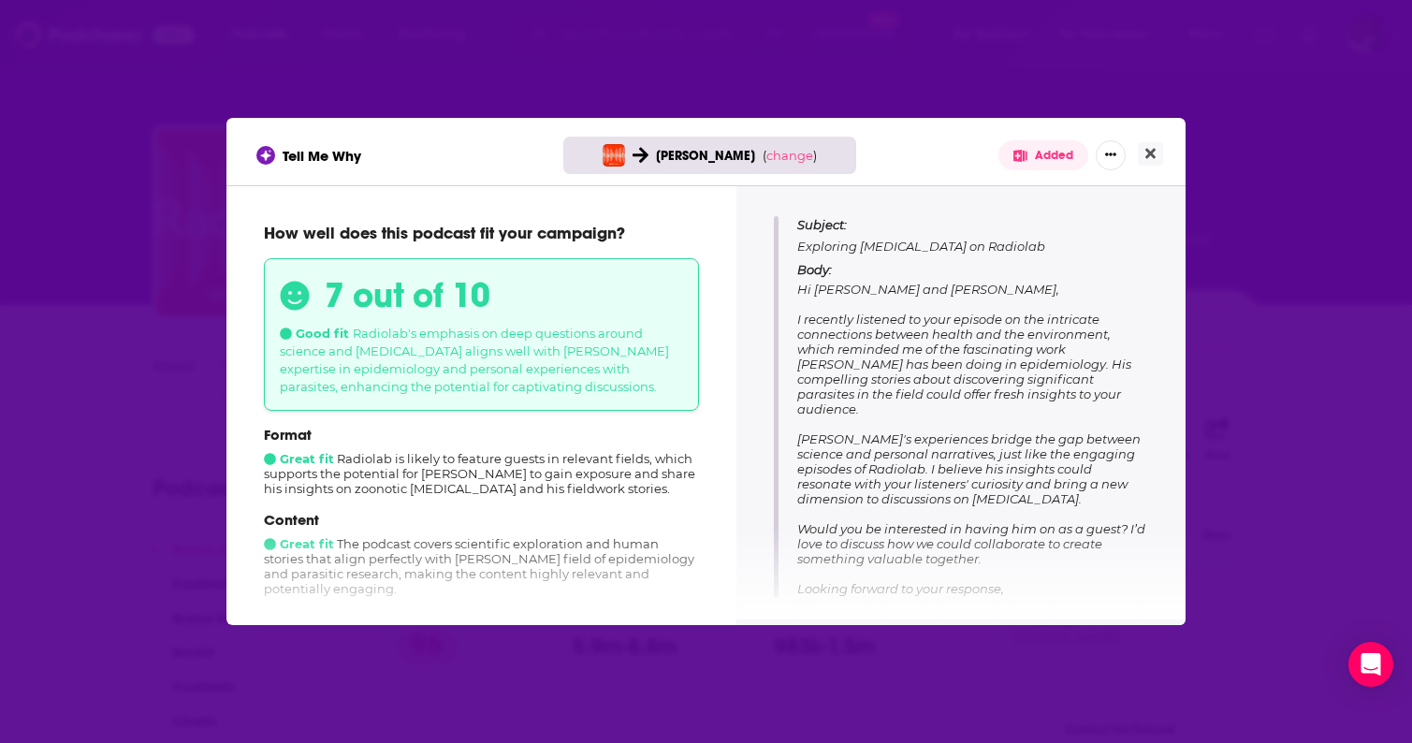
click at [919, 299] on p "Body: Hi Lulu and Latif, I recently listened to your episode on the intricate c…" at bounding box center [972, 459] width 351 height 394
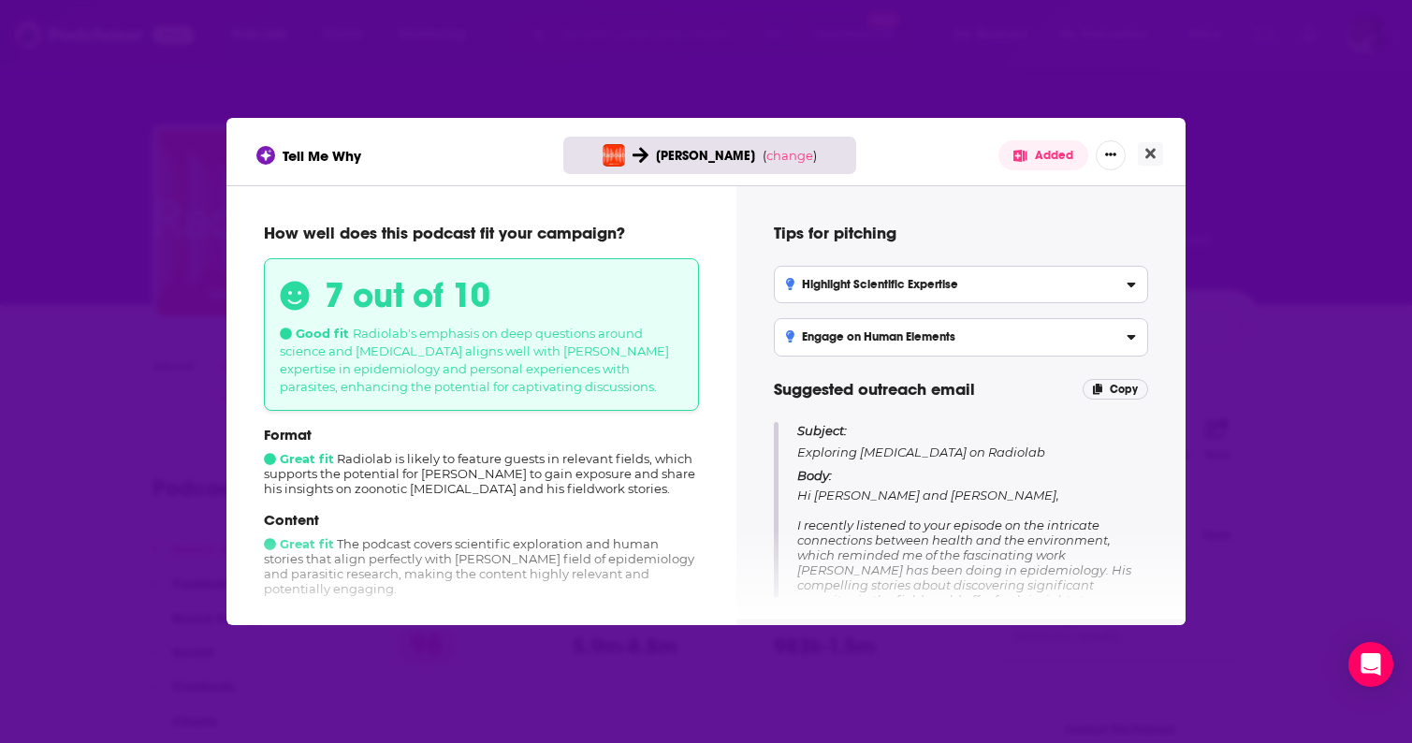
scroll to position [13, 0]
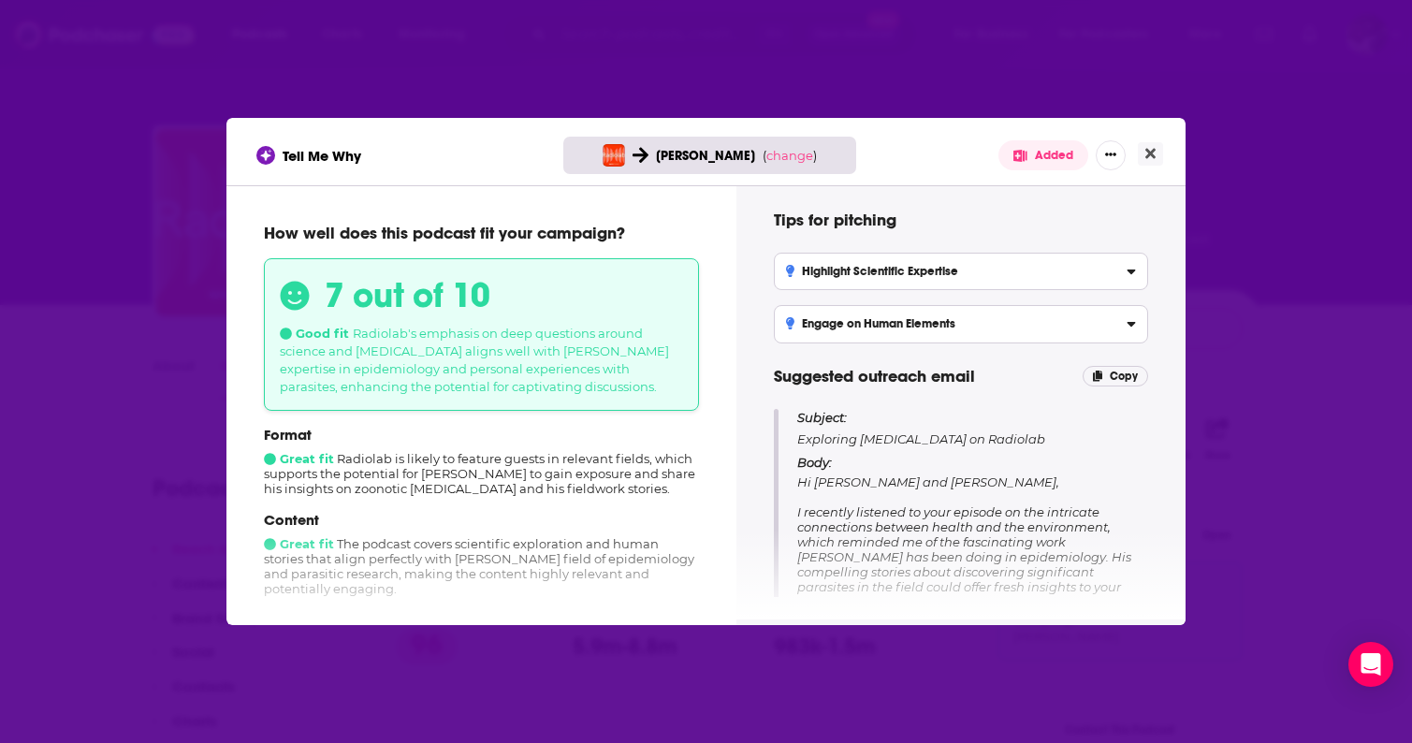
click at [974, 279] on label "Highlight Scientific Expertise Emphasize Tony Goldberg's unique personal experi…" at bounding box center [961, 271] width 374 height 37
click at [0, 0] on input "Highlight Scientific Expertise Emphasize Tony Goldberg's unique personal experi…" at bounding box center [0, 0] width 0 height 0
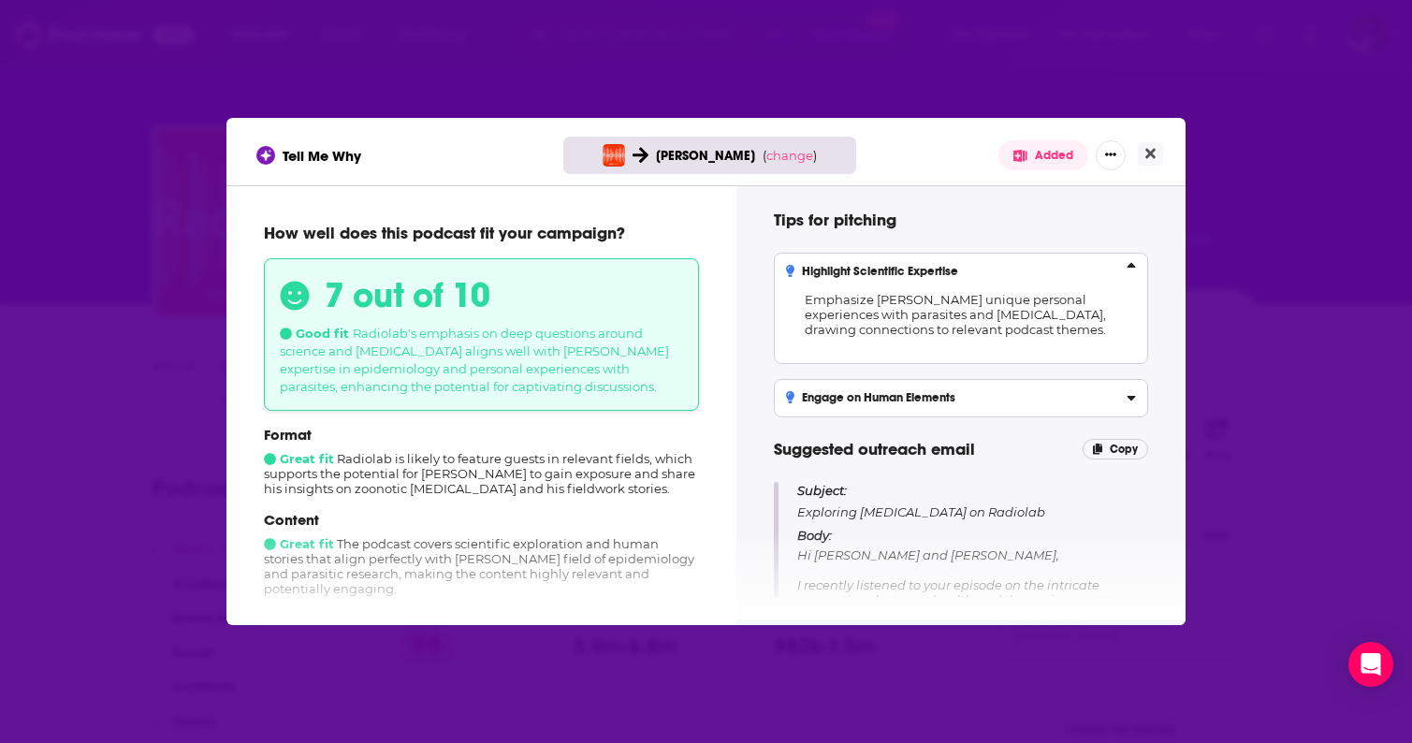
click at [974, 279] on p "Emphasize Tony Goldberg's unique personal experiences with parasites and zoonot…" at bounding box center [961, 315] width 350 height 74
click at [0, 0] on input "Highlight Scientific Expertise Emphasize Tony Goldberg's unique personal experi…" at bounding box center [0, 0] width 0 height 0
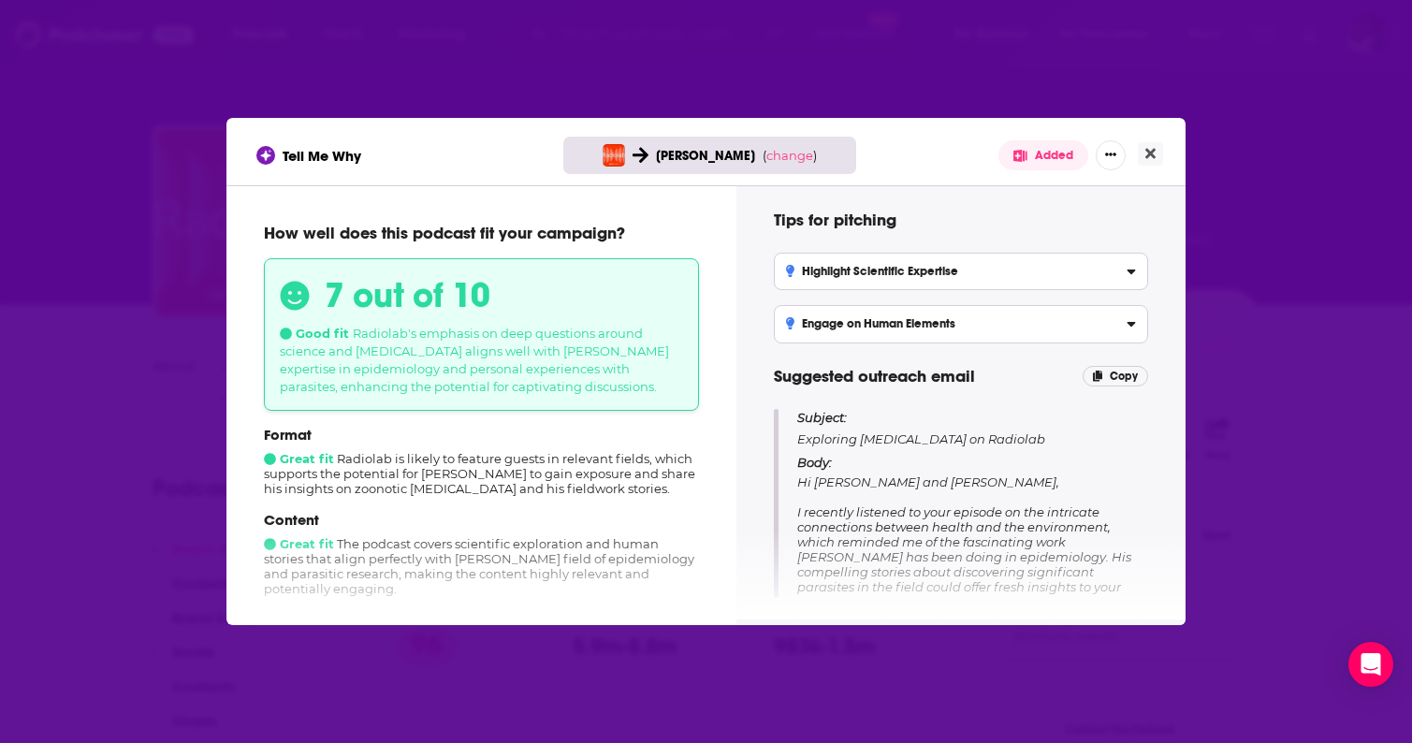
click at [898, 403] on div "Tips for pitching Highlight Scientific Expertise Emphasize Tony Goldberg's uniq…" at bounding box center [961, 402] width 404 height 389
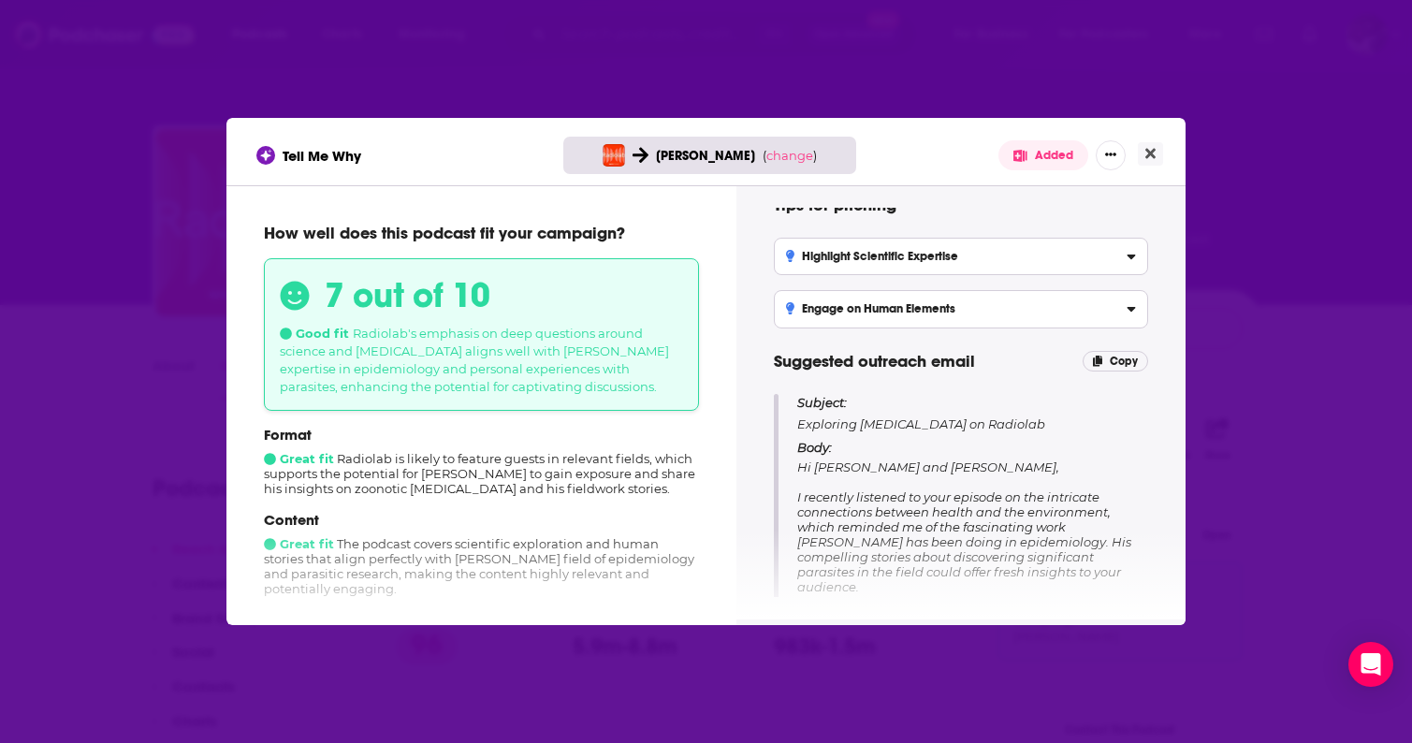
scroll to position [0, 0]
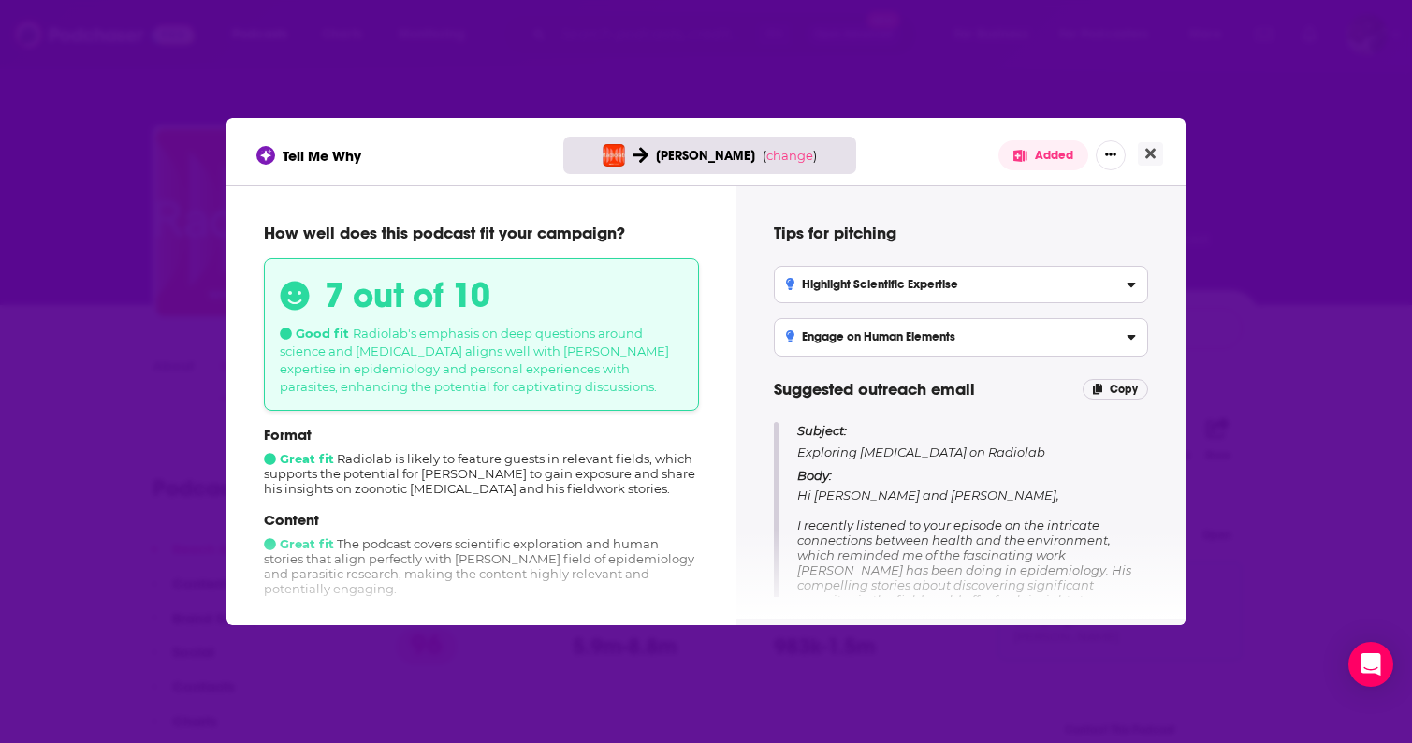
click at [906, 343] on h3 "Engage on Human Elements" at bounding box center [870, 336] width 169 height 13
click at [0, 0] on input "Engage on Human Elements Leverage storytelling from fieldwork that resonates wi…" at bounding box center [0, 0] width 0 height 0
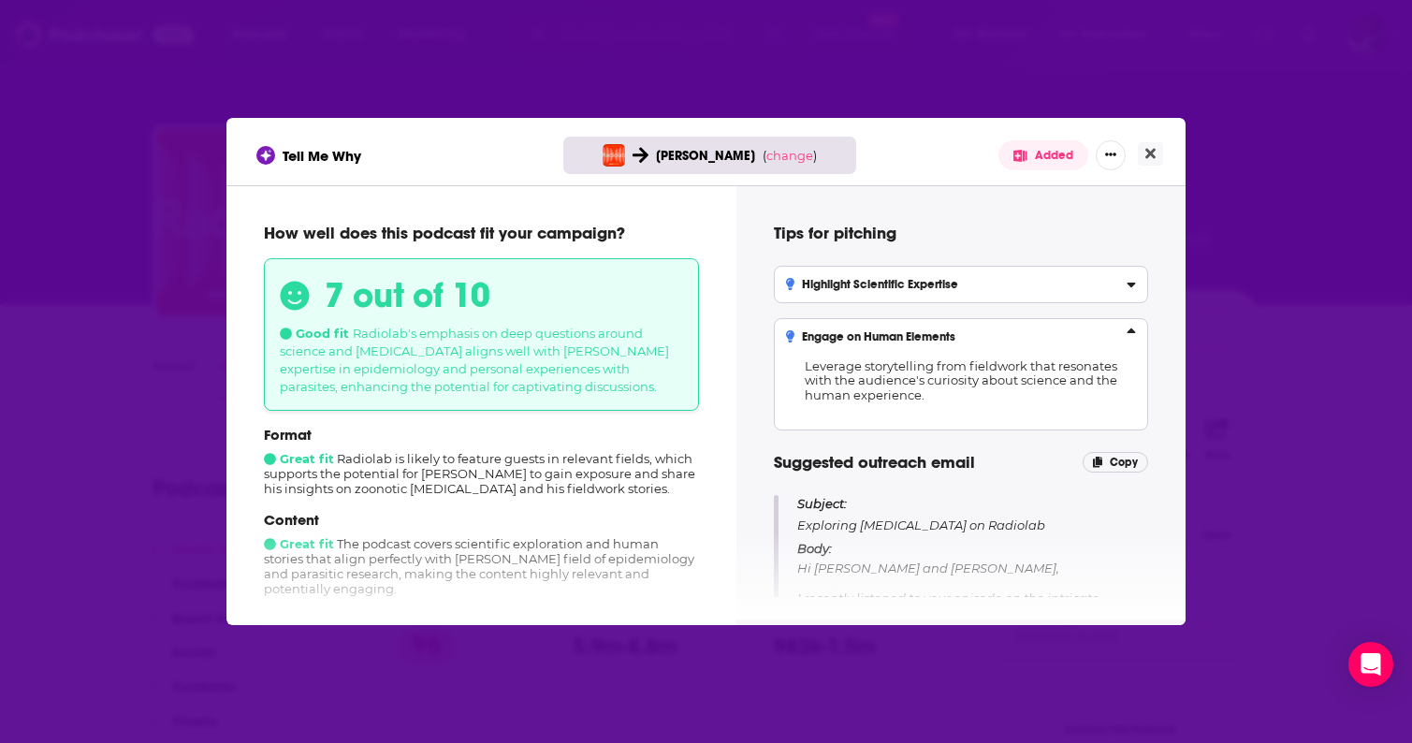
click at [906, 343] on h3 "Engage on Human Elements" at bounding box center [870, 336] width 169 height 13
click at [0, 0] on input "Engage on Human Elements Leverage storytelling from fieldwork that resonates wi…" at bounding box center [0, 0] width 0 height 0
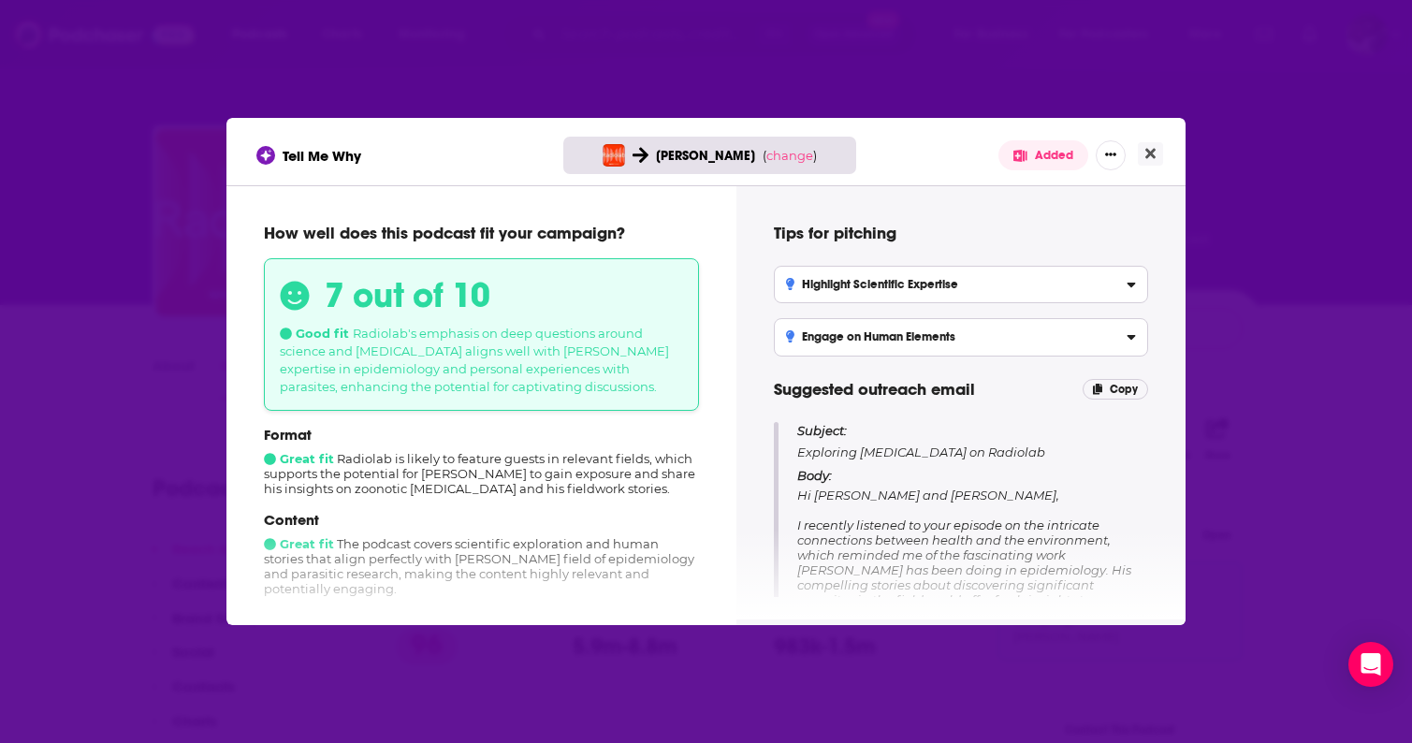
click at [878, 283] on h3 "Highlight Scientific Expertise" at bounding box center [872, 284] width 172 height 13
click at [0, 0] on input "Highlight Scientific Expertise Emphasize Tony Goldberg's unique personal experi…" at bounding box center [0, 0] width 0 height 0
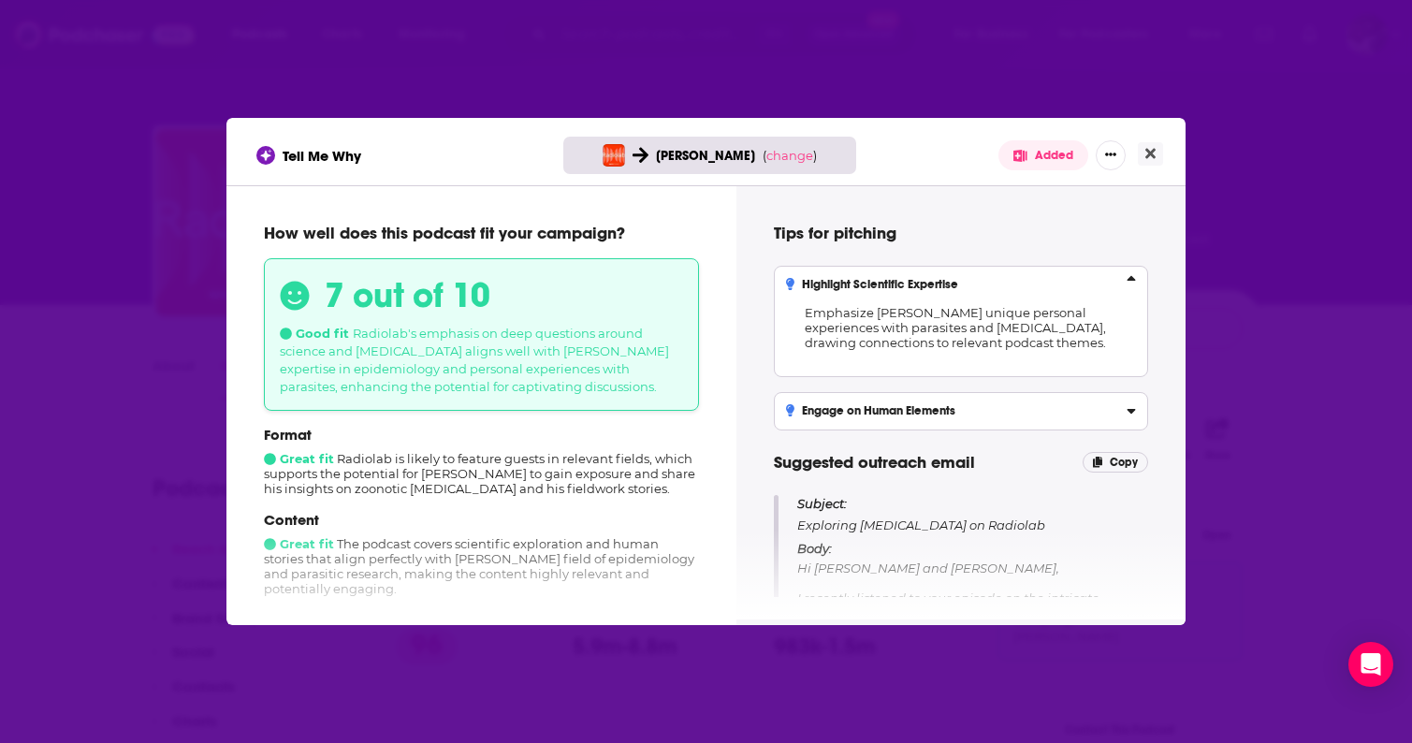
click at [854, 290] on h3 "Highlight Scientific Expertise" at bounding box center [872, 284] width 172 height 13
click at [0, 0] on input "Highlight Scientific Expertise Emphasize Tony Goldberg's unique personal experi…" at bounding box center [0, 0] width 0 height 0
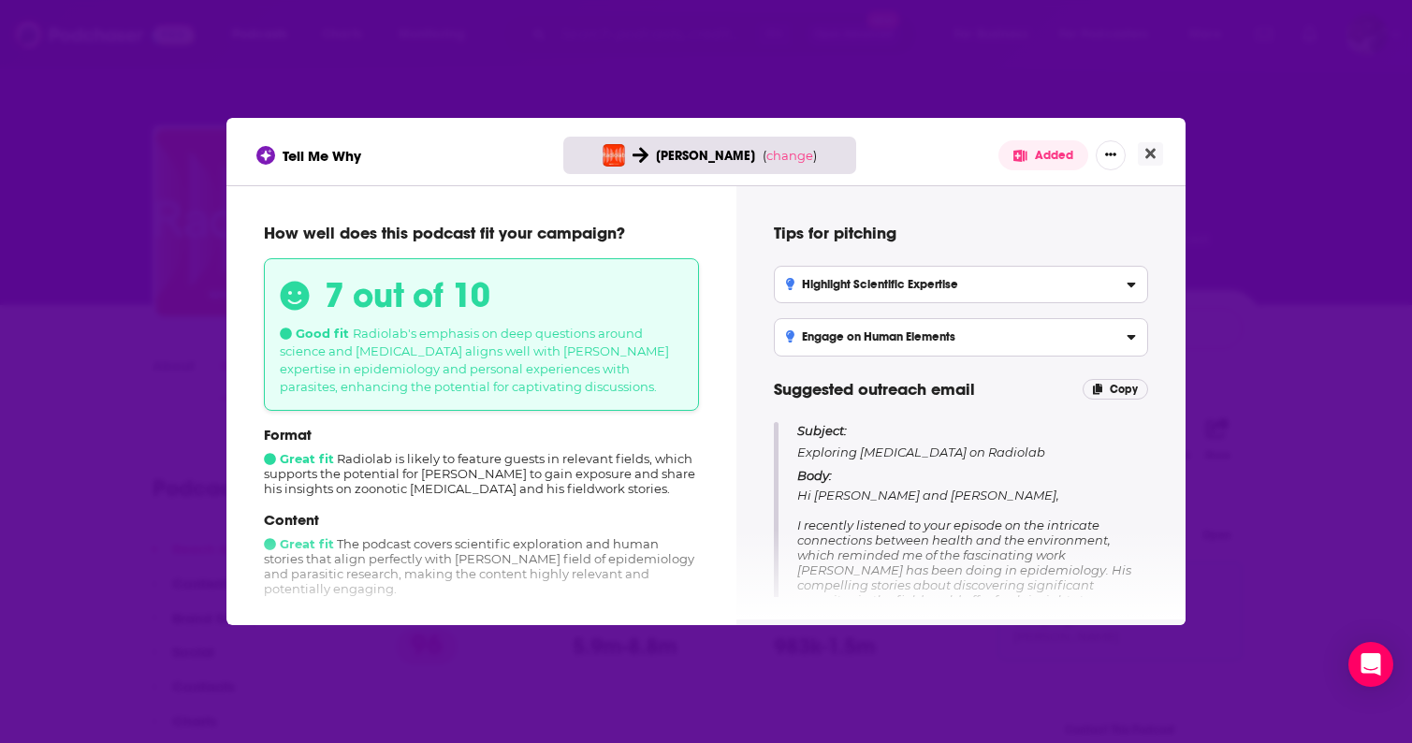
click at [957, 288] on h3 "Highlight Scientific Expertise" at bounding box center [872, 284] width 172 height 13
click at [0, 0] on input "Highlight Scientific Expertise Emphasize Tony Goldberg's unique personal experi…" at bounding box center [0, 0] width 0 height 0
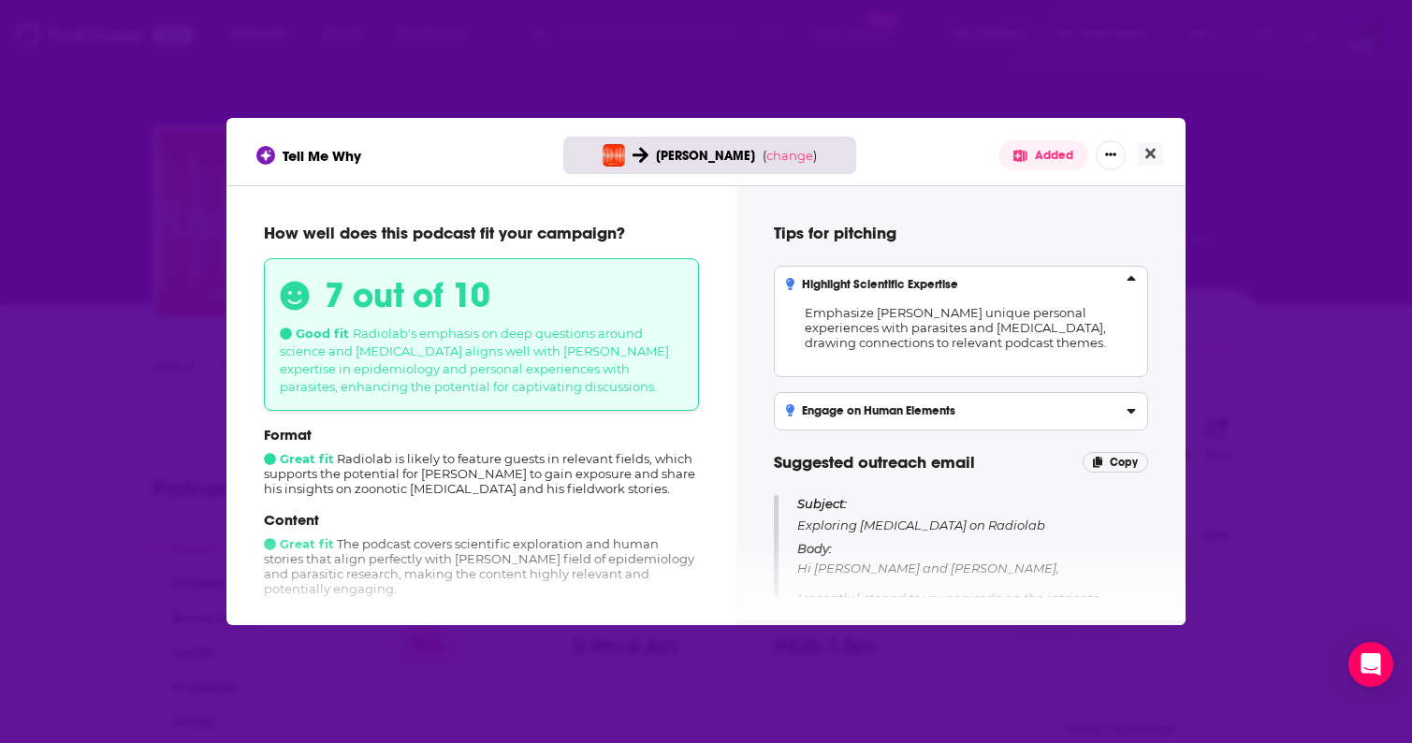
click at [957, 288] on h3 "Highlight Scientific Expertise" at bounding box center [872, 284] width 172 height 13
click at [0, 0] on input "Highlight Scientific Expertise Emphasize Tony Goldberg's unique personal experi…" at bounding box center [0, 0] width 0 height 0
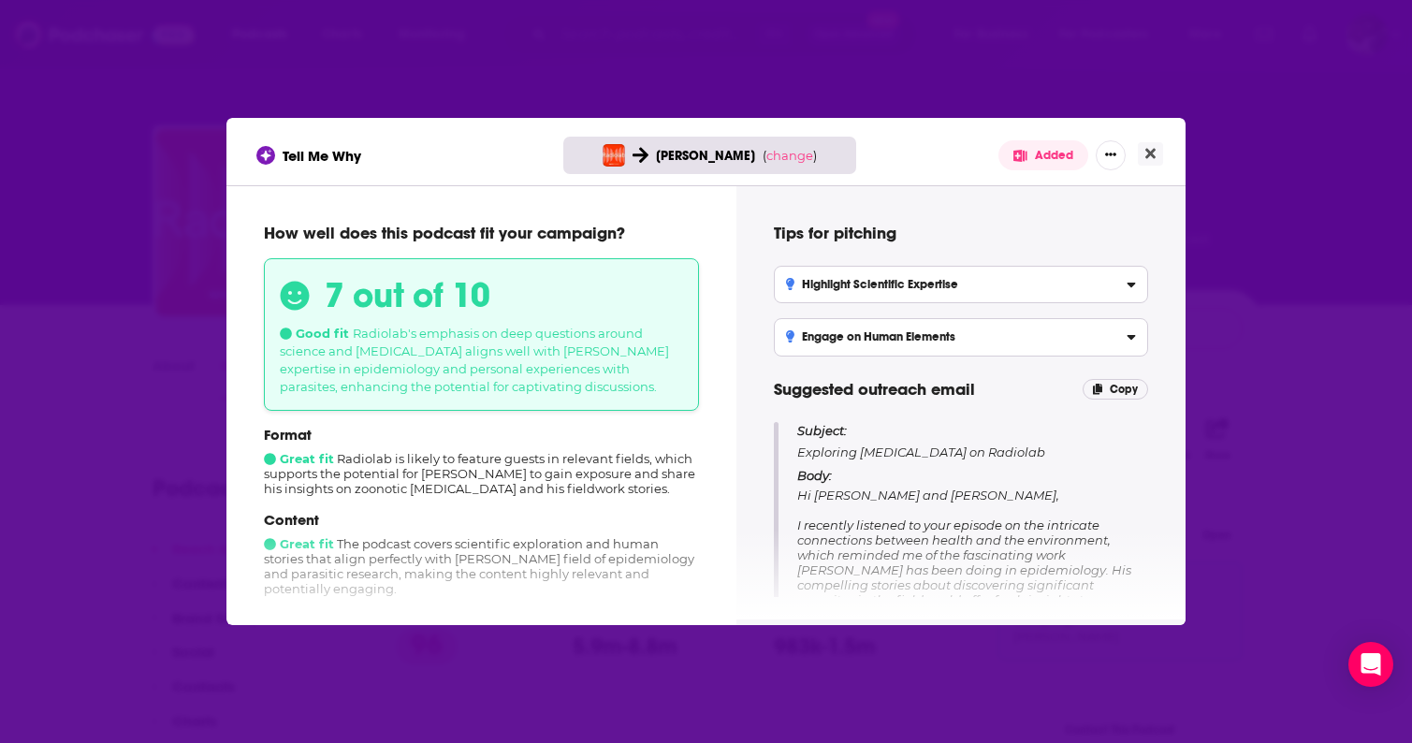
click at [942, 344] on label "Engage on Human Elements Leverage storytelling from fieldwork that resonates wi…" at bounding box center [961, 336] width 374 height 37
click at [0, 0] on input "Engage on Human Elements Leverage storytelling from fieldwork that resonates wi…" at bounding box center [0, 0] width 0 height 0
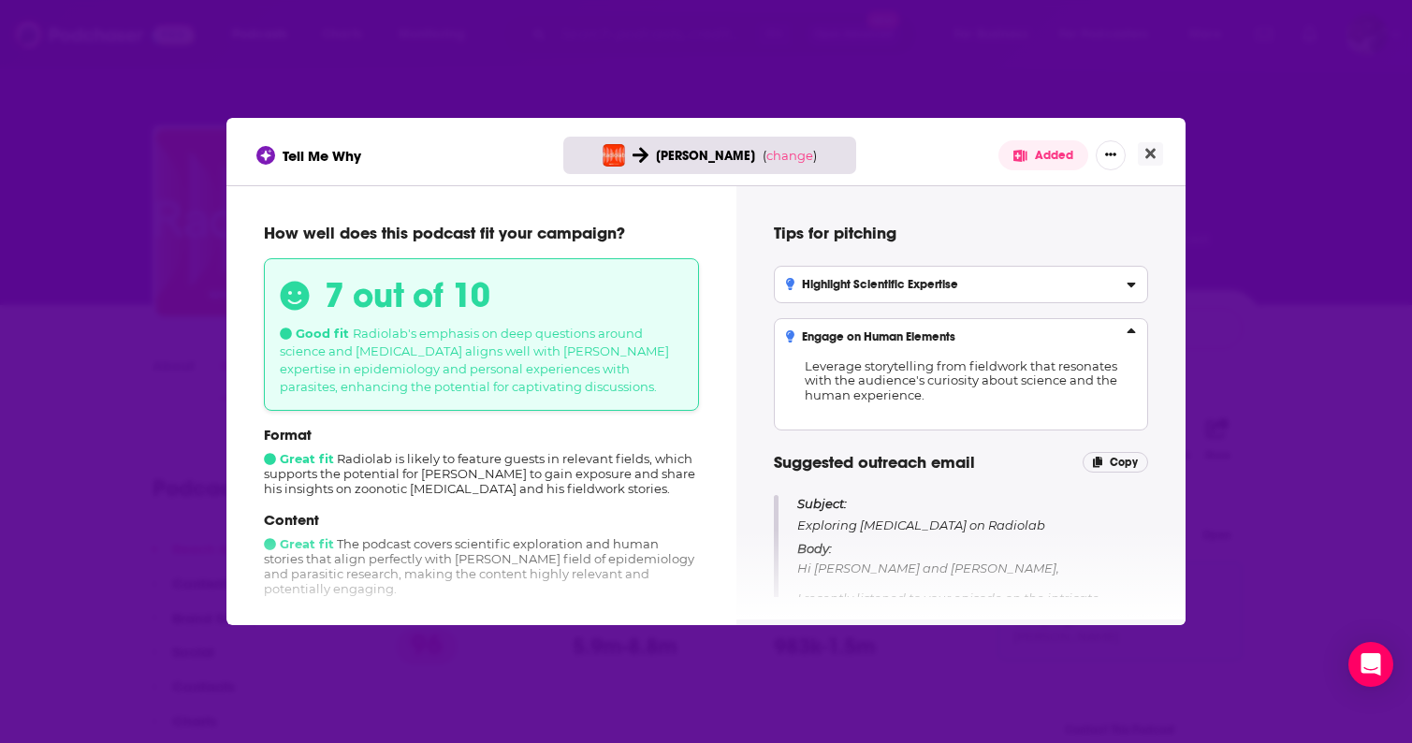
click at [942, 344] on p "Leverage storytelling from fieldwork that resonates with the audience's curiosi…" at bounding box center [961, 381] width 350 height 74
click at [0, 0] on input "Engage on Human Elements Leverage storytelling from fieldwork that resonates wi…" at bounding box center [0, 0] width 0 height 0
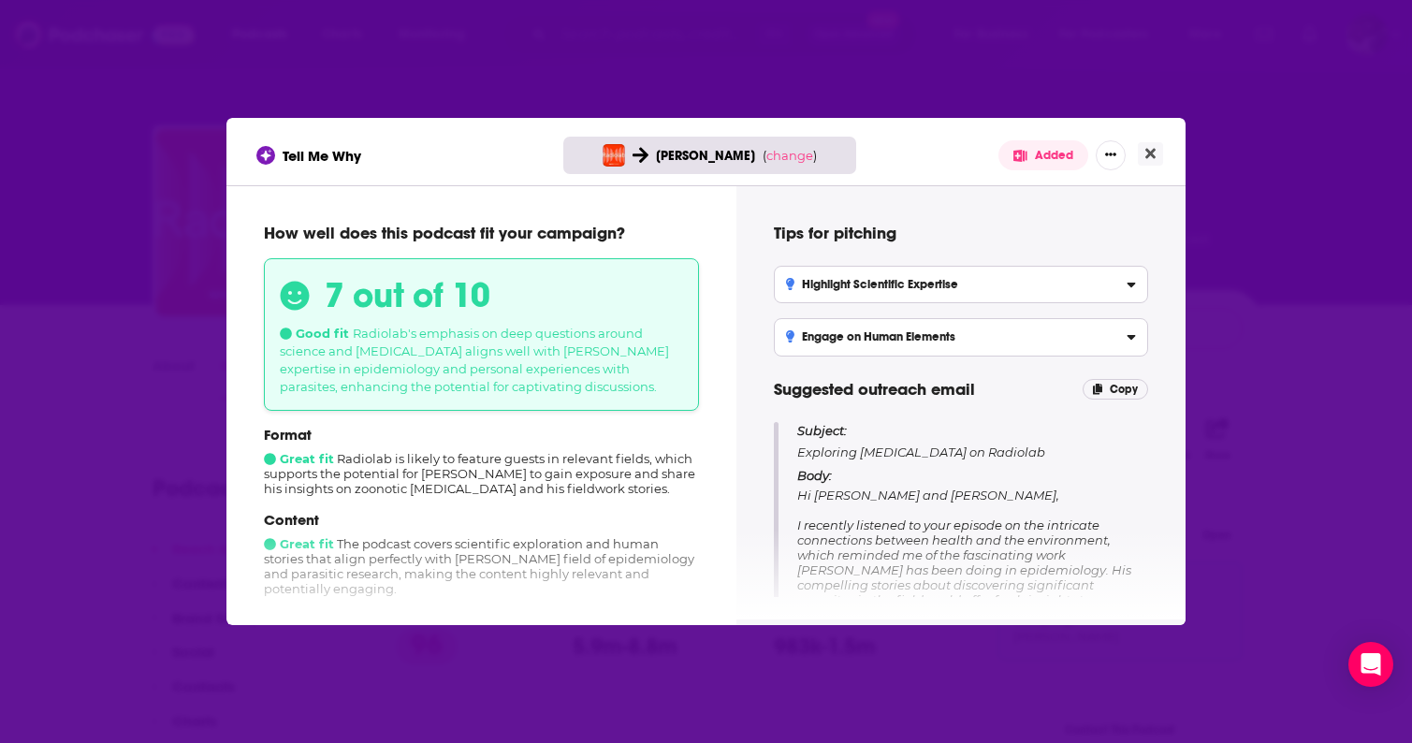
click at [1043, 157] on button "Added" at bounding box center [1044, 155] width 90 height 30
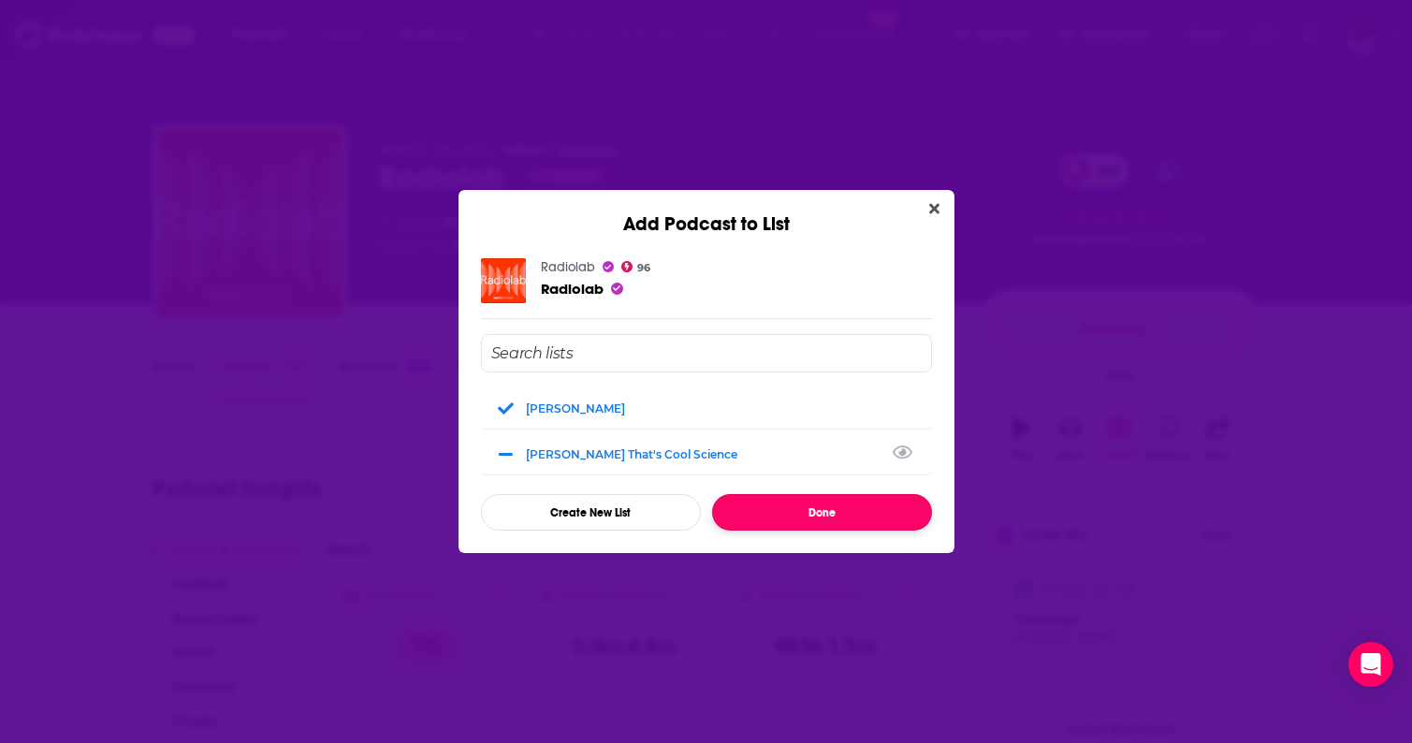
click at [818, 507] on button "Done" at bounding box center [822, 512] width 220 height 37
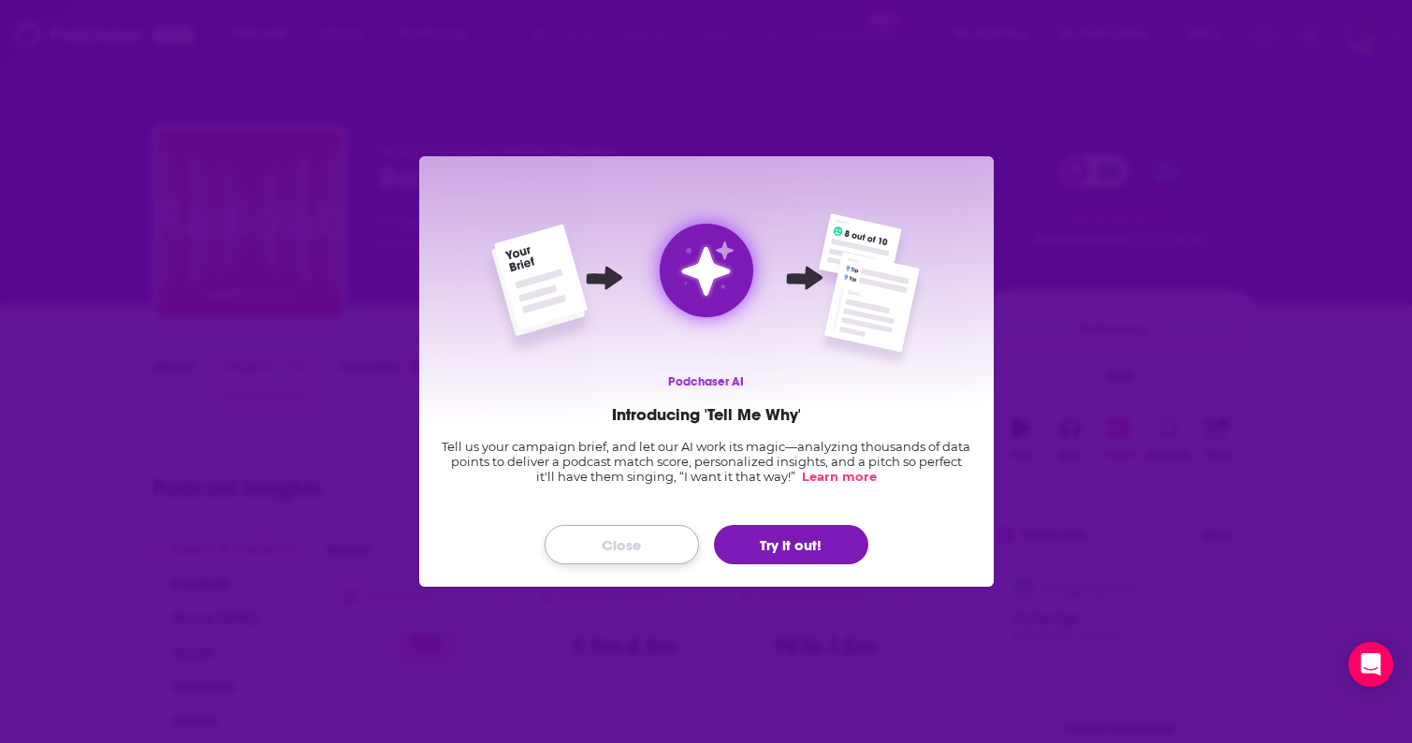
click at [647, 557] on button "Close" at bounding box center [622, 544] width 154 height 39
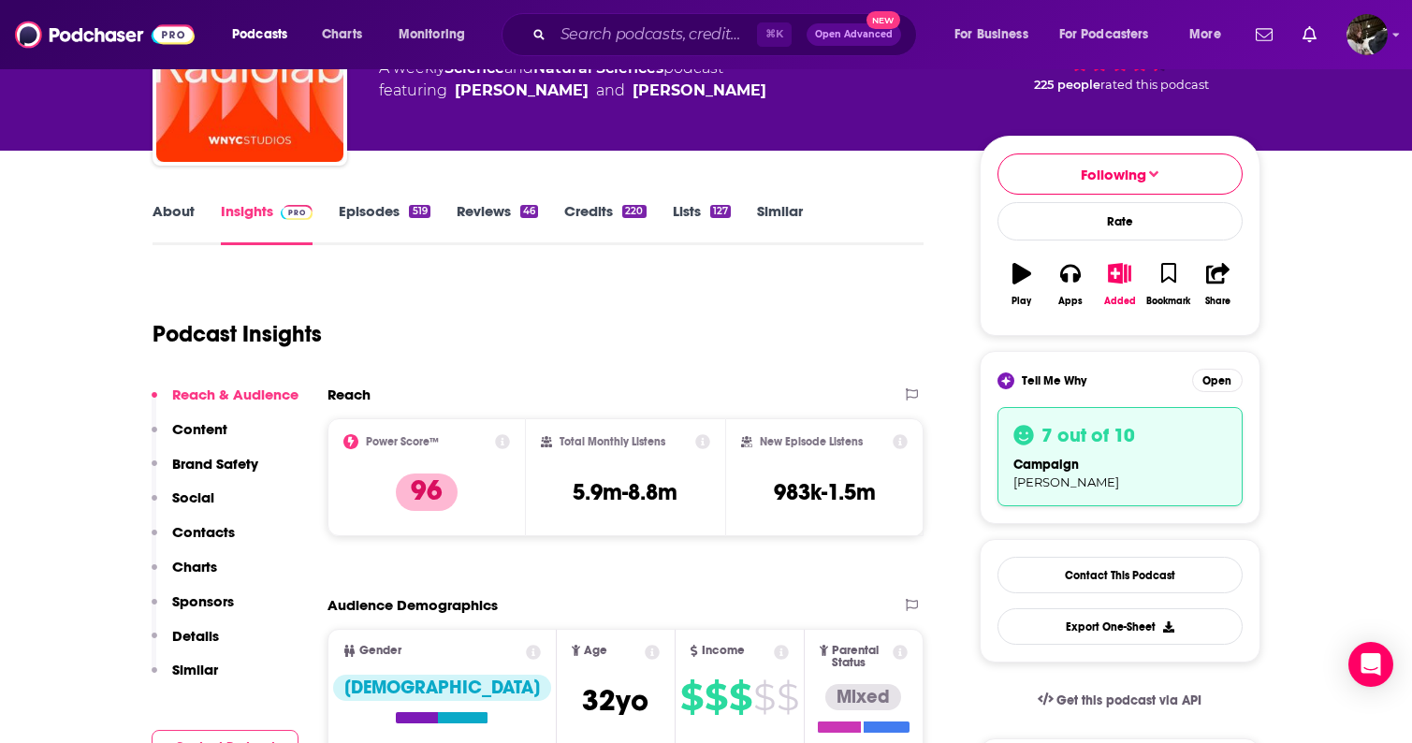
scroll to position [174, 0]
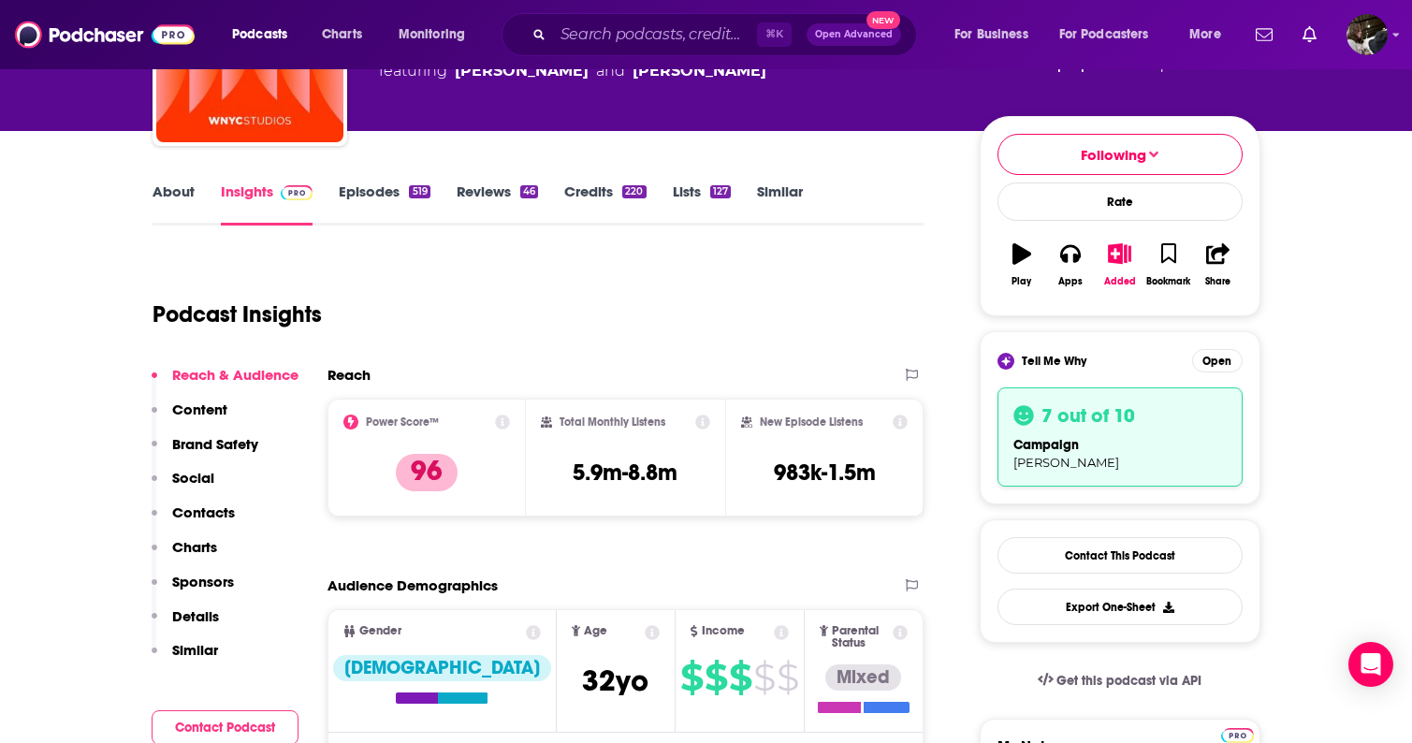
click at [1086, 366] on span "Tell Me Why" at bounding box center [1054, 361] width 65 height 15
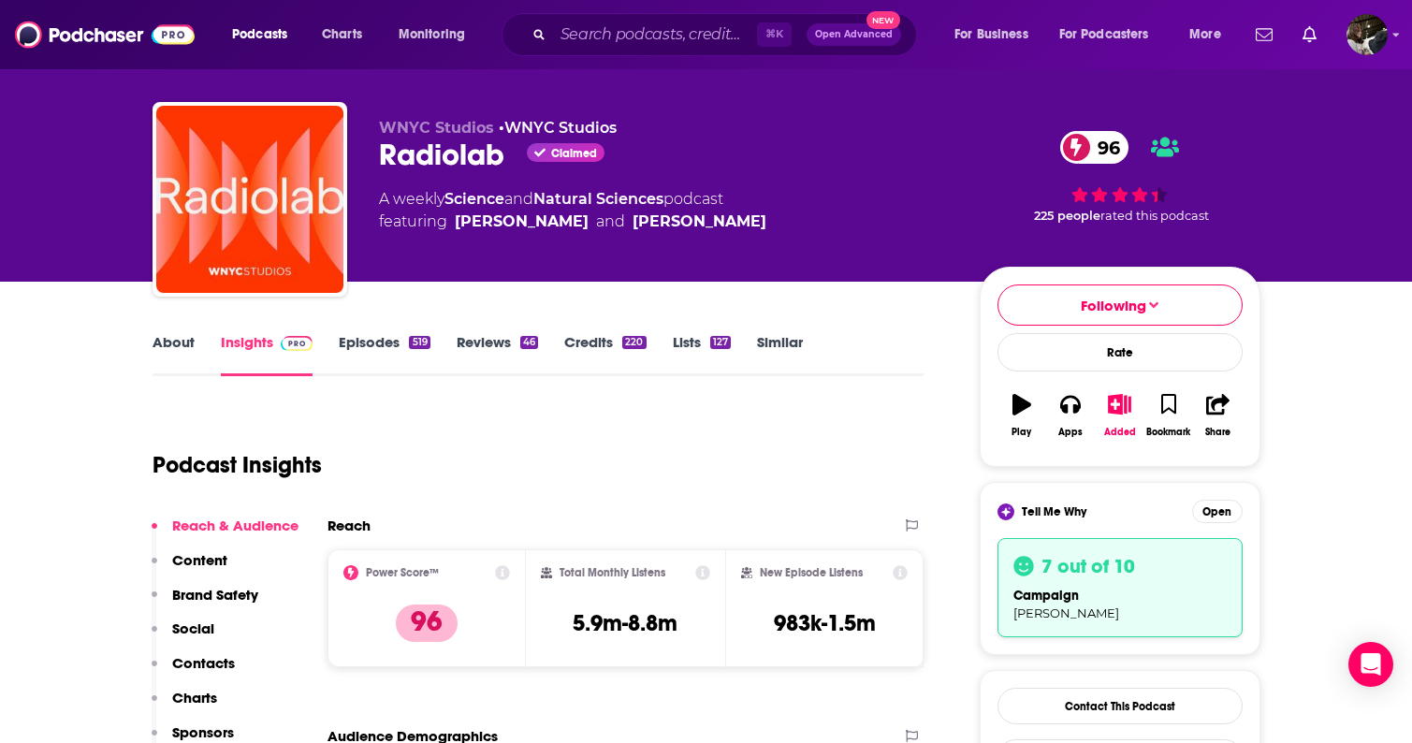
scroll to position [0, 0]
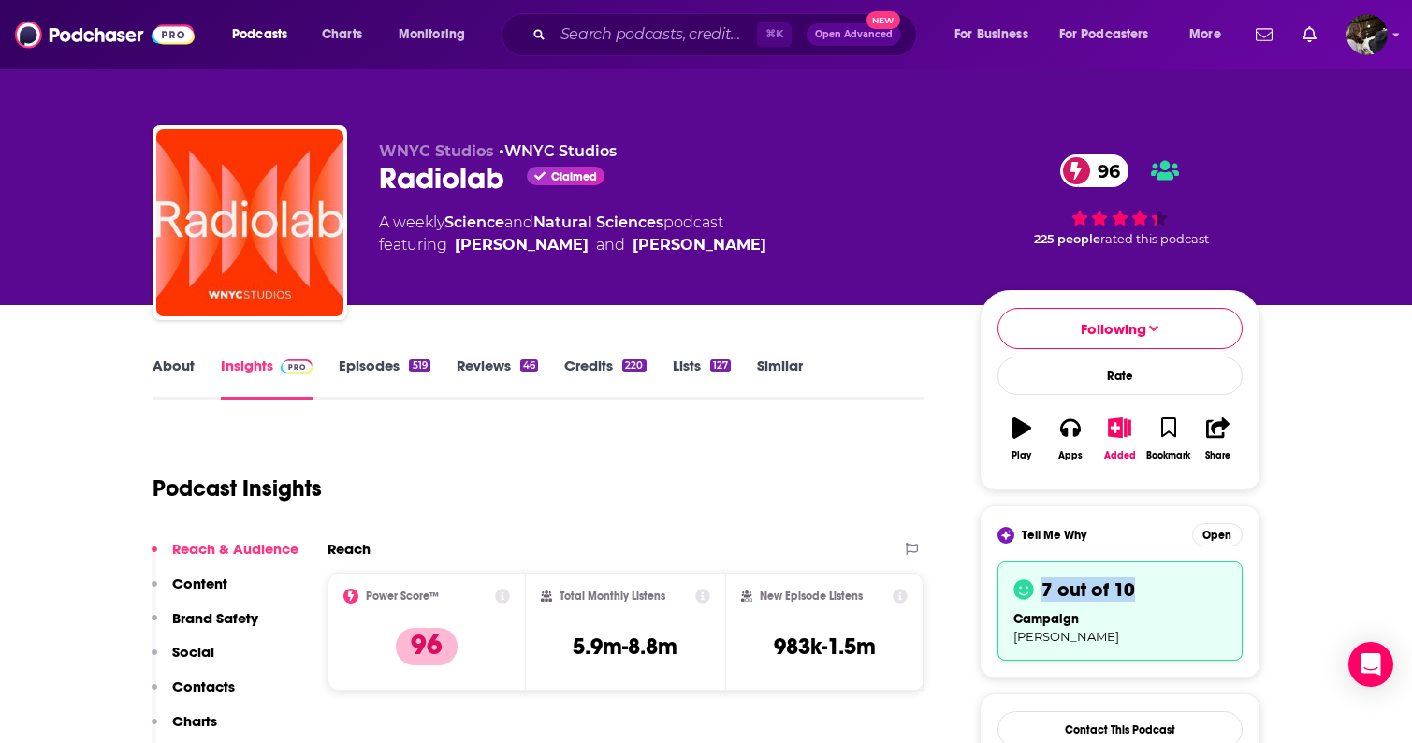
drag, startPoint x: 1039, startPoint y: 588, endPoint x: 1229, endPoint y: 588, distance: 190.0
click at [1229, 588] on div "7 out of 10 campaign Tony Goldberg" at bounding box center [1120, 611] width 245 height 99
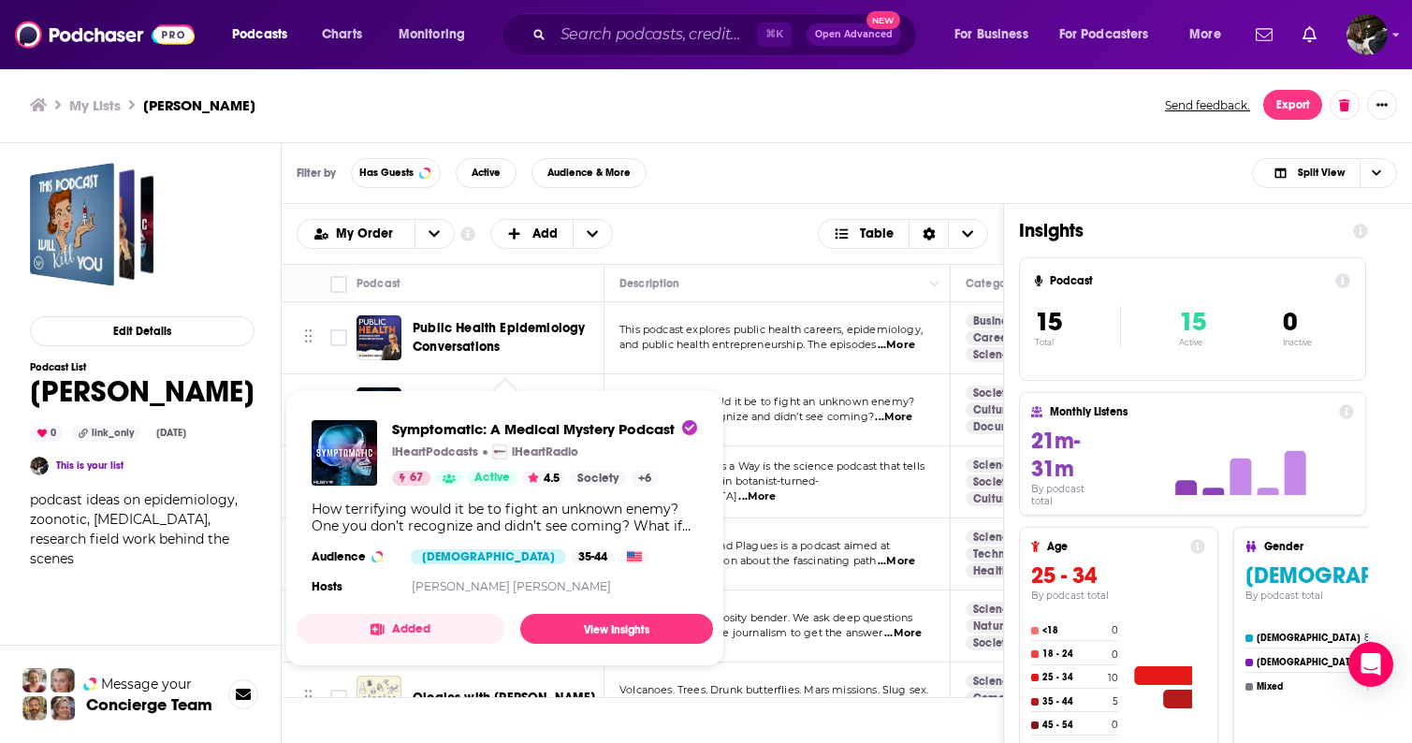
click at [529, 402] on div "Podcasts Charts Monitoring ⌘ K Open Advanced New For Business For Podcasters Mo…" at bounding box center [706, 371] width 1412 height 743
click at [517, 402] on span "Symptomatic: A Medical Mystery Podcast iHeartPodcasts iHeartRadio 67 Active 4.5…" at bounding box center [505, 528] width 416 height 276
click at [827, 412] on span "One you don’t recognize and didn’t see coming?" at bounding box center [747, 416] width 255 height 13
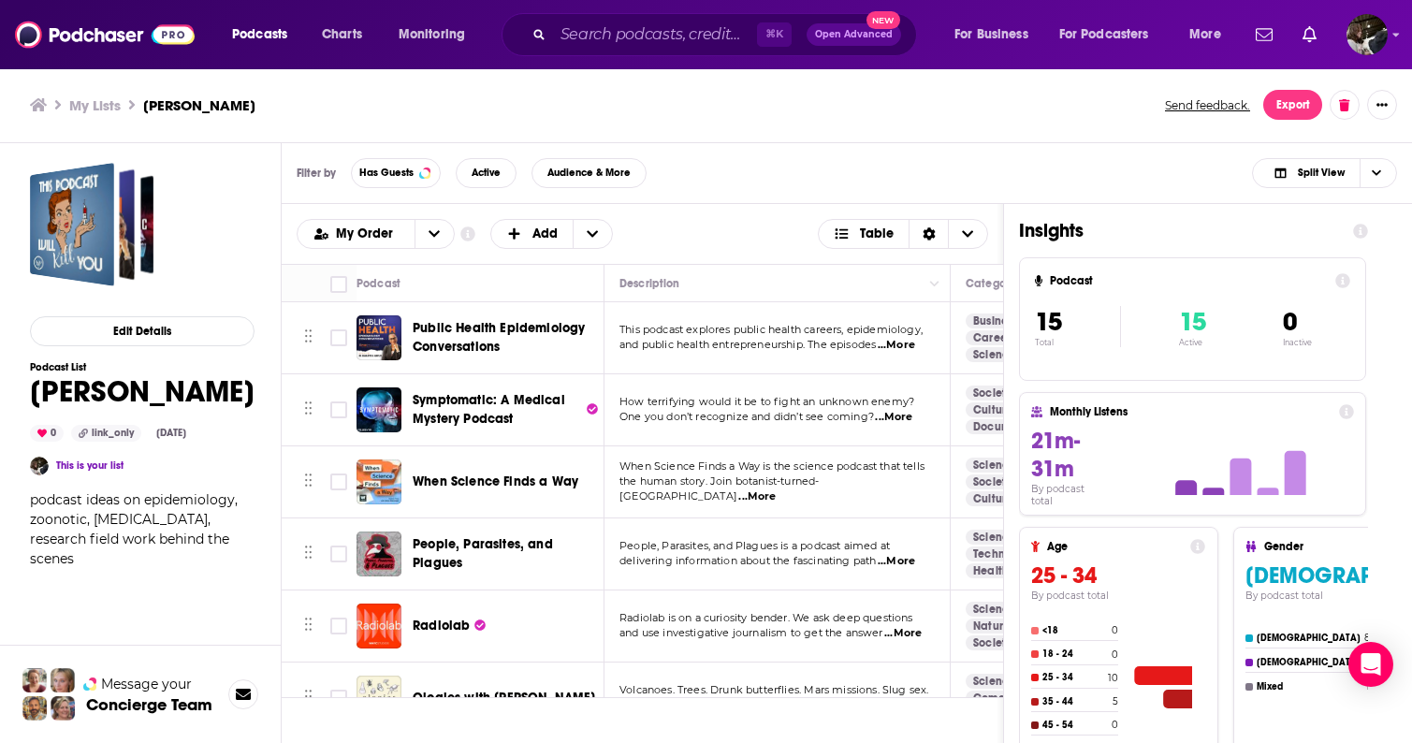
click at [428, 420] on div "Podcasts Charts Monitoring ⌘ K Open Advanced New For Business For Podcasters Mo…" at bounding box center [706, 371] width 1412 height 743
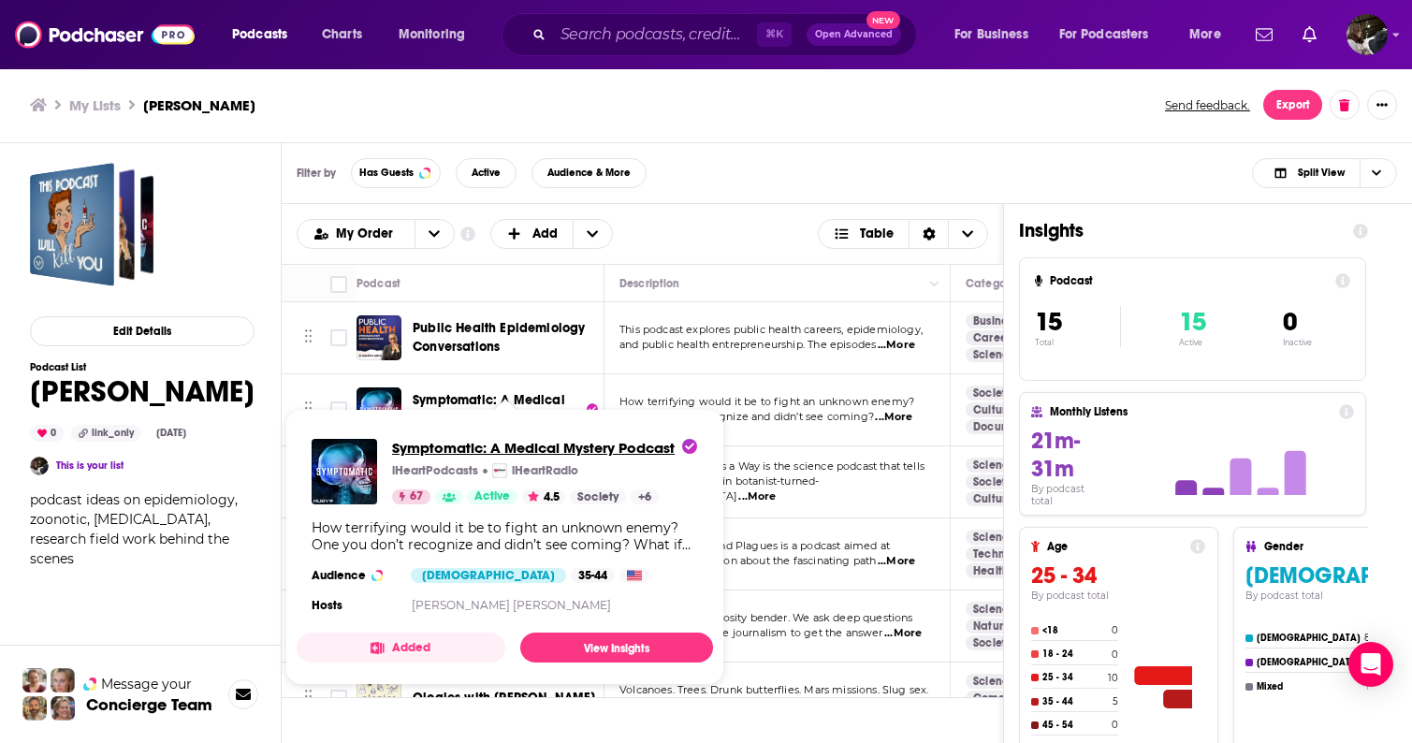
click at [450, 447] on span "Symptomatic: A Medical Mystery Podcast" at bounding box center [544, 448] width 305 height 18
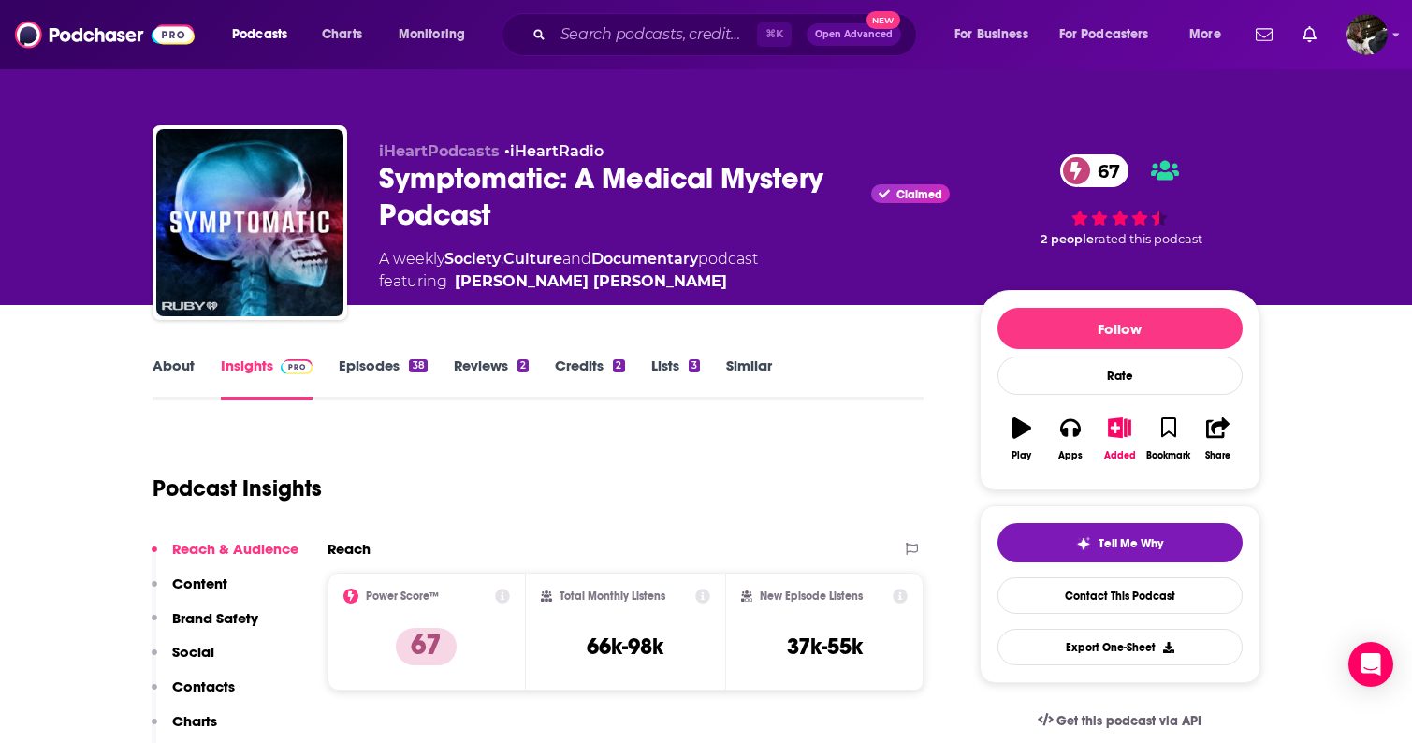
click at [168, 369] on link "About" at bounding box center [174, 378] width 42 height 43
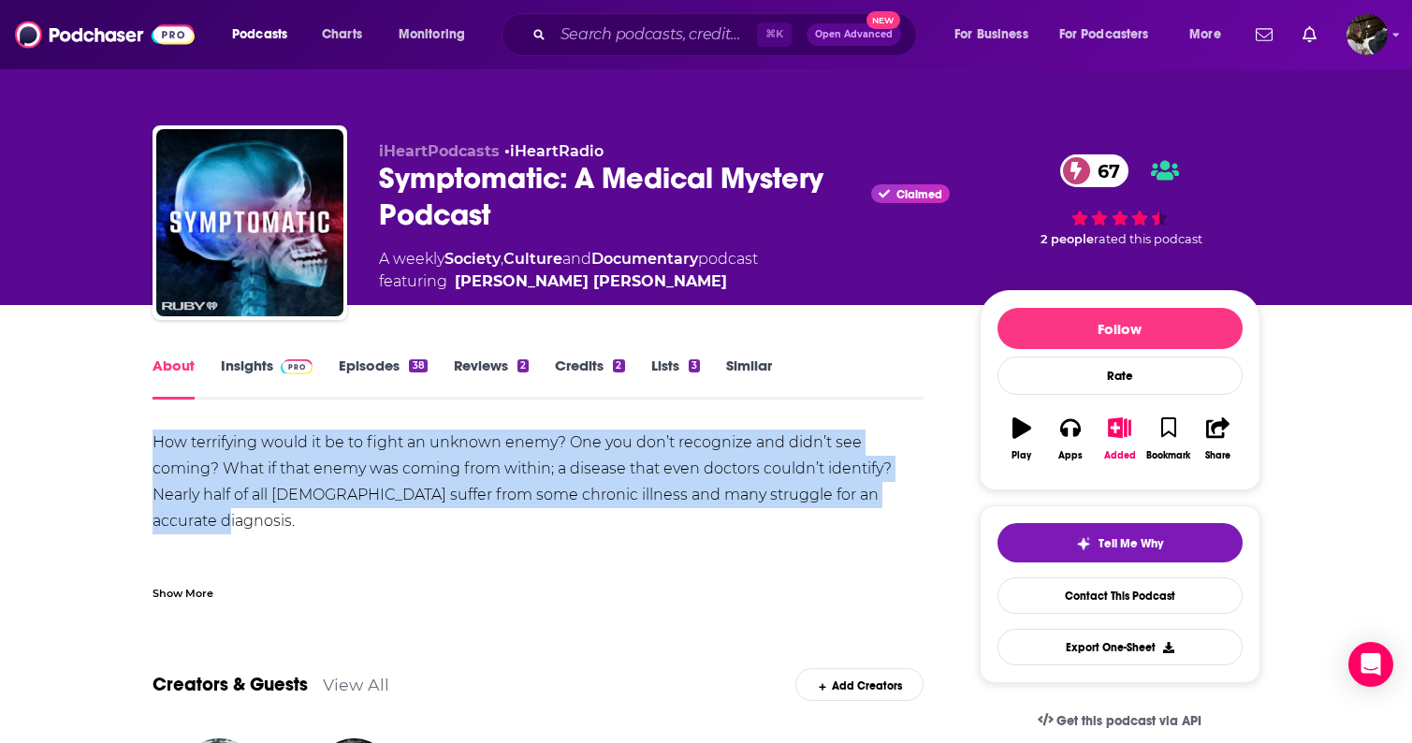
drag, startPoint x: 152, startPoint y: 443, endPoint x: 624, endPoint y: 527, distance: 480.1
click at [624, 527] on div "How terrifying would it be to fight an unknown enemy? One you don’t recognize a…" at bounding box center [539, 613] width 772 height 367
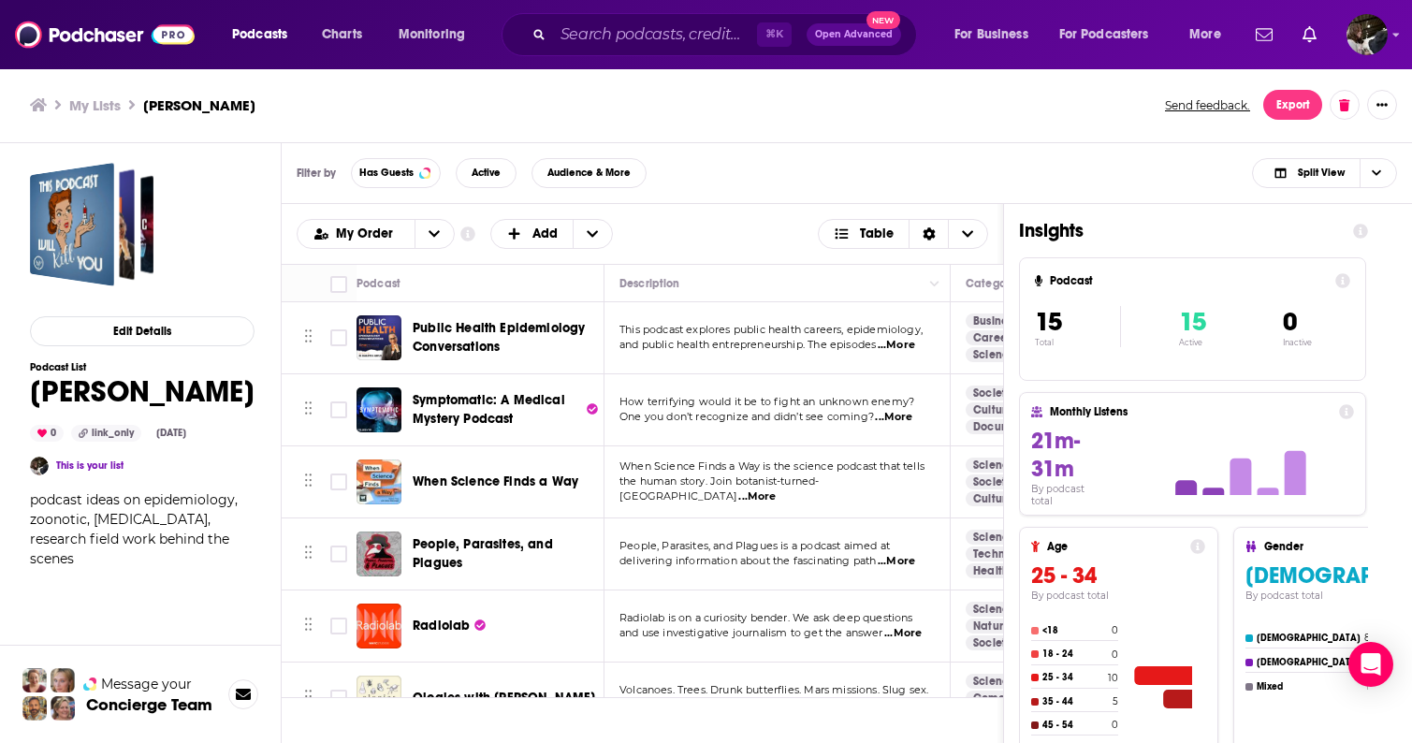
click at [756, 144] on div "Filter by Has Guests Active Audience & More Split View" at bounding box center [847, 173] width 1131 height 61
click at [89, 103] on h3 "My Lists" at bounding box center [94, 105] width 51 height 18
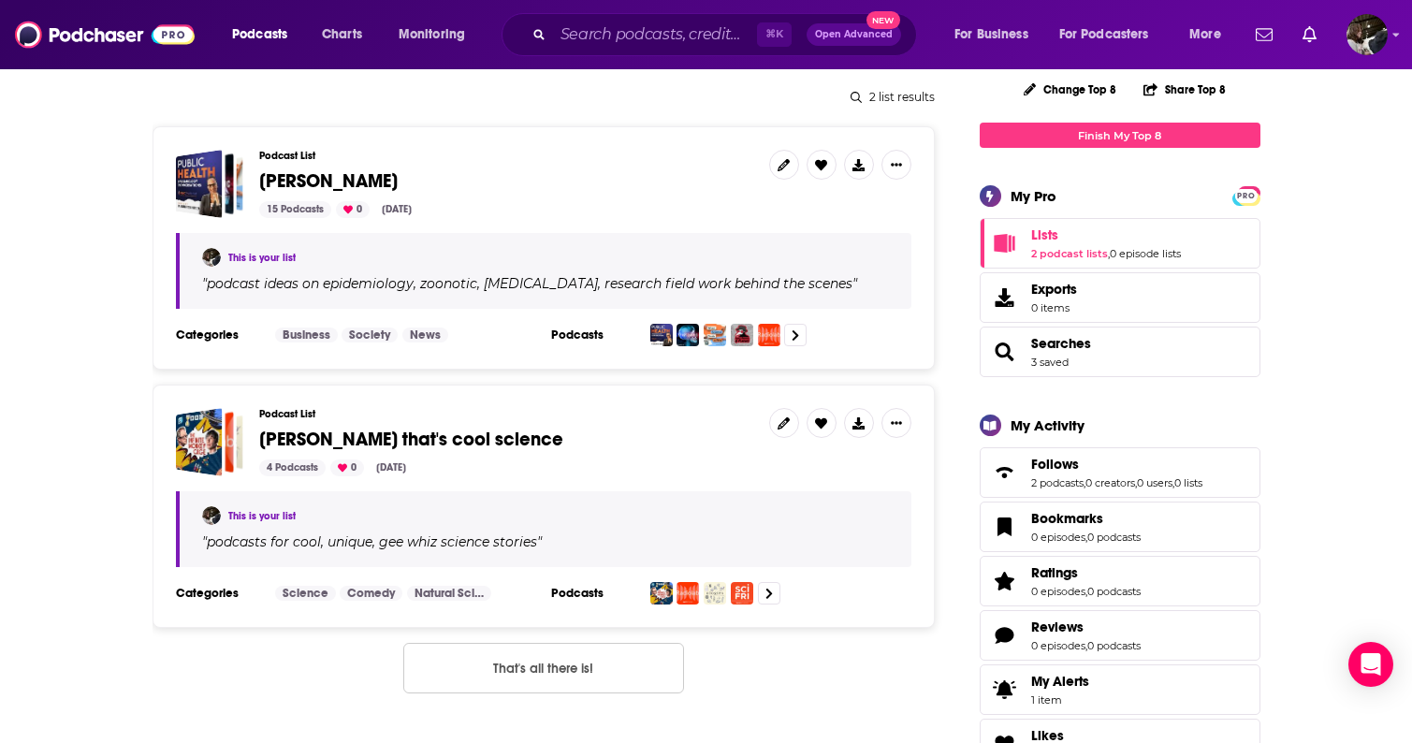
scroll to position [275, 0]
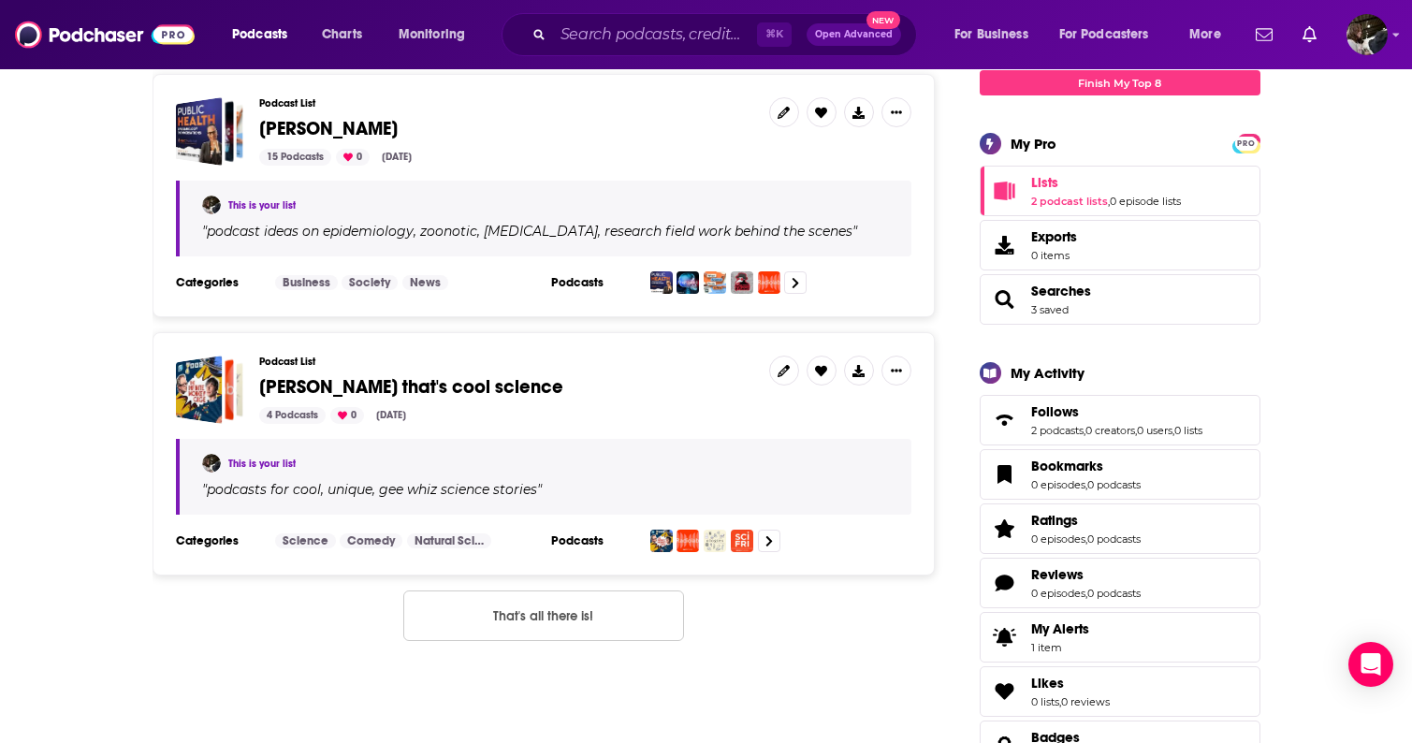
click at [509, 379] on span "gee whiz that's cool science" at bounding box center [506, 387] width 495 height 21
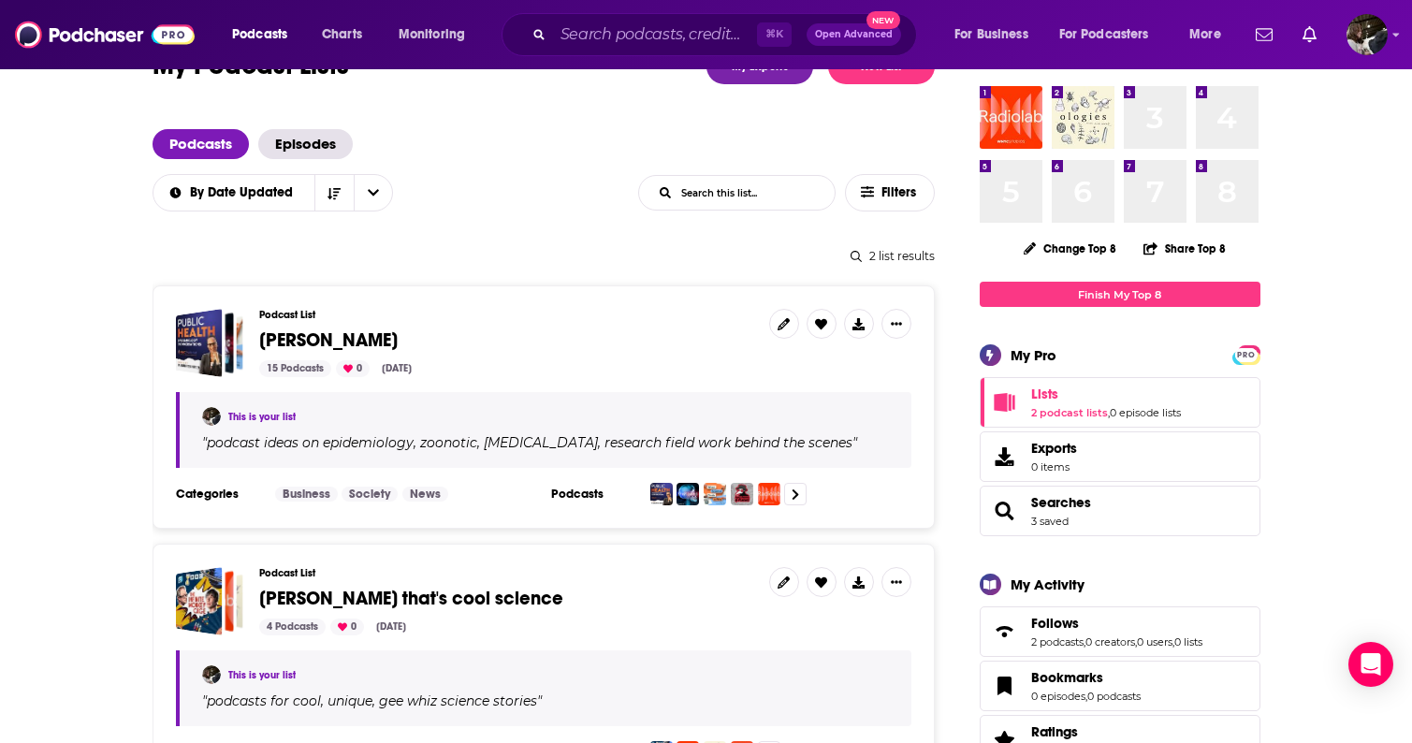
scroll to position [94, 0]
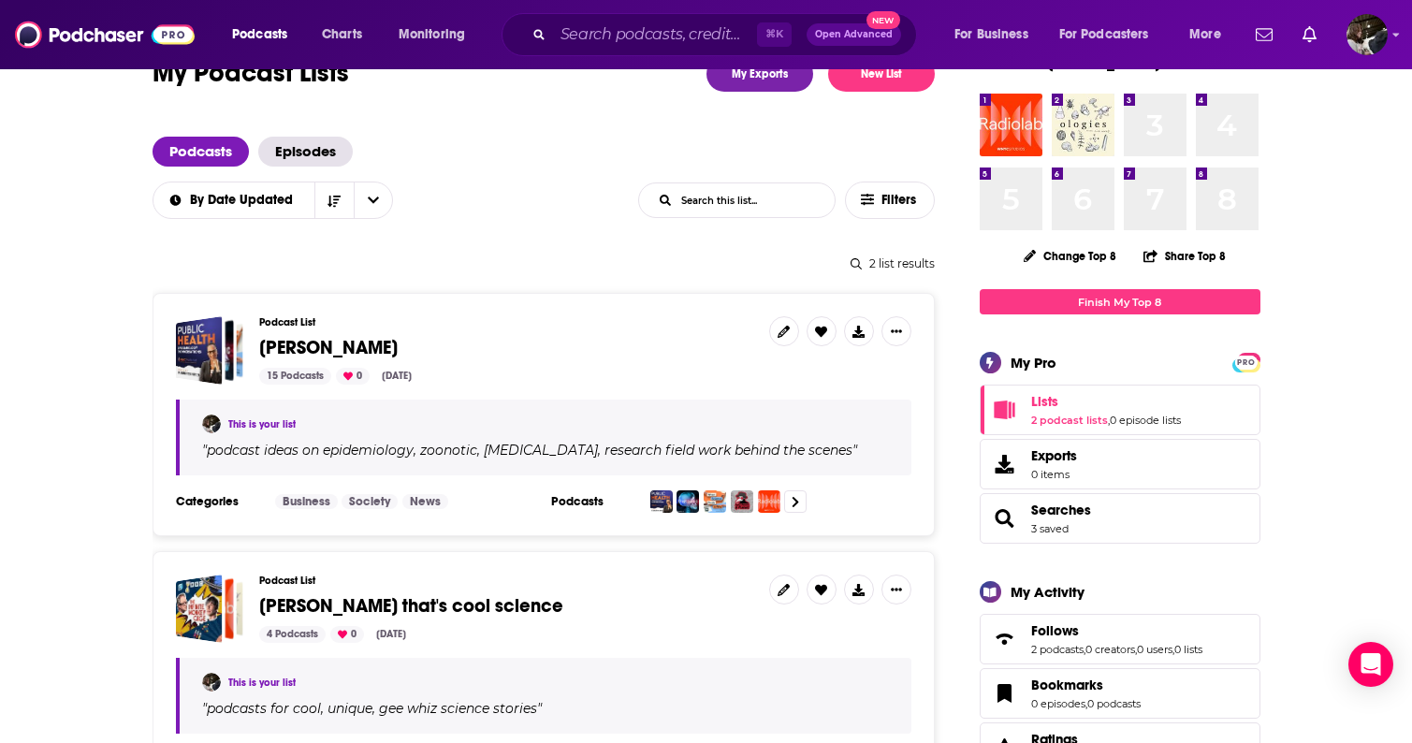
scroll to position [0, 0]
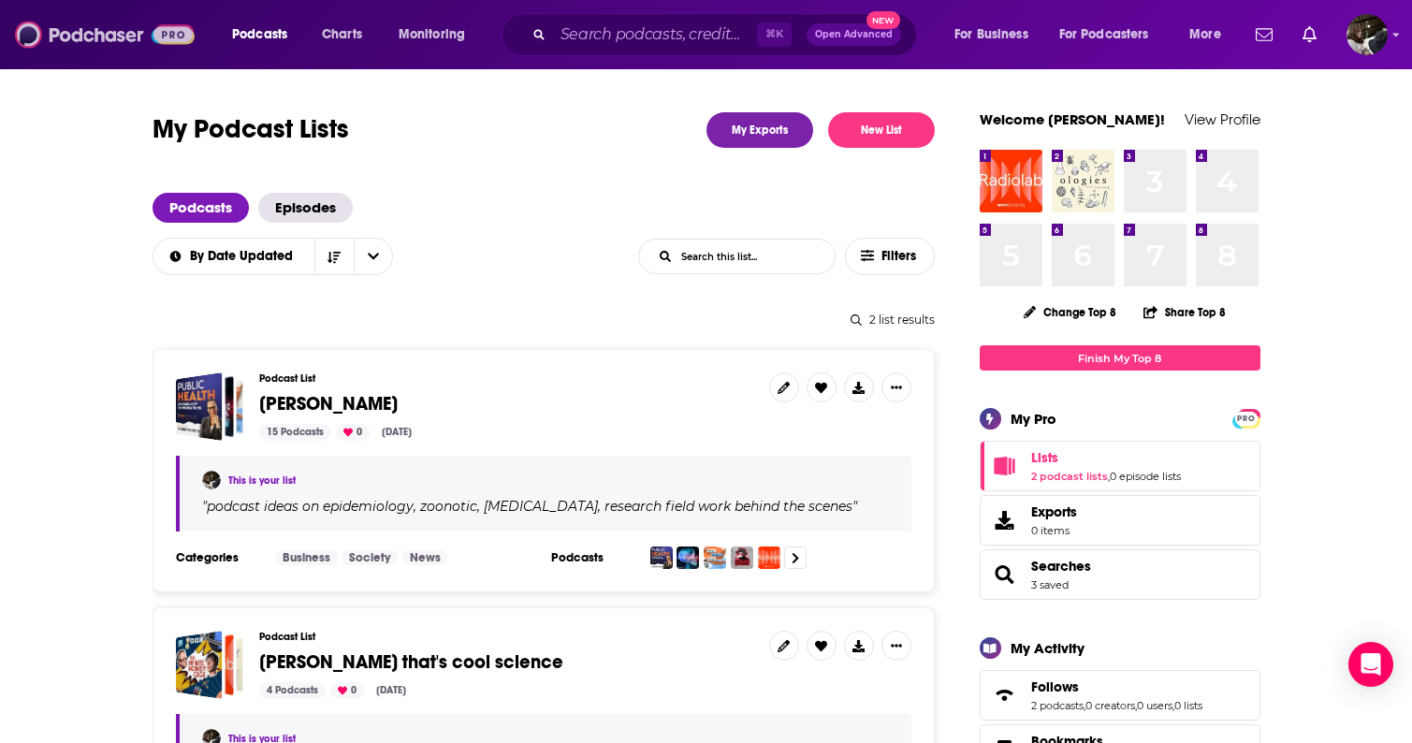
click at [136, 30] on img at bounding box center [105, 35] width 180 height 36
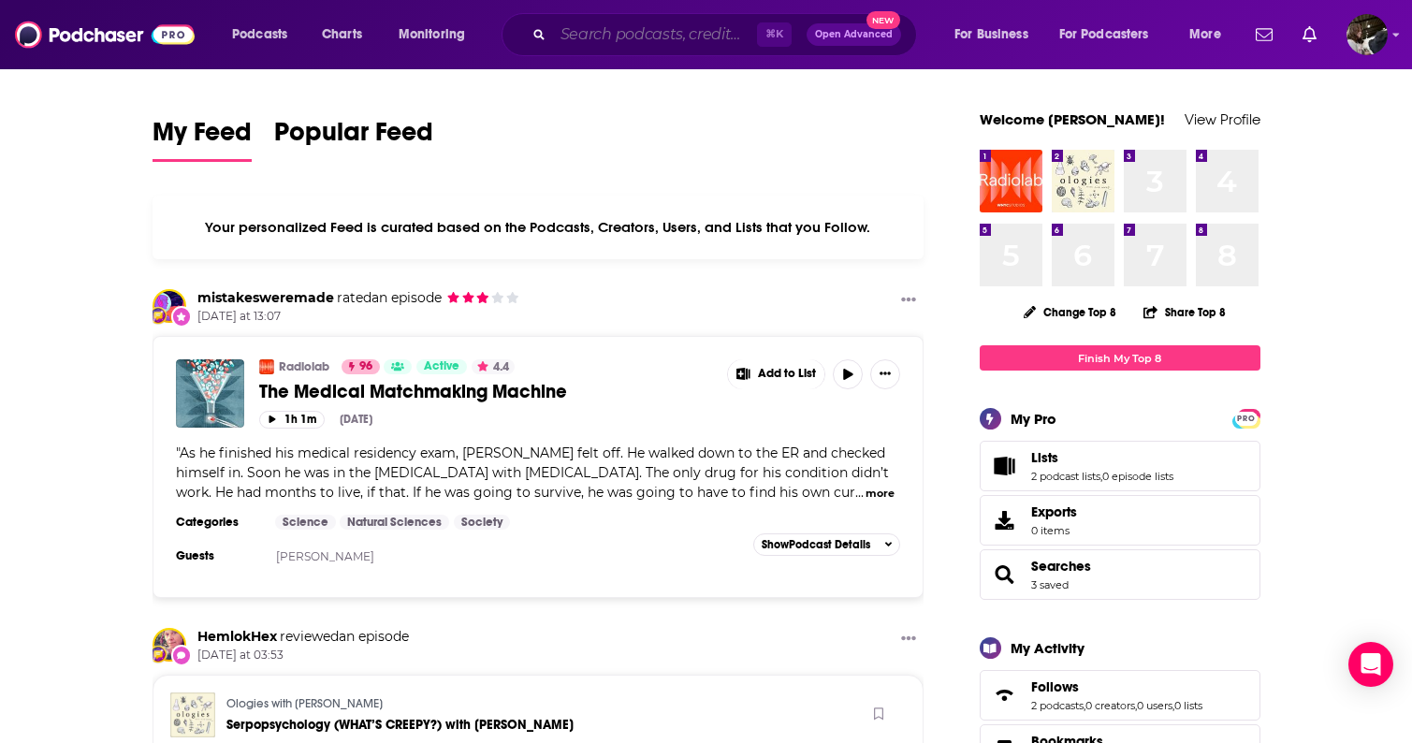
click at [609, 32] on input "Search podcasts, credits, & more..." at bounding box center [655, 35] width 204 height 30
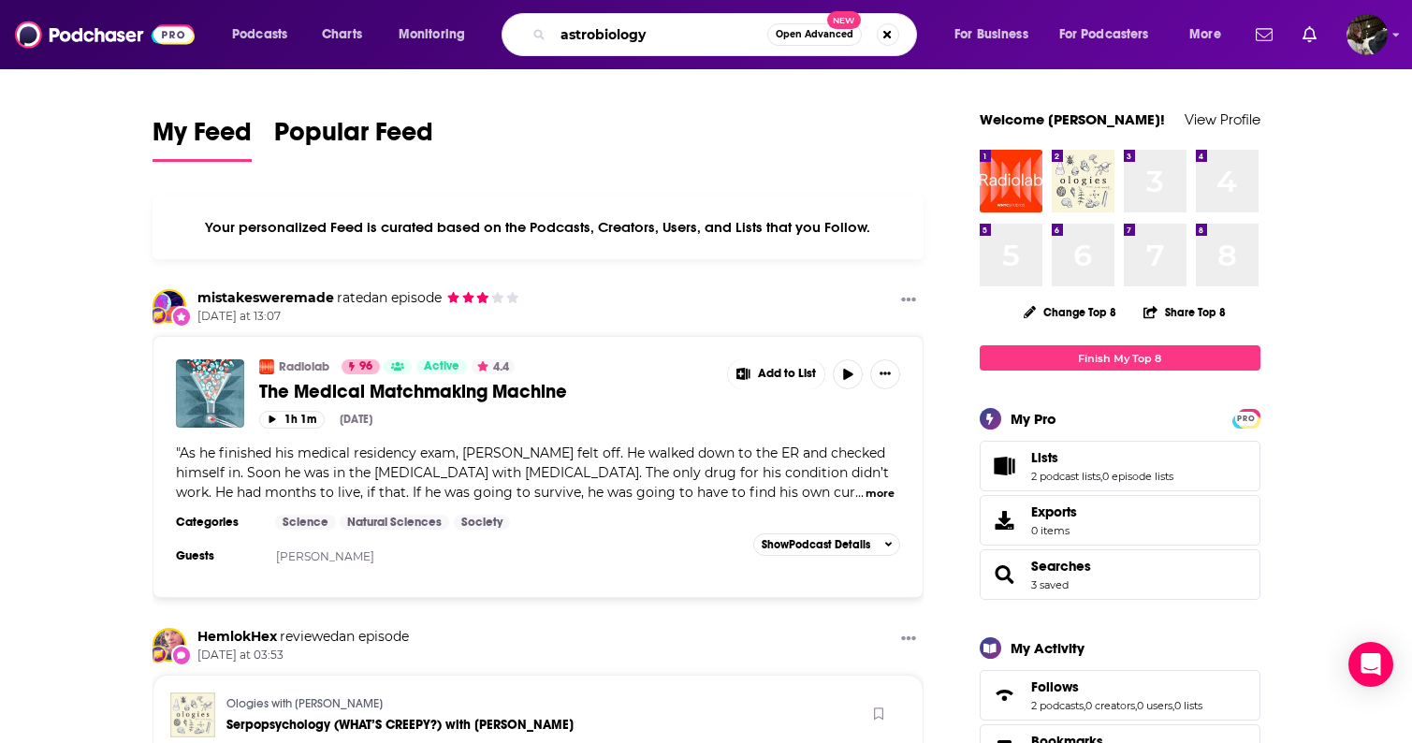
type input "astrobiology"
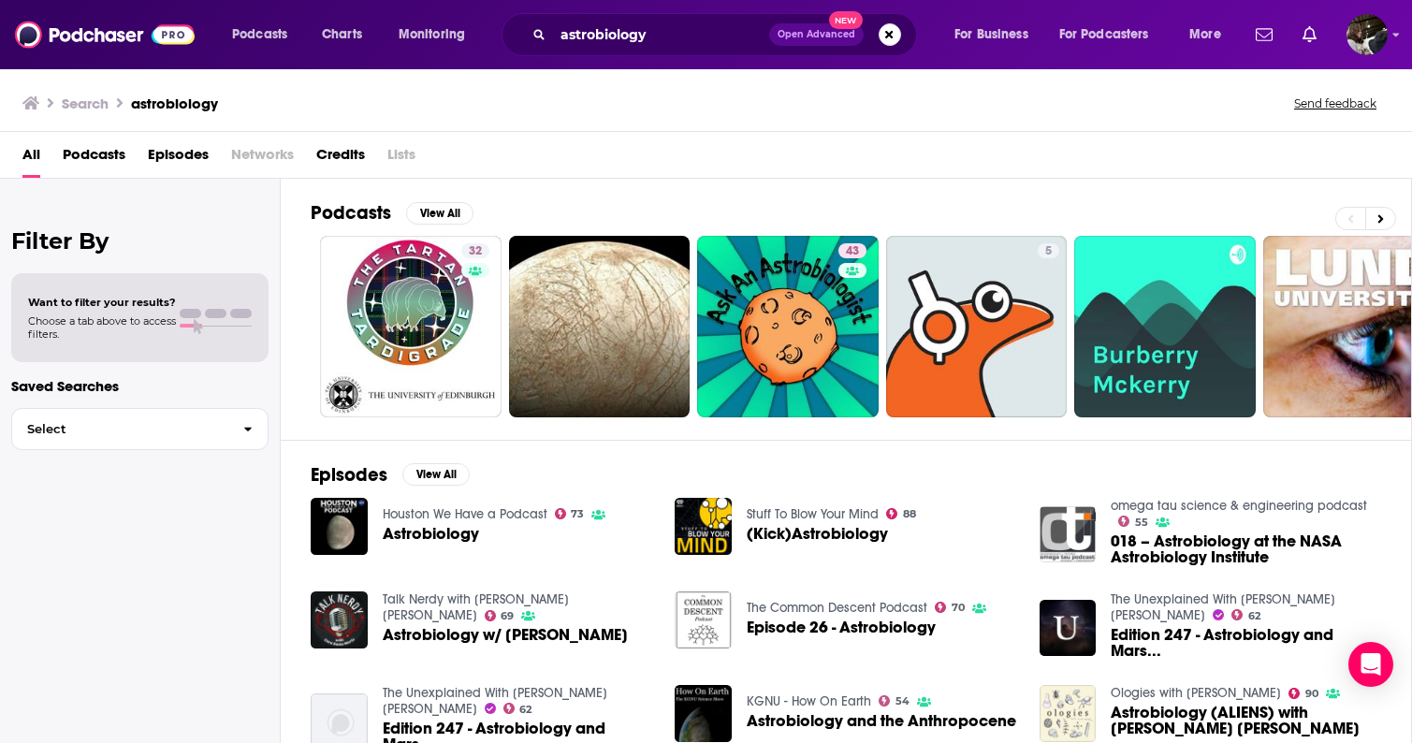
click at [94, 155] on span "Podcasts" at bounding box center [94, 158] width 63 height 38
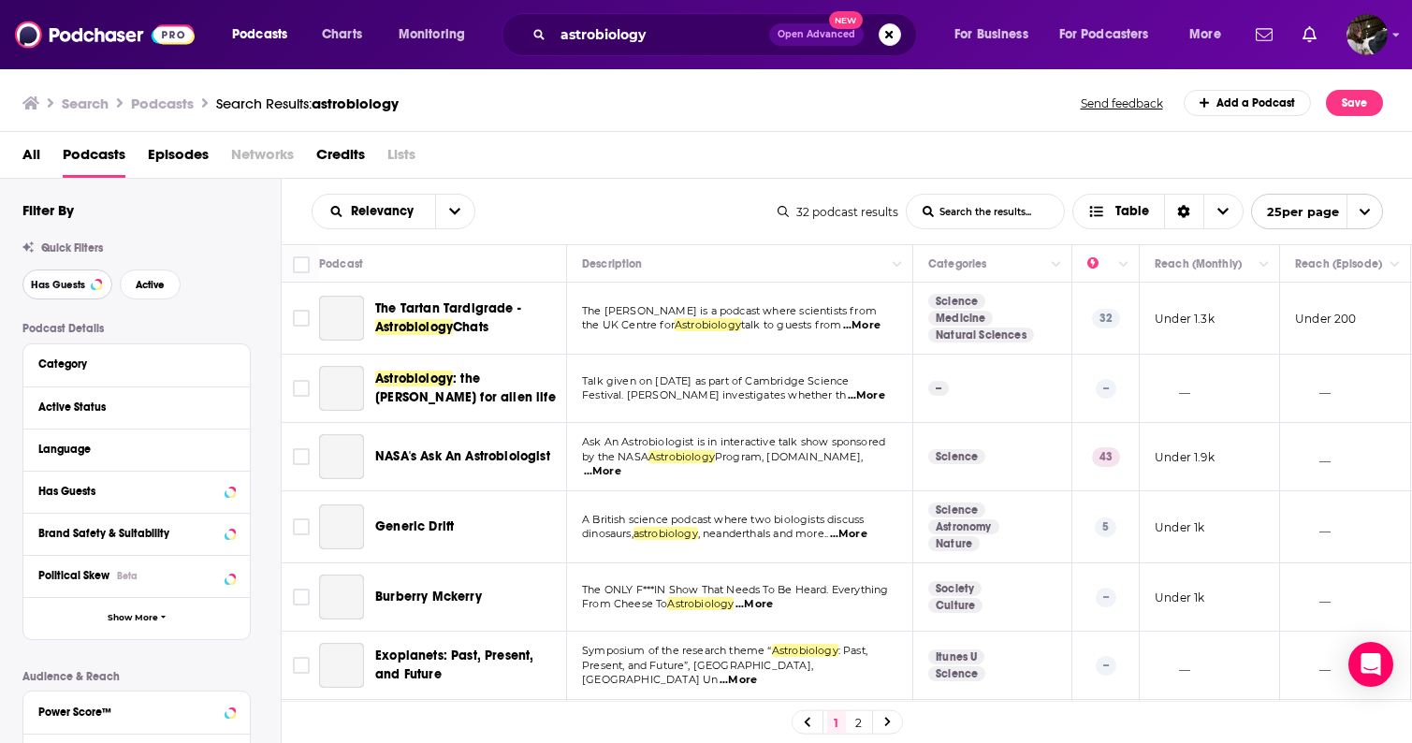
click at [71, 288] on span "Has Guests" at bounding box center [58, 285] width 54 height 10
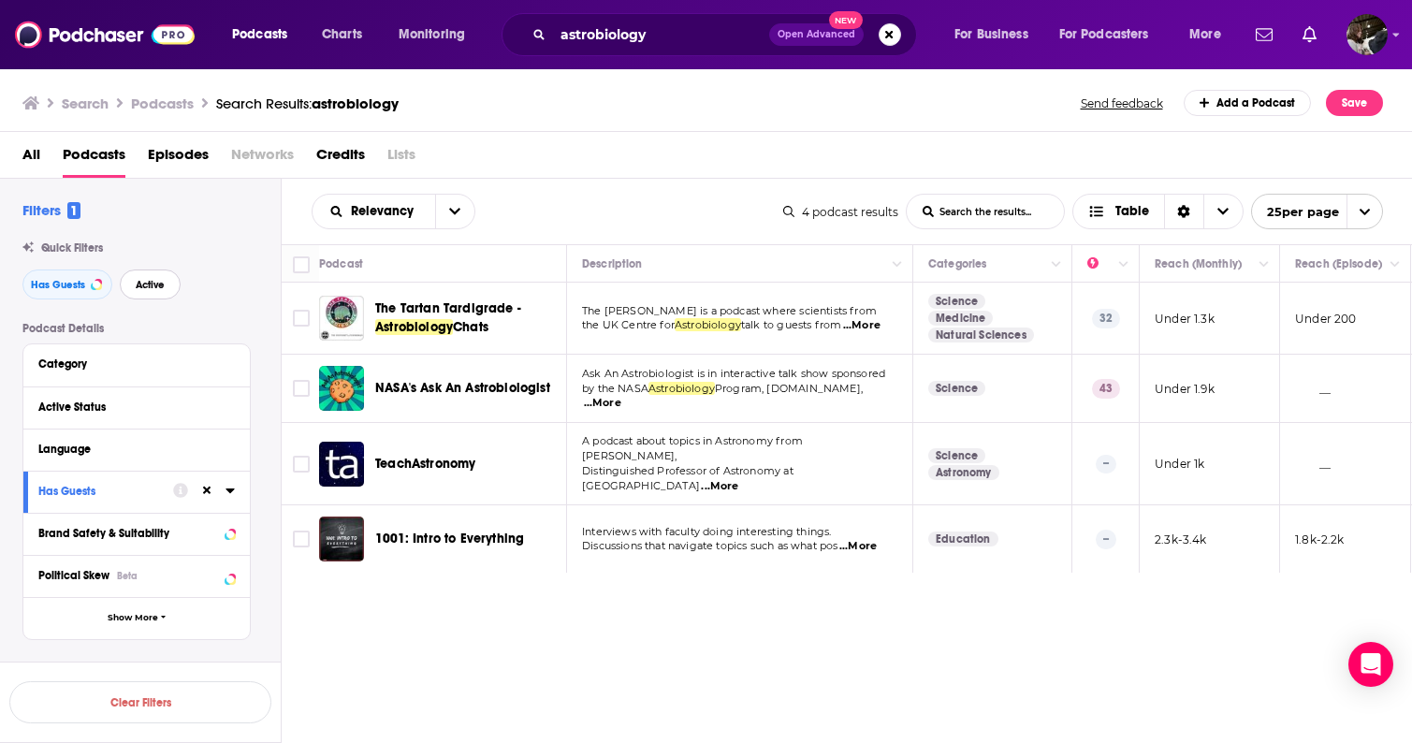
click at [166, 285] on button "Active" at bounding box center [150, 285] width 61 height 30
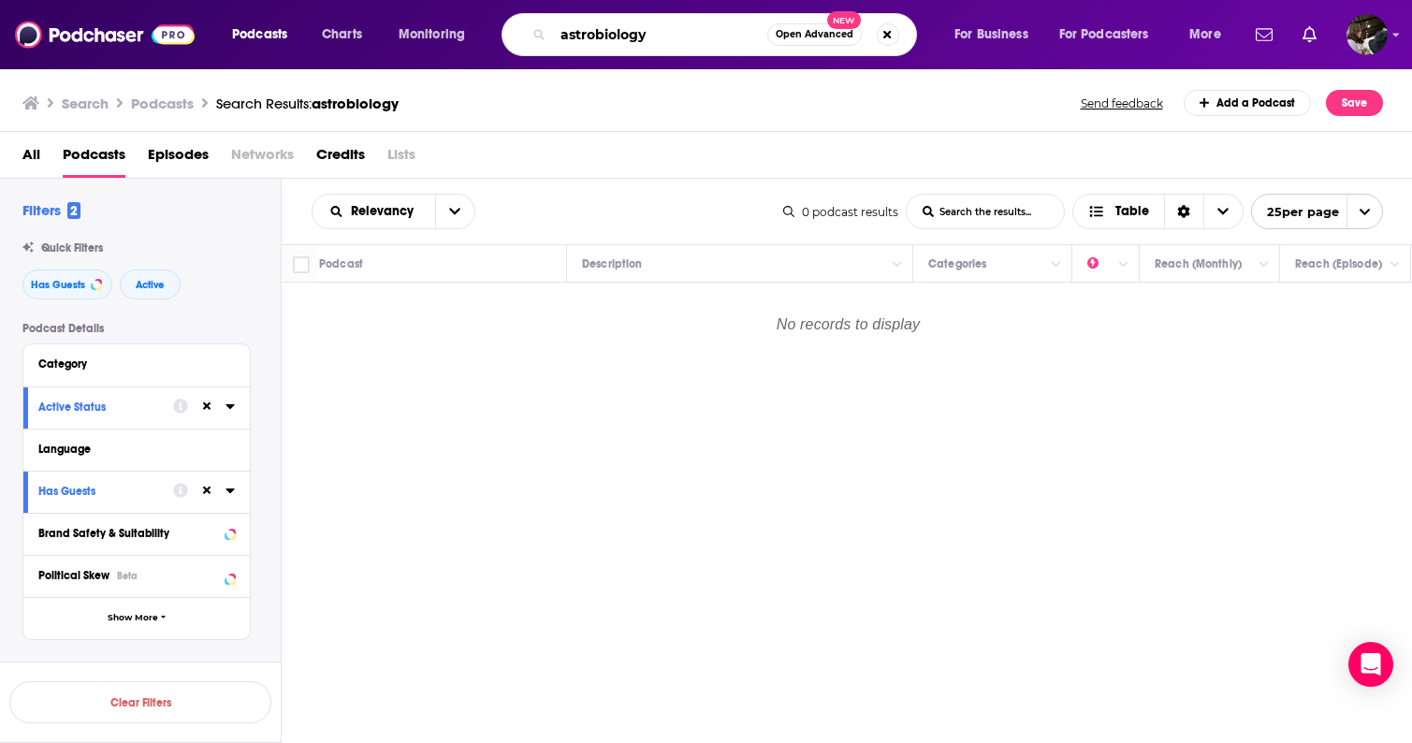
drag, startPoint x: 650, startPoint y: 37, endPoint x: 596, endPoint y: 34, distance: 53.4
click at [596, 34] on input "astrobiology" at bounding box center [660, 35] width 214 height 30
click at [665, 37] on input "astrobiology" at bounding box center [660, 35] width 214 height 30
drag, startPoint x: 665, startPoint y: 37, endPoint x: 445, endPoint y: 56, distance: 220.8
click at [445, 56] on div "Podcasts Charts Monitoring astrobiology Open Advanced New For Business For Podc…" at bounding box center [706, 34] width 1412 height 69
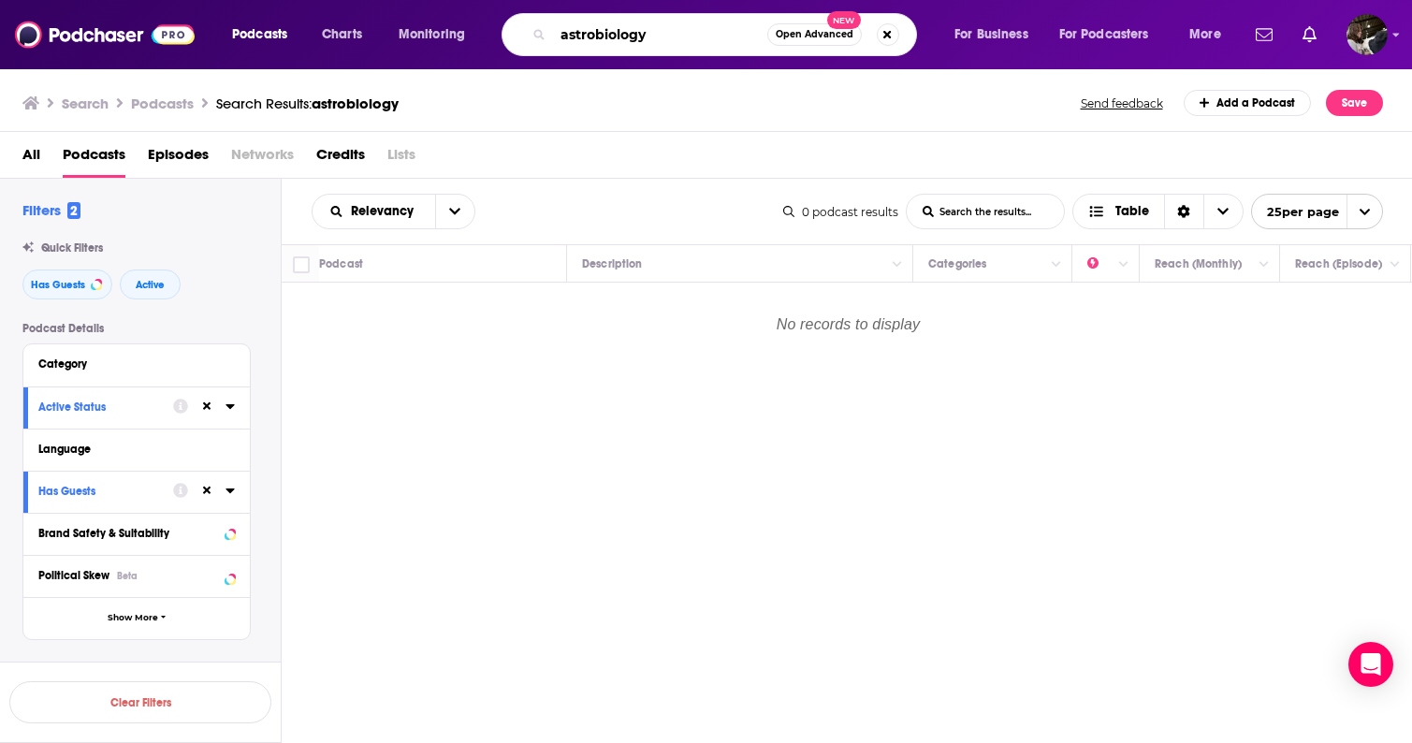
click at [577, 35] on input "astrobiology" at bounding box center [660, 35] width 214 height 30
type input "aliens"
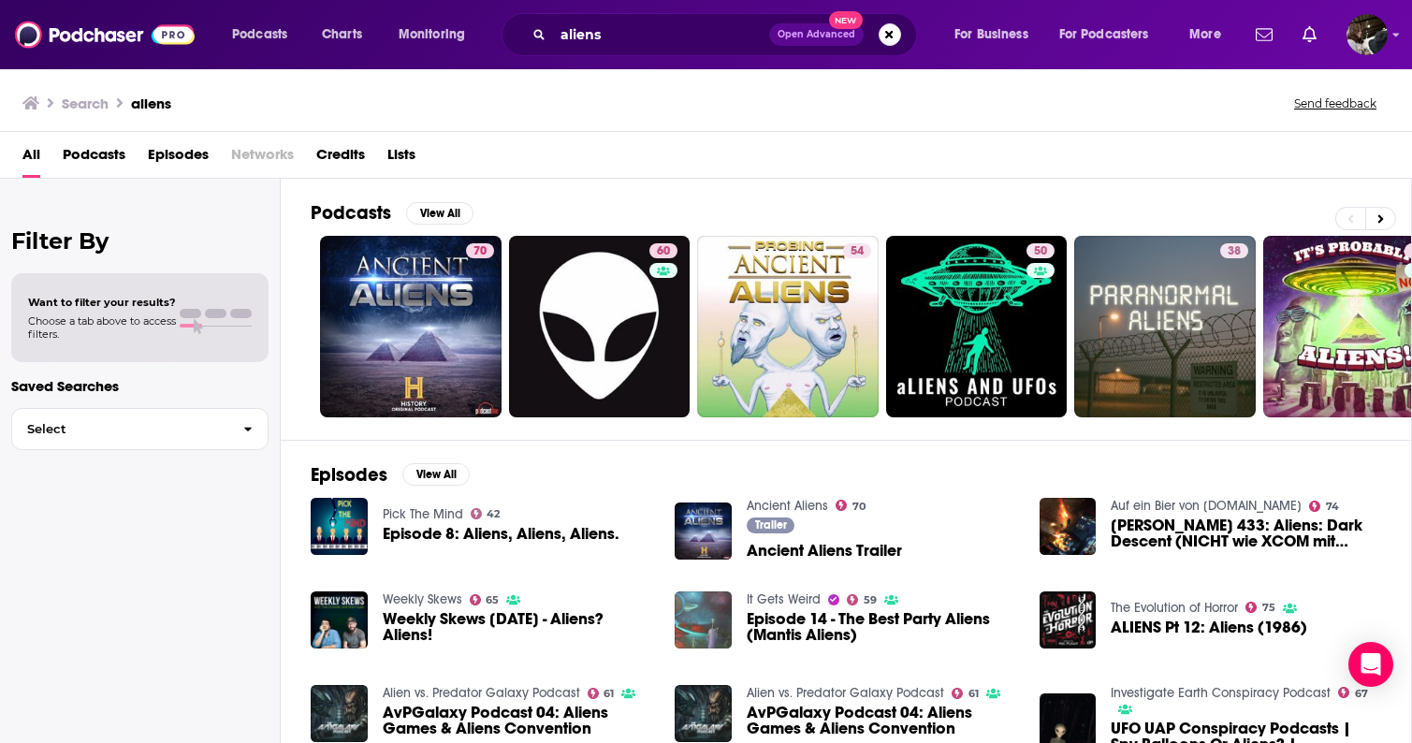
click at [105, 152] on span "Podcasts" at bounding box center [94, 158] width 63 height 38
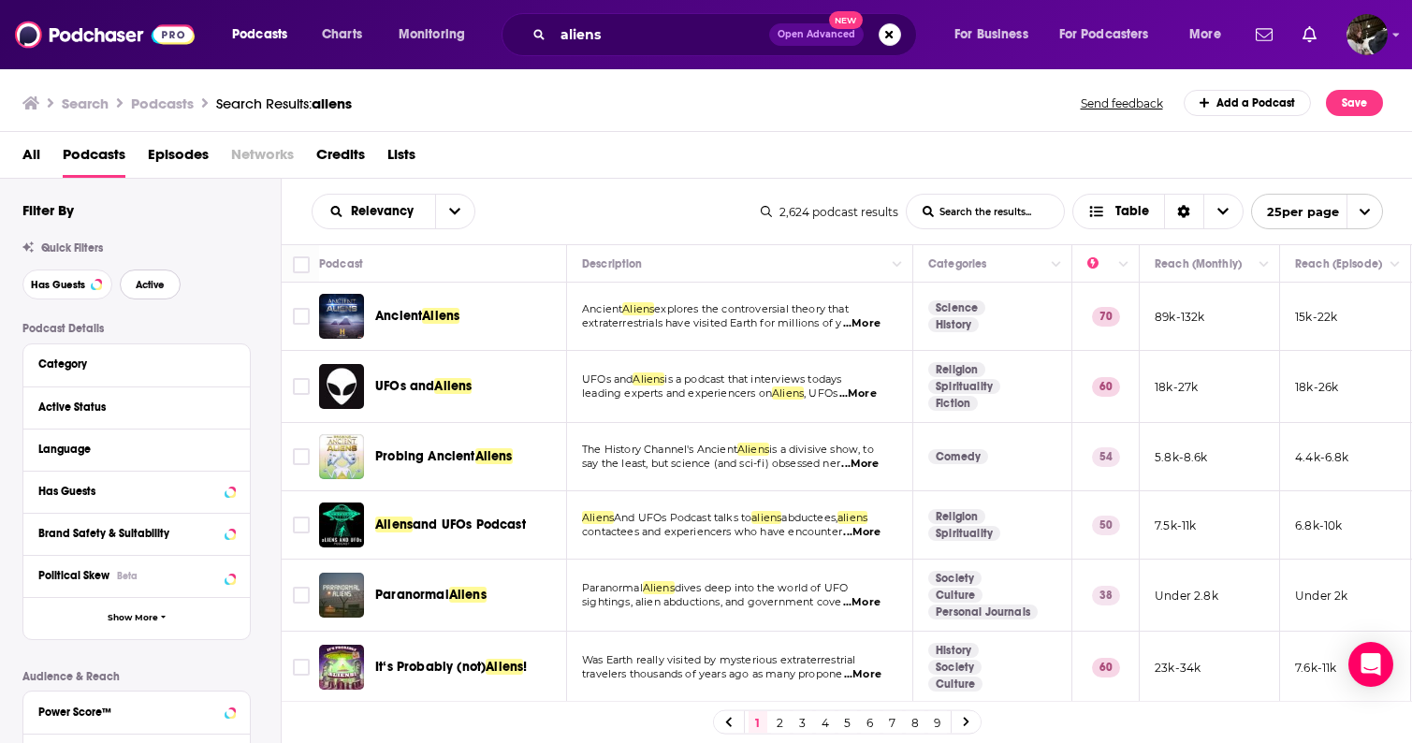
click at [166, 282] on button "Active" at bounding box center [150, 285] width 61 height 30
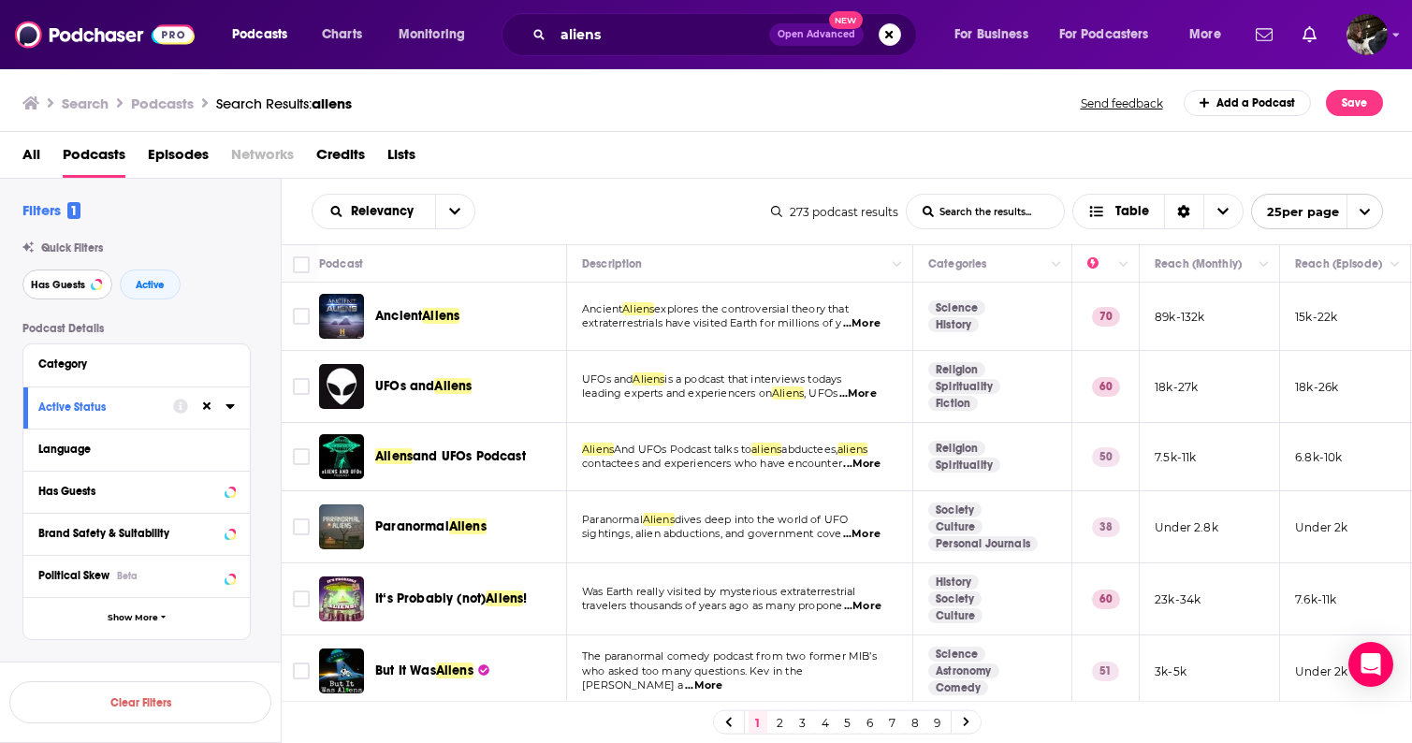
click at [74, 285] on span "Has Guests" at bounding box center [58, 285] width 54 height 10
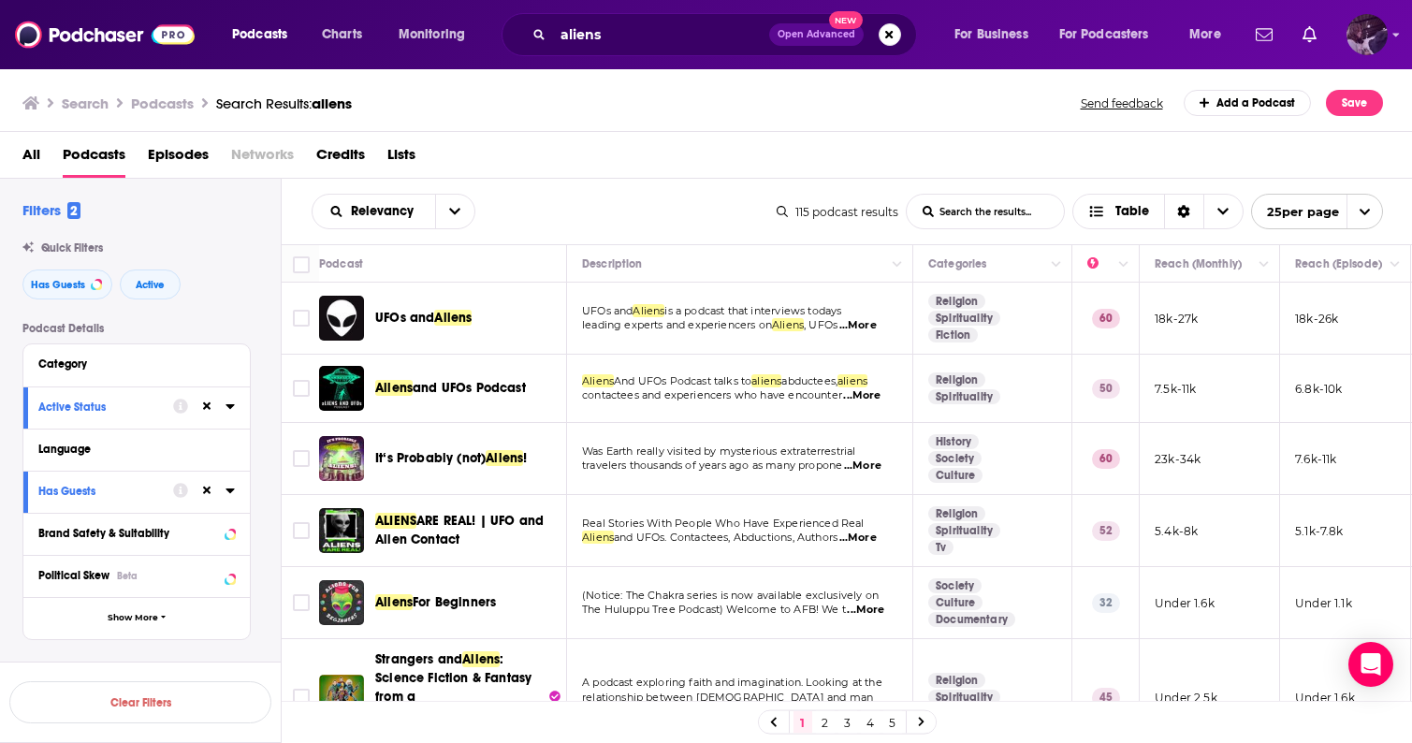
click at [1380, 37] on img "Logged in as etmahon" at bounding box center [1367, 34] width 41 height 41
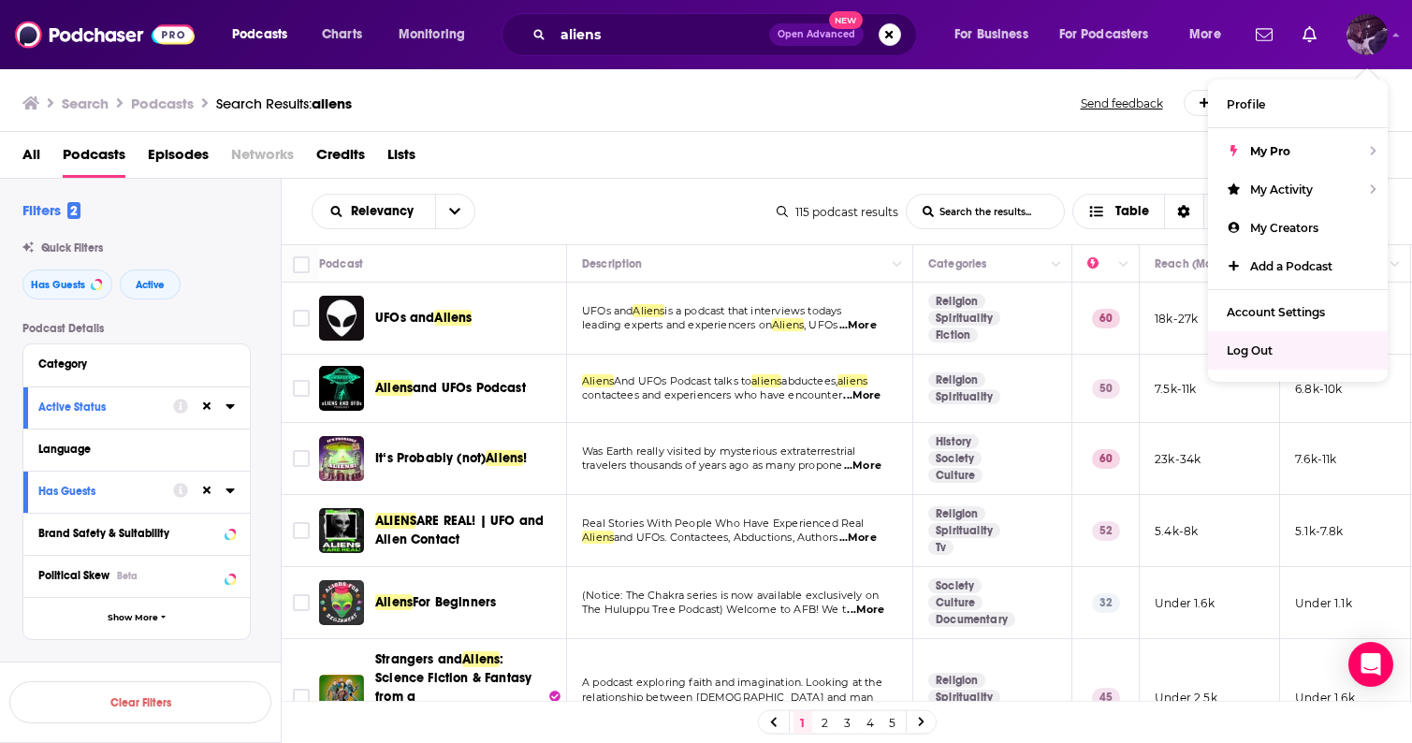
click at [1251, 353] on span "Log Out" at bounding box center [1250, 350] width 46 height 14
